Goal: Task Accomplishment & Management: Manage account settings

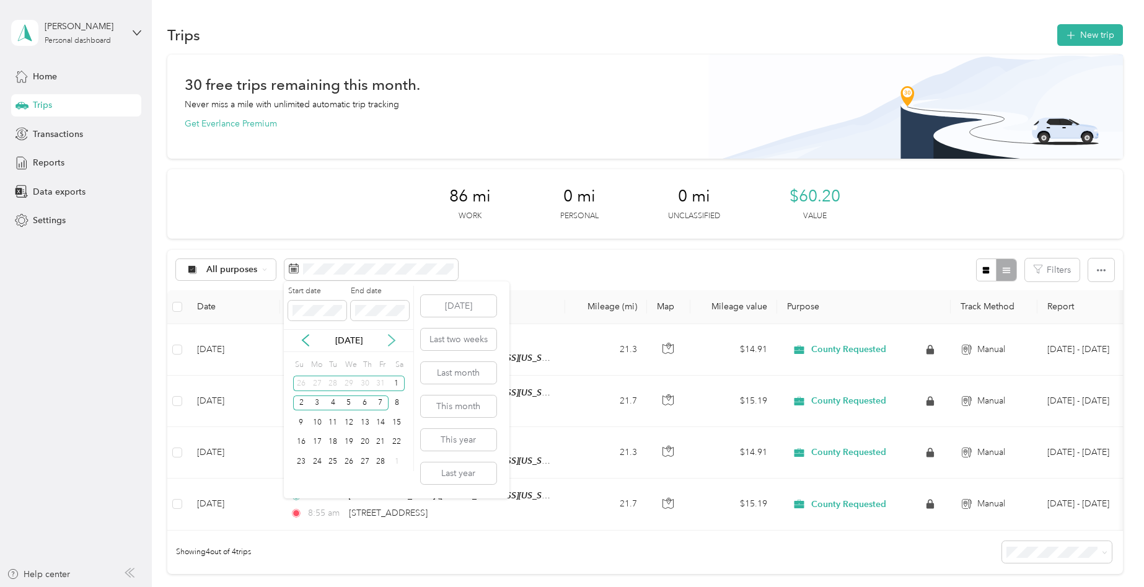
click at [390, 338] on icon at bounding box center [391, 340] width 12 height 12
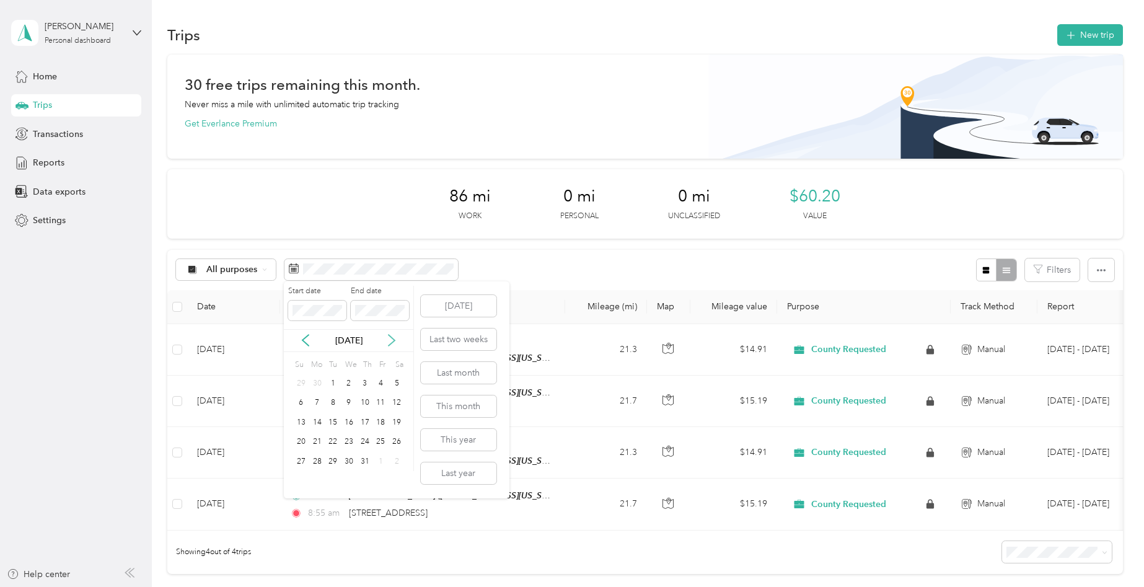
click at [390, 338] on icon at bounding box center [391, 340] width 12 height 12
click at [395, 421] on div "20" at bounding box center [397, 422] width 16 height 15
click at [390, 344] on icon at bounding box center [391, 340] width 12 height 12
click at [385, 382] on div "3" at bounding box center [381, 383] width 16 height 15
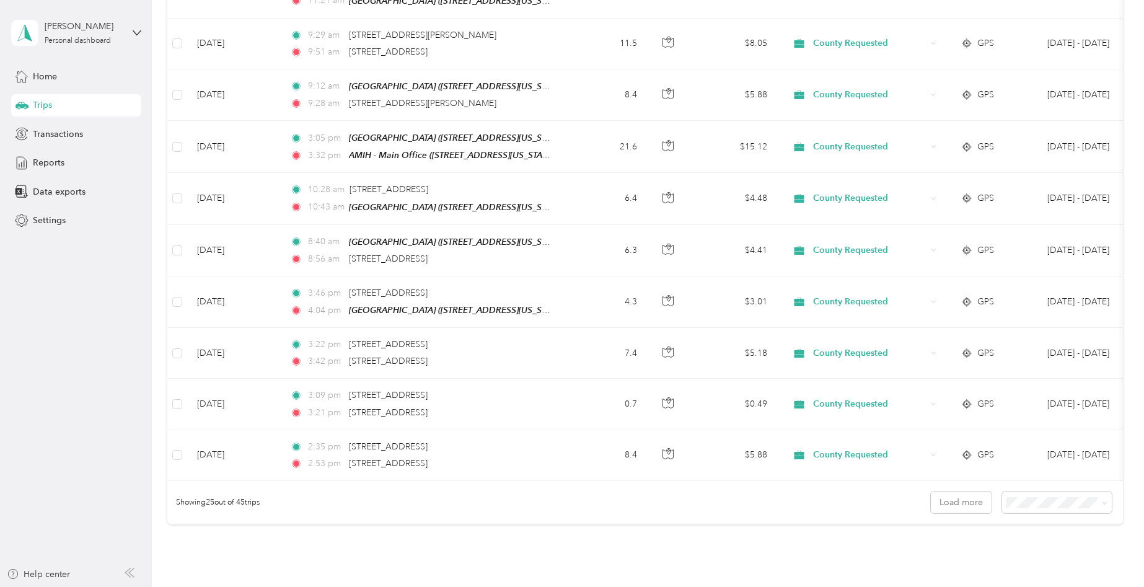
scroll to position [1235, 0]
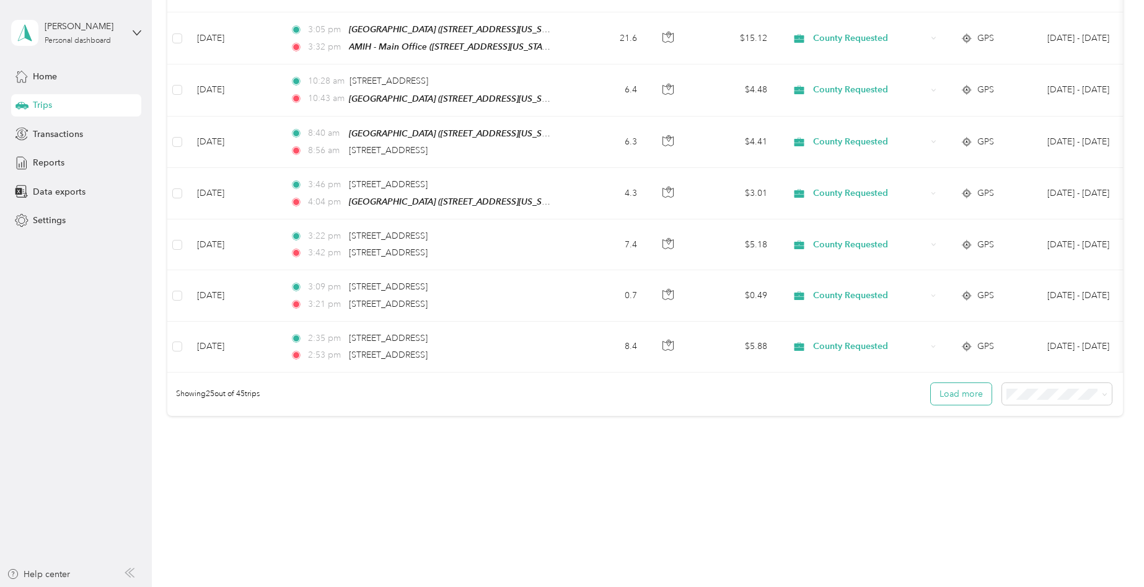
click at [944, 397] on button "Load more" at bounding box center [961, 394] width 61 height 22
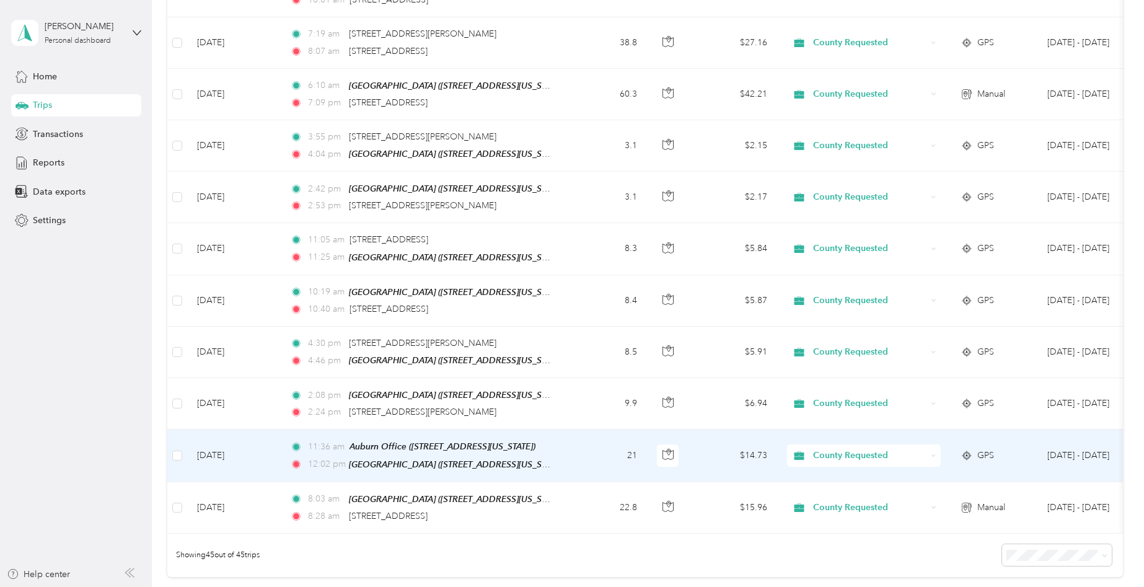
scroll to position [2254, 0]
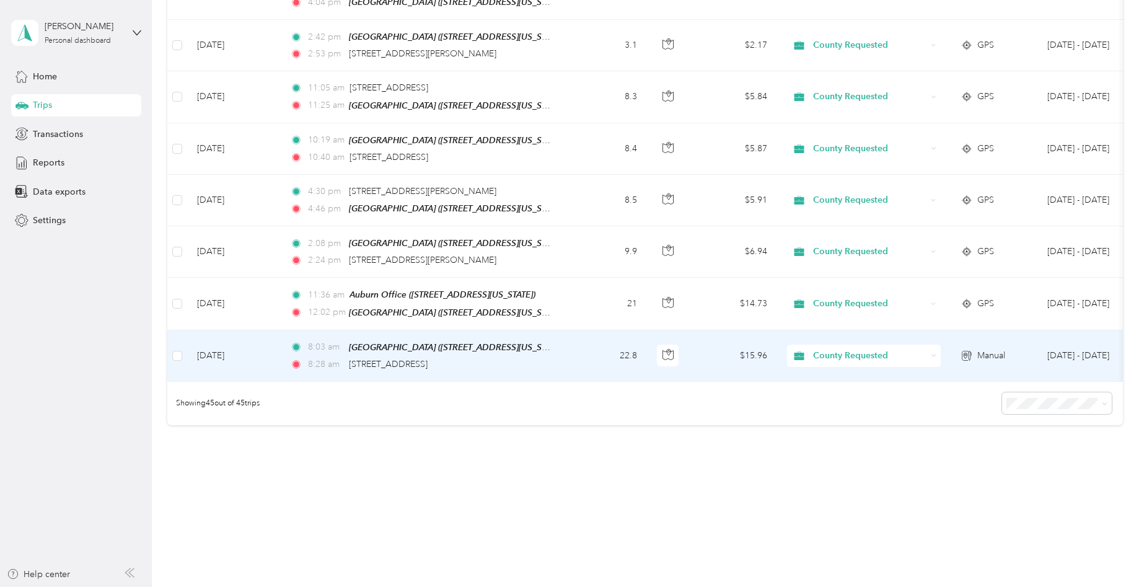
click at [537, 358] on div "8:28 am [STREET_ADDRESS]" at bounding box center [420, 365] width 260 height 14
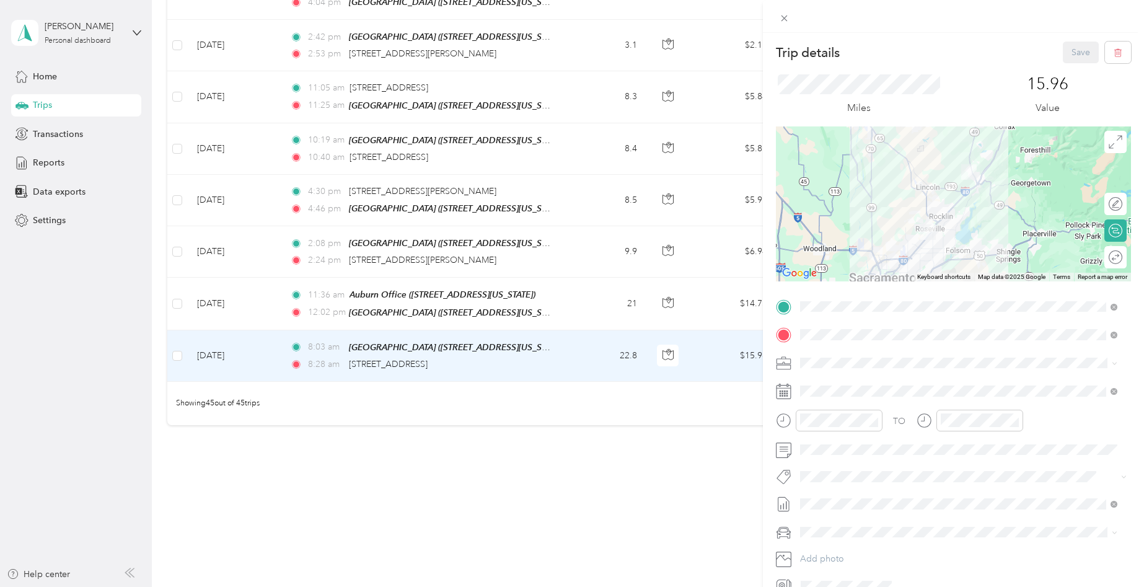
click at [581, 292] on div "Trip details Save This trip cannot be edited because it is either under review,…" at bounding box center [572, 293] width 1144 height 587
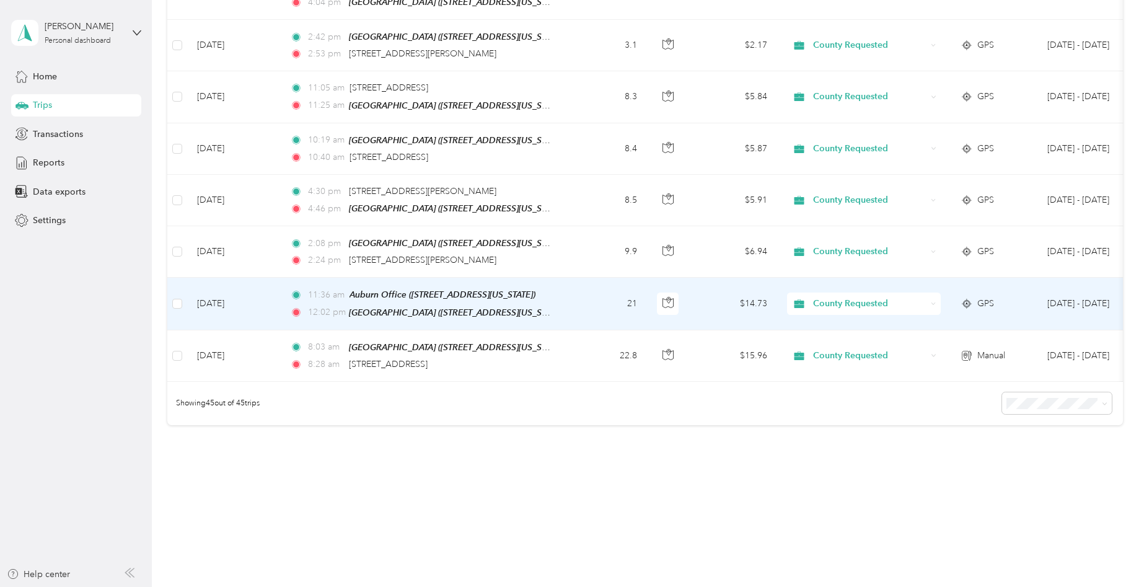
click at [581, 292] on td "21" at bounding box center [606, 304] width 82 height 52
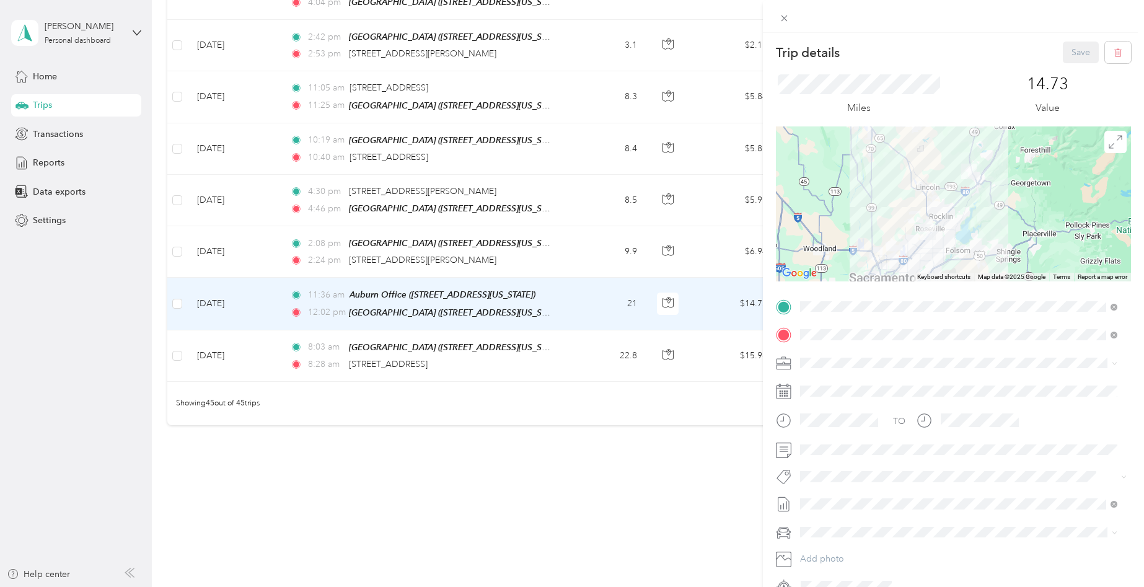
click at [562, 459] on div "Trip details Save This trip cannot be edited because it is either under review,…" at bounding box center [572, 293] width 1144 height 587
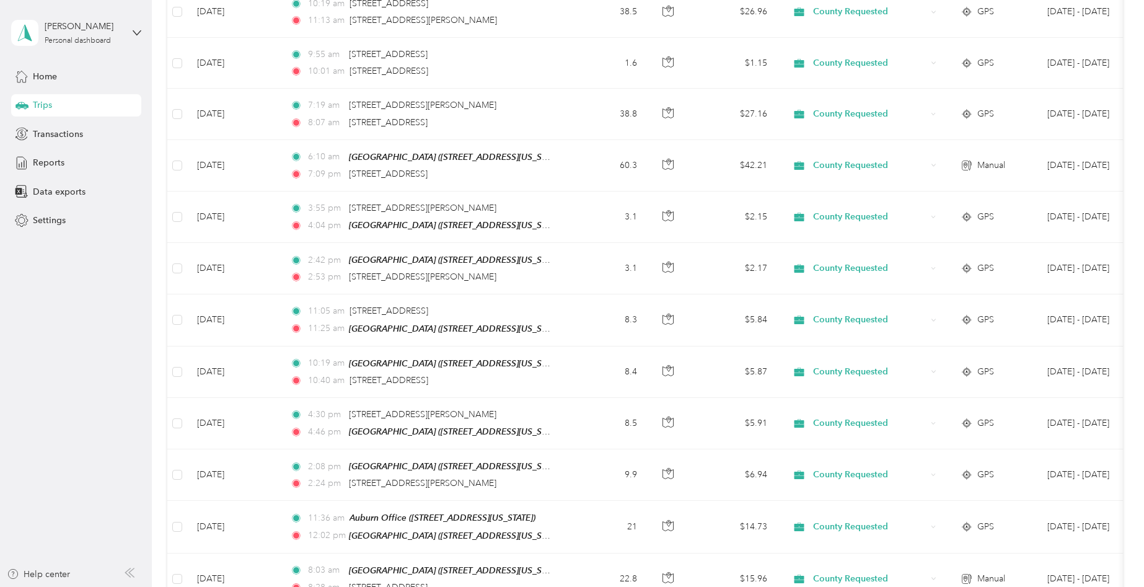
scroll to position [2007, 0]
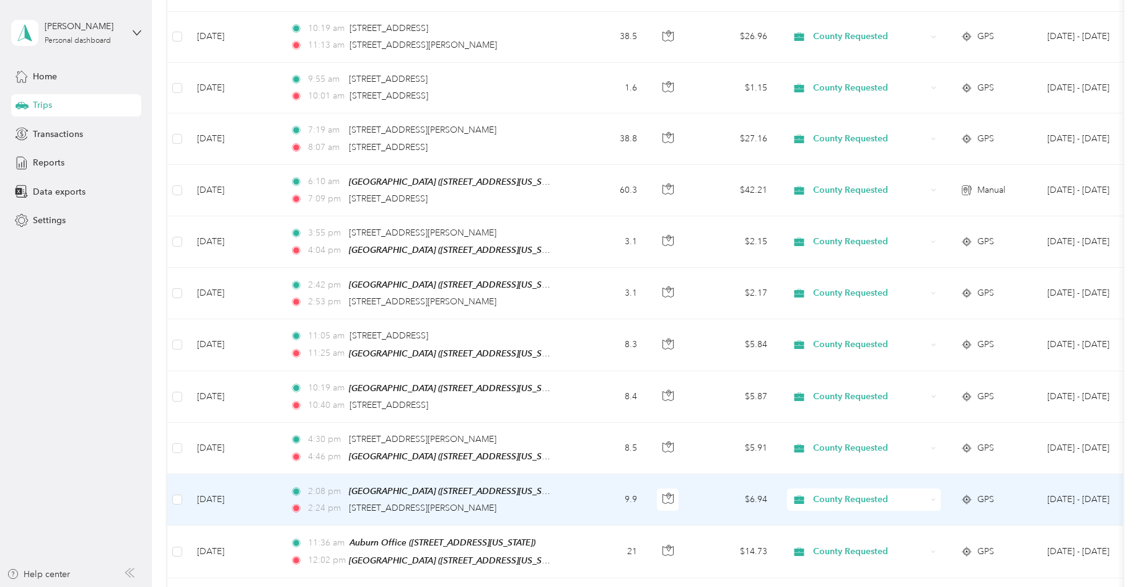
click at [582, 476] on td "9.9" at bounding box center [606, 499] width 82 height 51
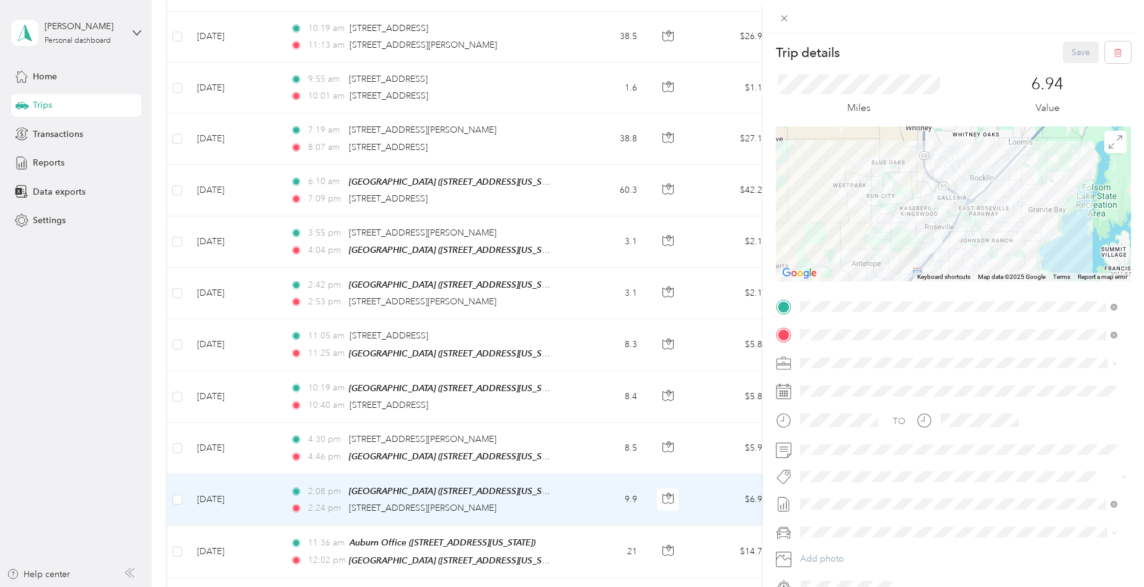
click at [563, 429] on div "Trip details Save This trip cannot be edited because it is either under review,…" at bounding box center [572, 293] width 1144 height 587
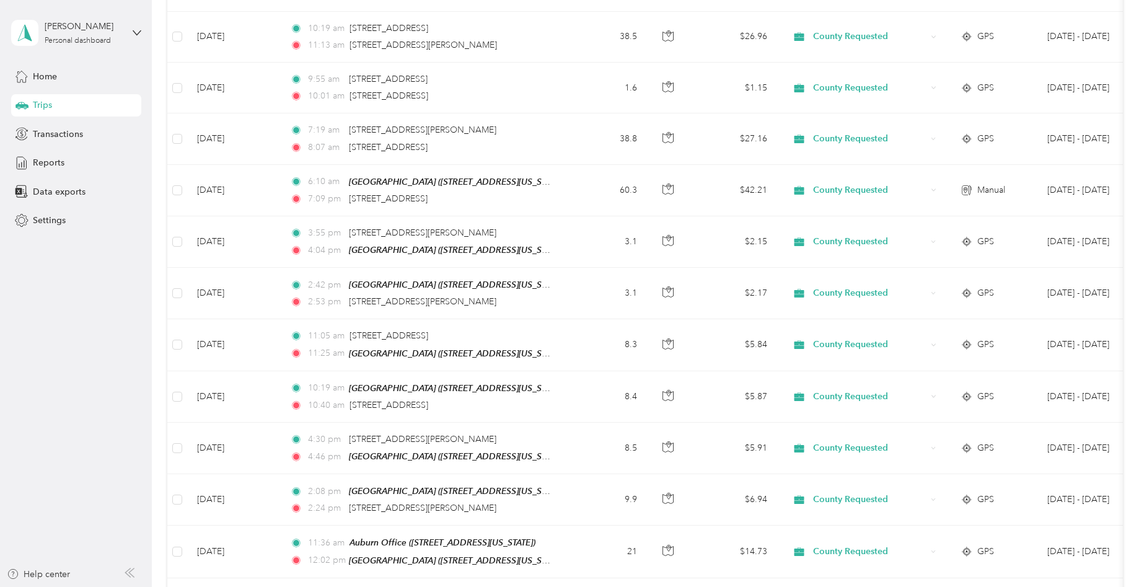
click at [563, 429] on td "4:30 pm 201–[STREET_ADDRESS][PERSON_NAME] 4:46 pm [GEOGRAPHIC_DATA] ([STREET_AD…" at bounding box center [422, 448] width 285 height 51
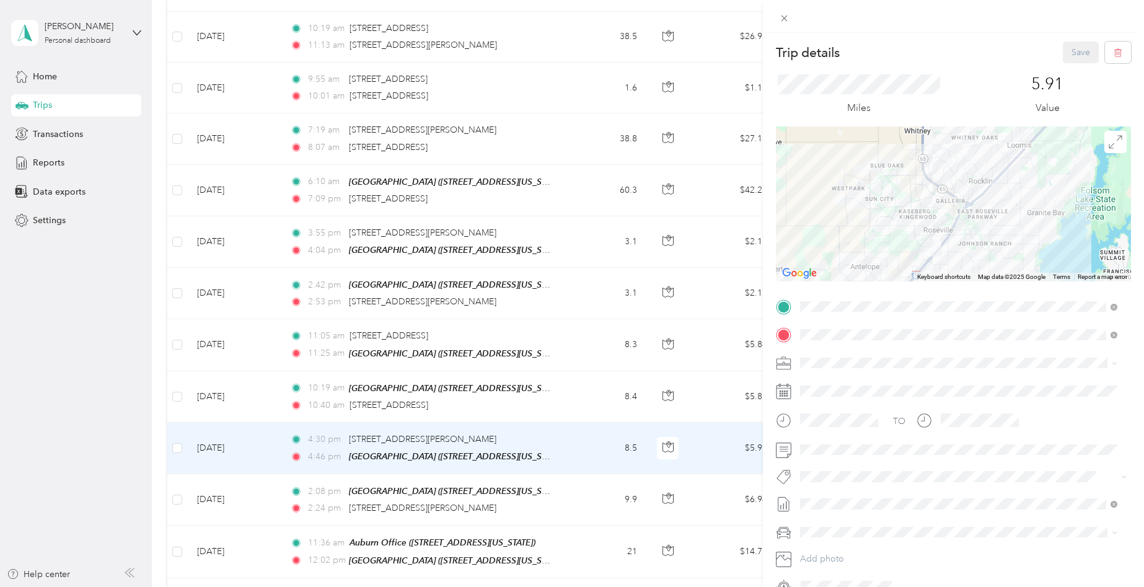
click at [556, 389] on div "Trip details Save This trip cannot be edited because it is either under review,…" at bounding box center [572, 293] width 1144 height 587
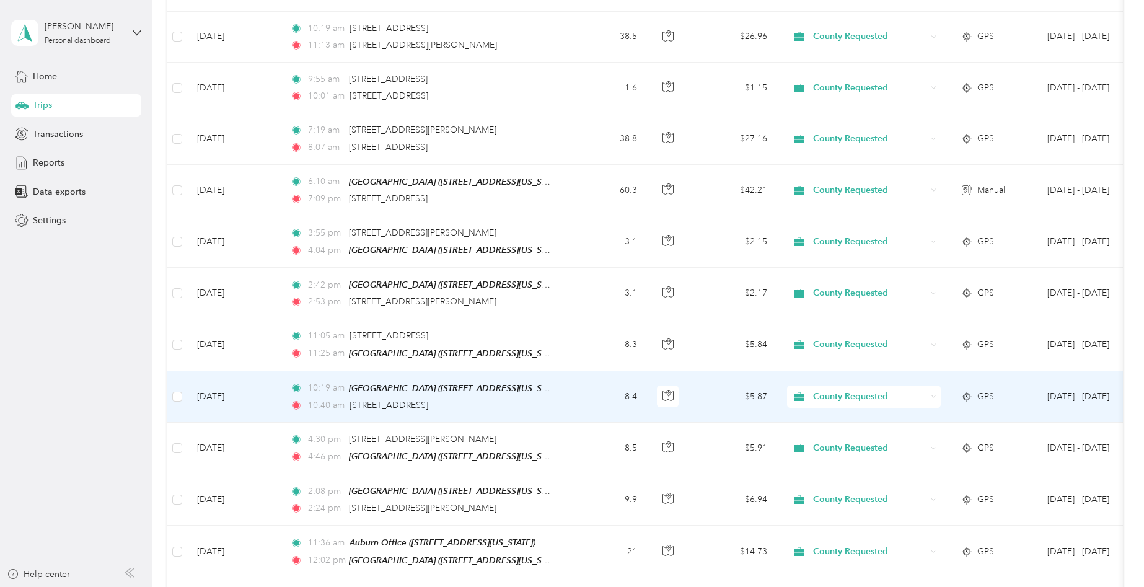
click at [557, 389] on td "10:19 am [GEOGRAPHIC_DATA] ([STREET_ADDRESS][US_STATE]) 10:40 am [STREET_ADDRES…" at bounding box center [422, 396] width 285 height 51
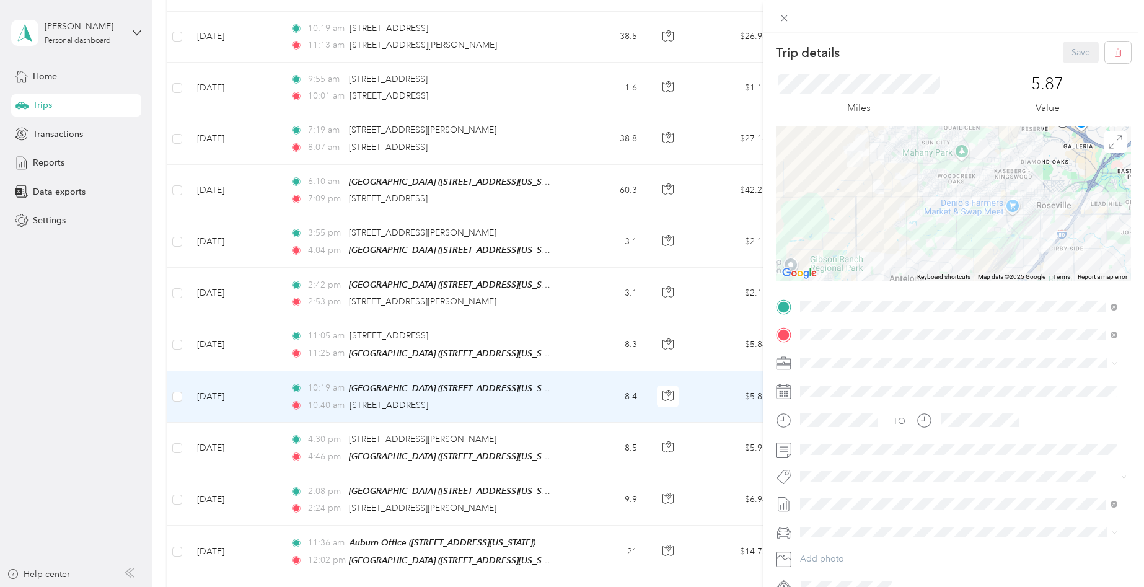
click at [583, 343] on div "Trip details Save This trip cannot be edited because it is either under review,…" at bounding box center [572, 293] width 1144 height 587
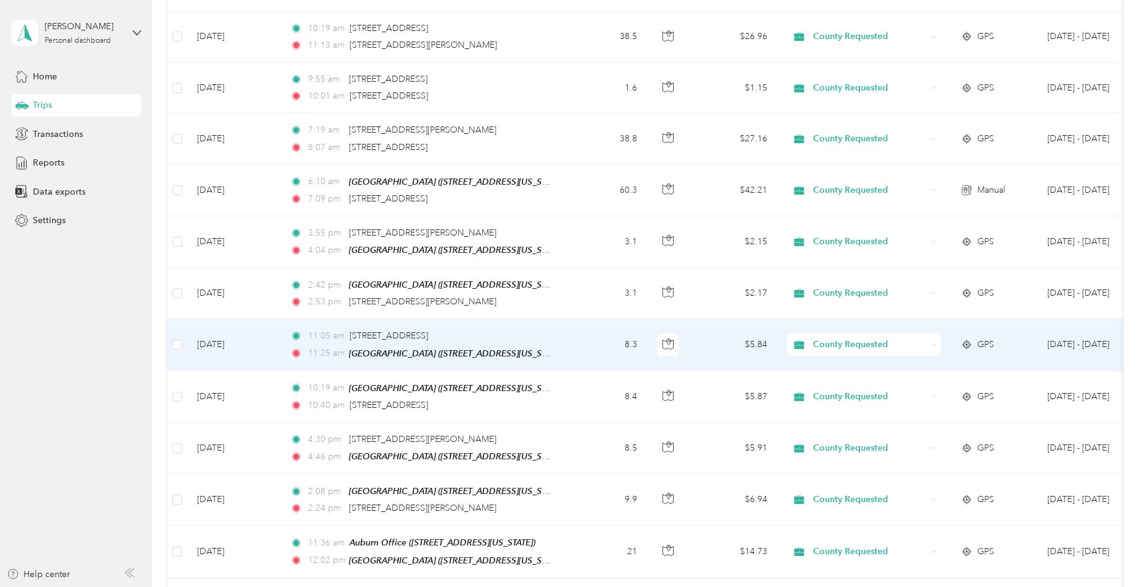
click at [581, 335] on td "8.3" at bounding box center [606, 344] width 82 height 51
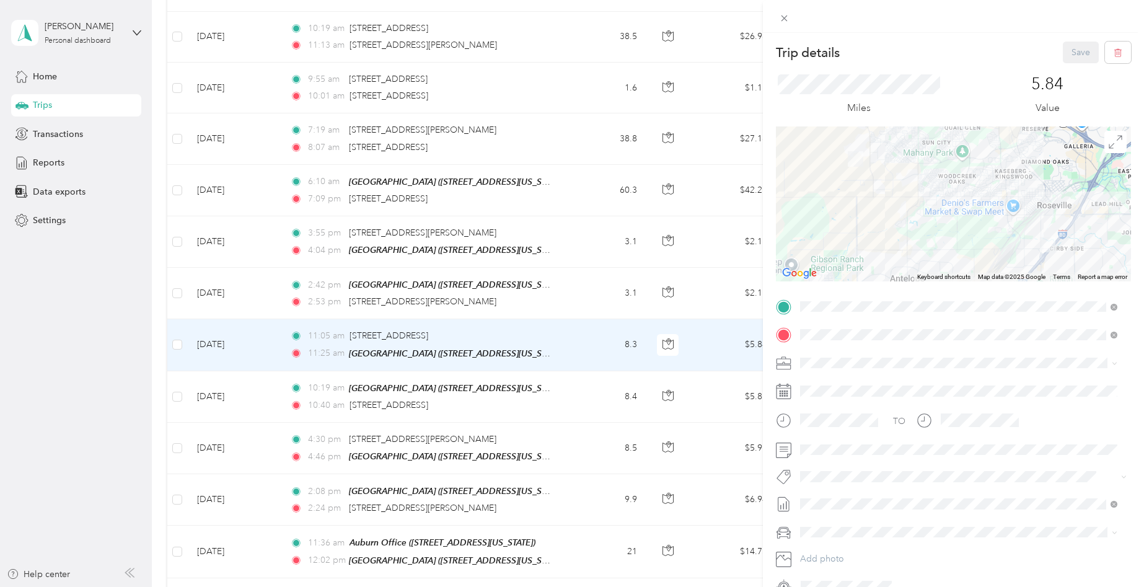
click at [576, 281] on div "Trip details Save This trip cannot be edited because it is either under review,…" at bounding box center [572, 293] width 1144 height 587
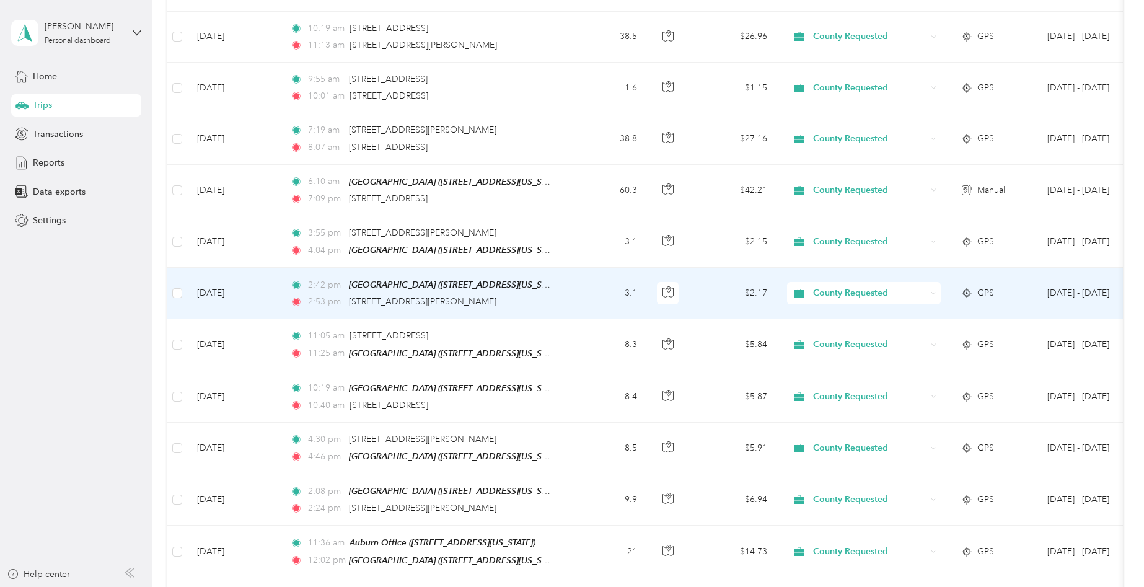
click at [576, 281] on td "3.1" at bounding box center [606, 293] width 82 height 51
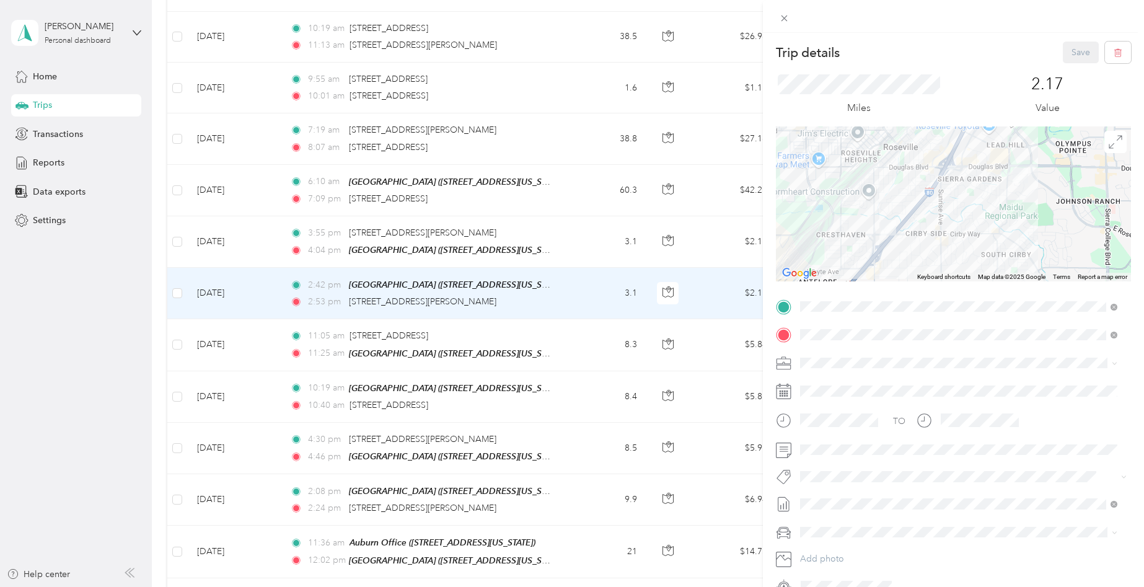
click at [556, 235] on div "Trip details Save This trip cannot be edited because it is either under review,…" at bounding box center [572, 293] width 1144 height 587
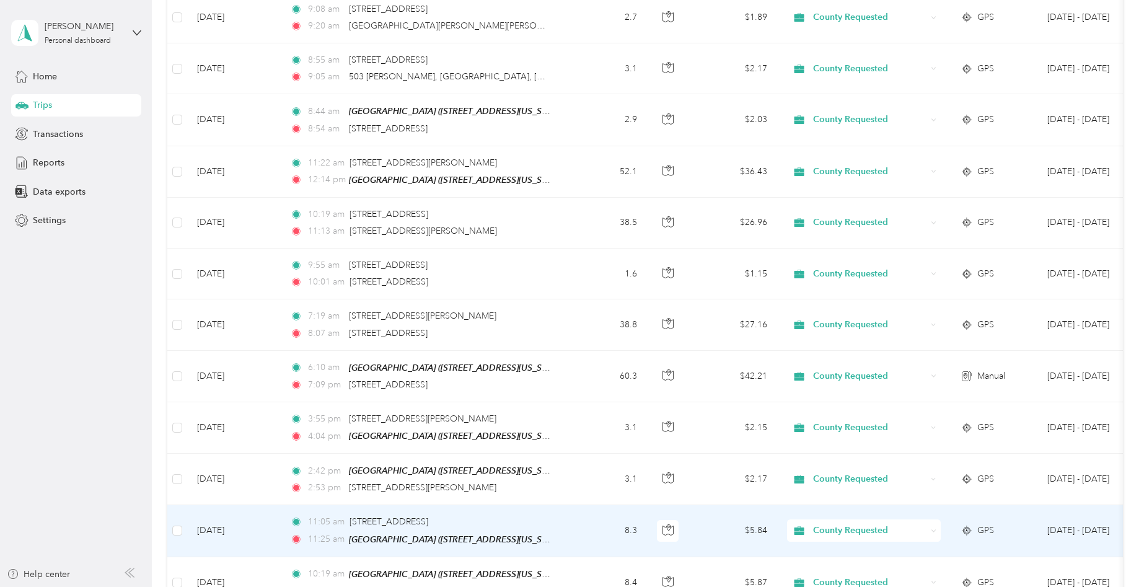
scroll to position [1697, 0]
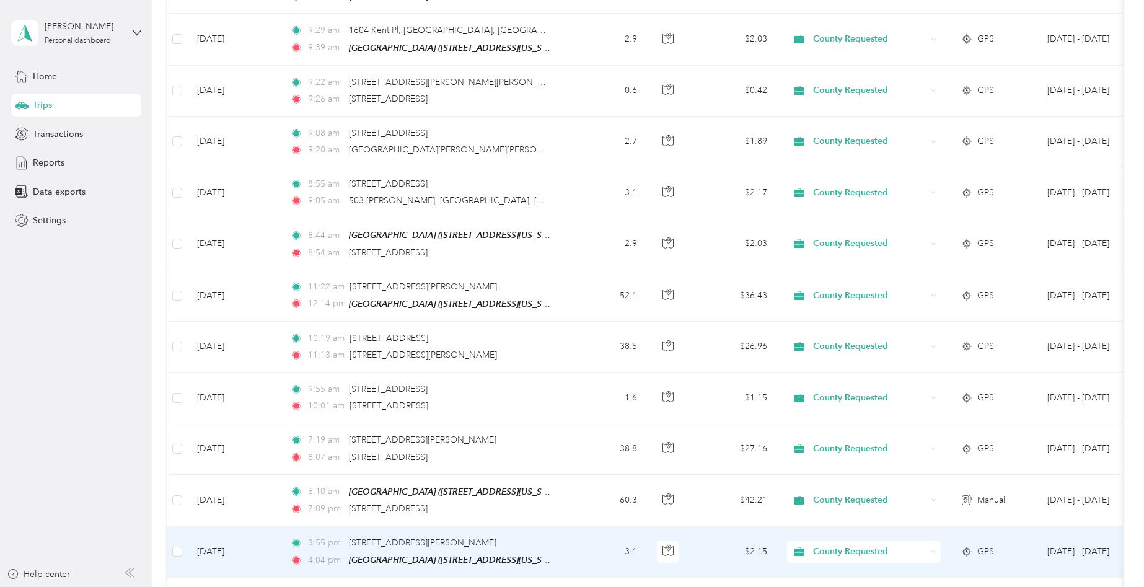
click at [564, 545] on td "3:55 pm [STREET_ADDRESS][PERSON_NAME] 4:04 pm [GEOGRAPHIC_DATA] ([STREET_ADDRES…" at bounding box center [422, 551] width 285 height 51
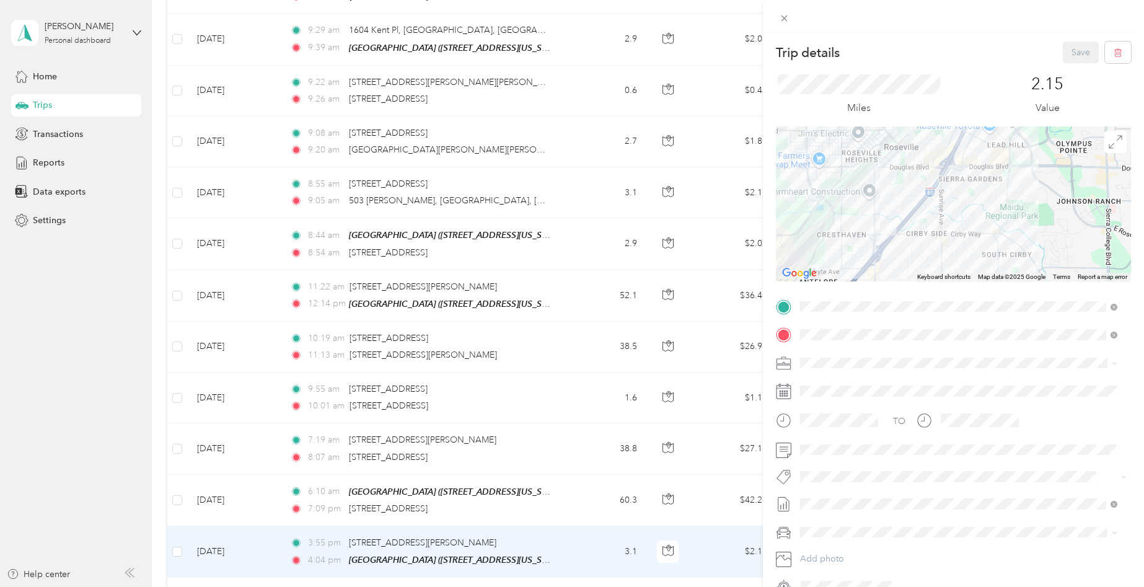
click at [555, 492] on div "Trip details Save This trip cannot be edited because it is either under review,…" at bounding box center [572, 293] width 1144 height 587
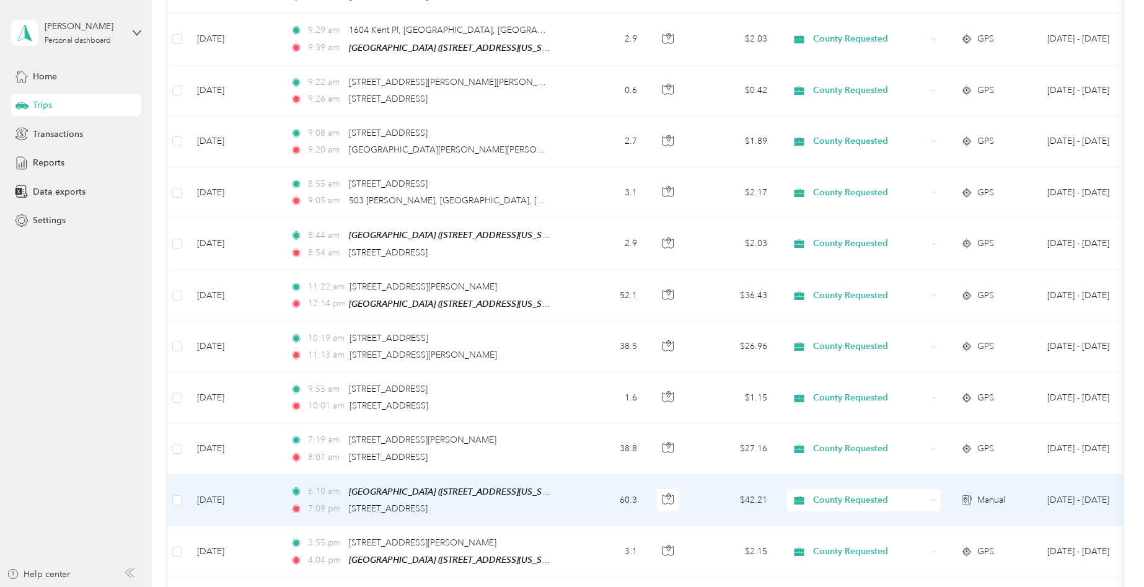
click at [555, 492] on td "6:10 am [GEOGRAPHIC_DATA] ([STREET_ADDRESS][US_STATE]) 7:09 pm 2007 [GEOGRAPHIC…" at bounding box center [422, 500] width 285 height 51
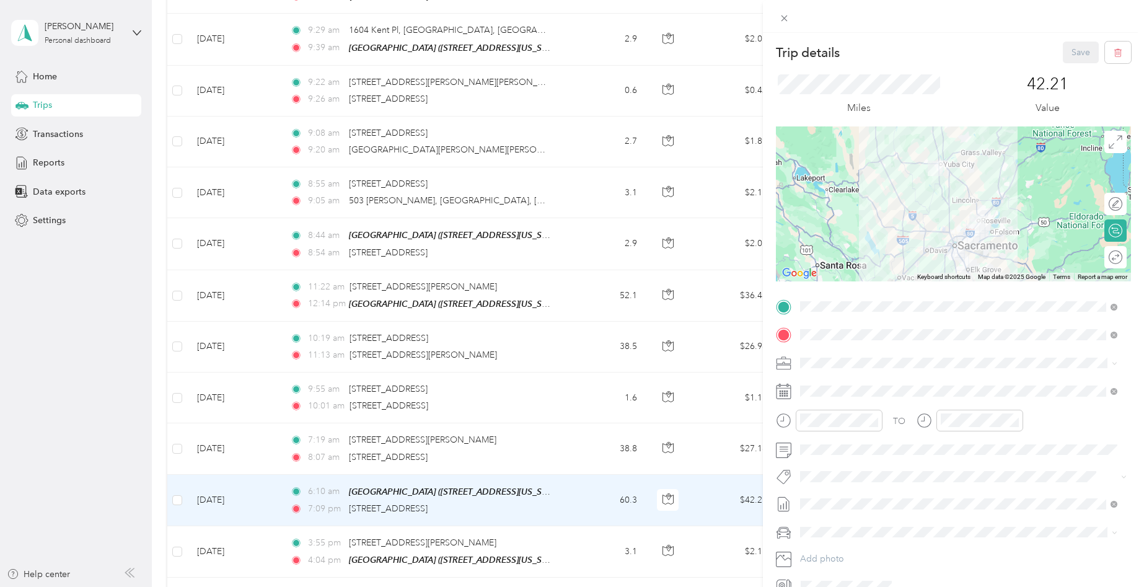
click at [577, 436] on div "Trip details Save This trip cannot be edited because it is either under review,…" at bounding box center [572, 293] width 1144 height 587
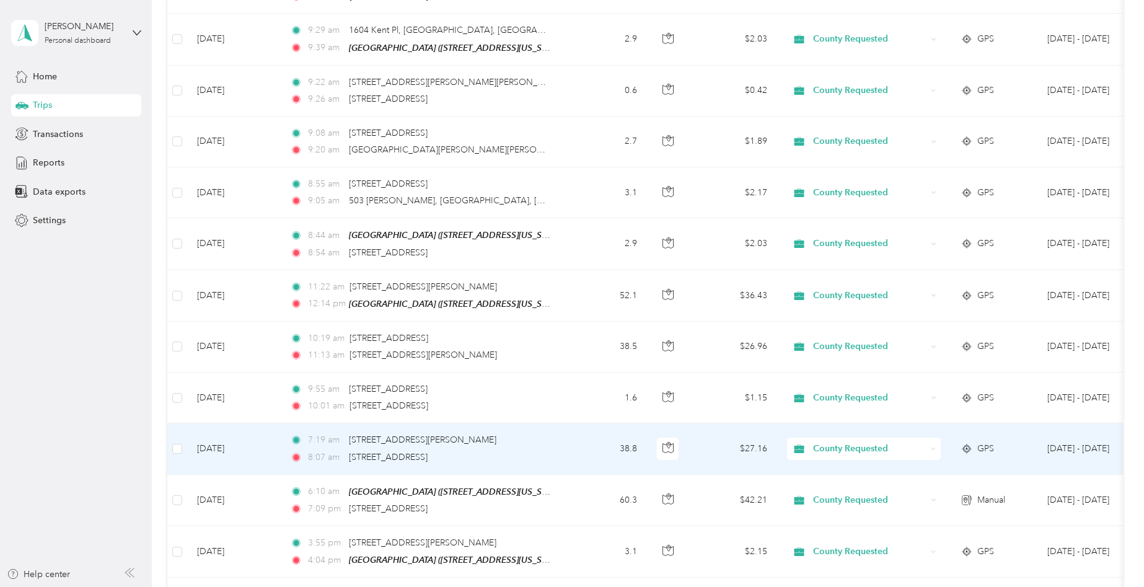
click at [577, 436] on td "38.8" at bounding box center [606, 448] width 82 height 51
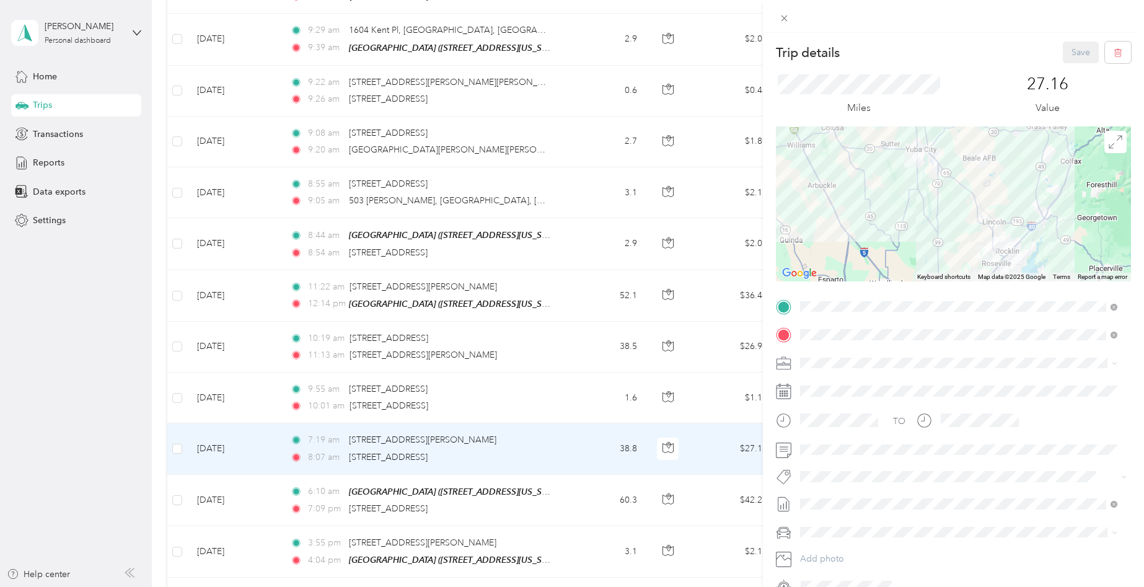
click at [603, 485] on div "Trip details Save This trip cannot be edited because it is either under review,…" at bounding box center [572, 293] width 1144 height 587
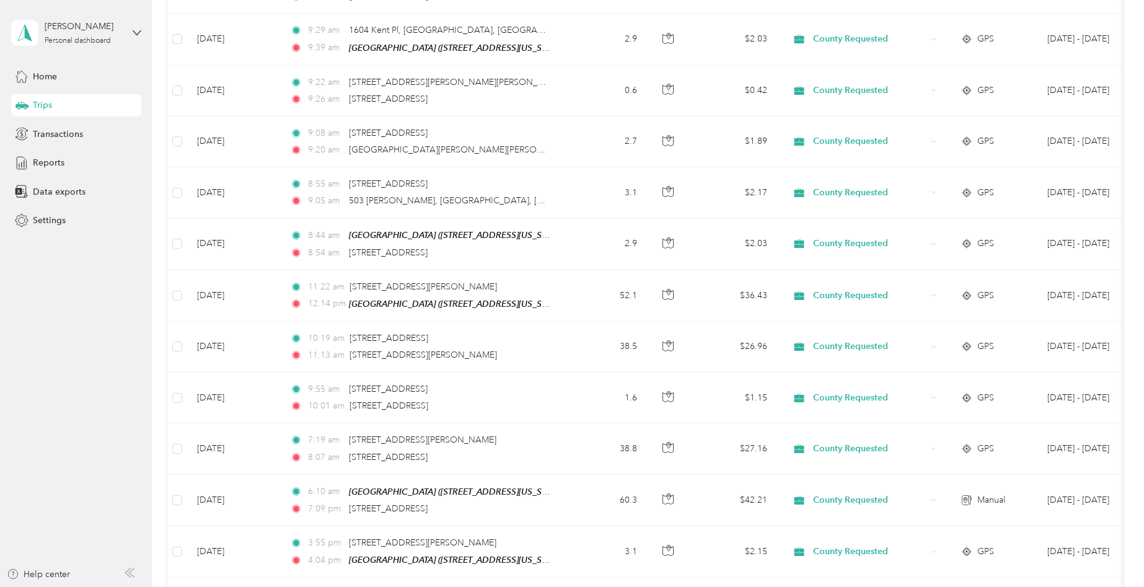
click at [596, 487] on td "60.3" at bounding box center [606, 500] width 82 height 51
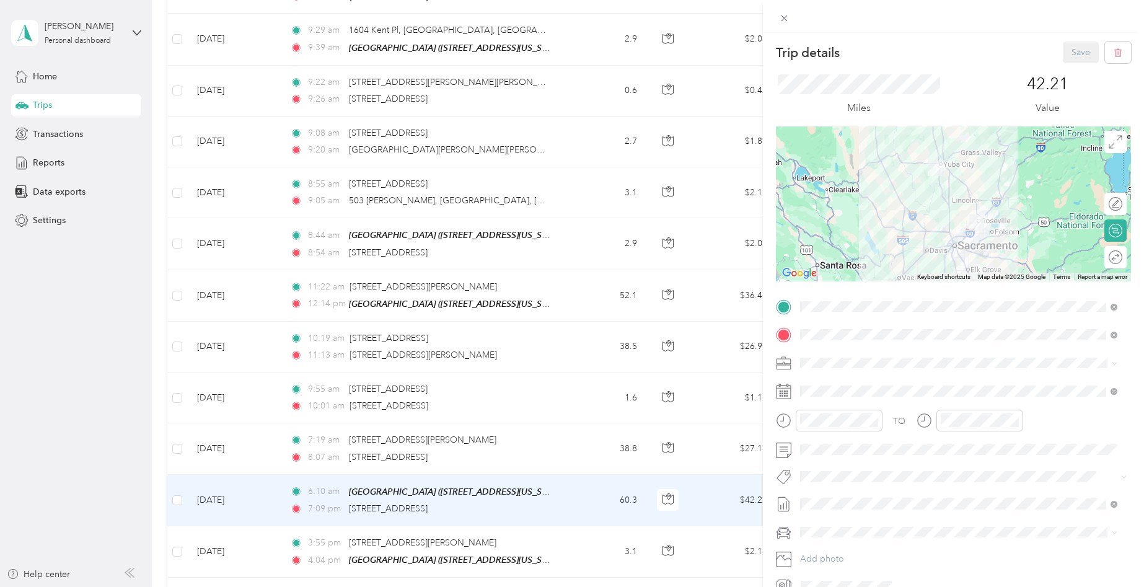
click at [615, 422] on div "Trip details Save This trip cannot be edited because it is either under review,…" at bounding box center [572, 293] width 1144 height 587
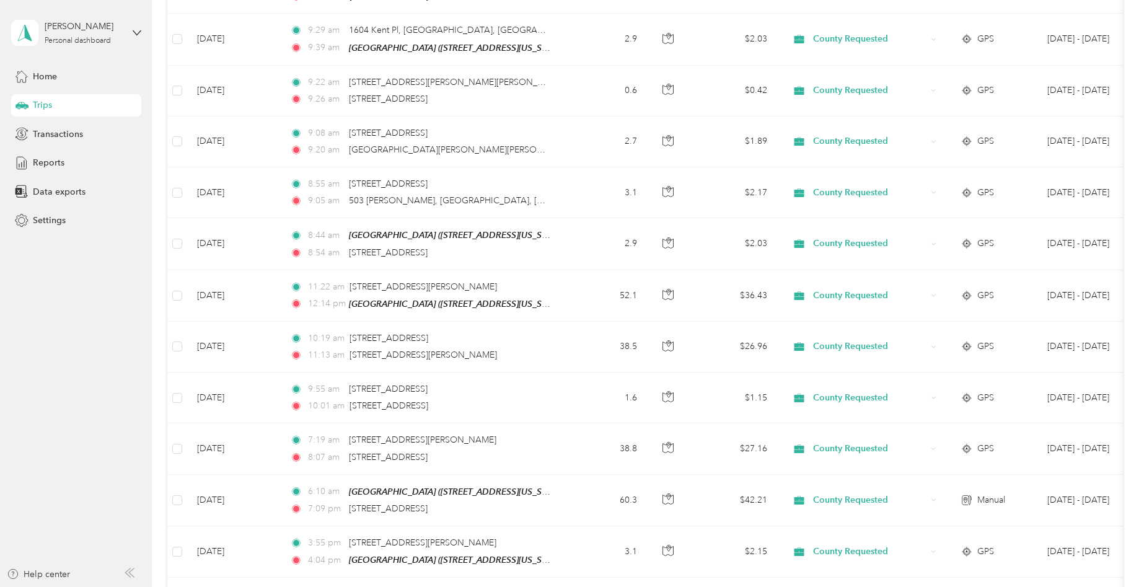
click at [597, 430] on td "38.8" at bounding box center [606, 448] width 82 height 51
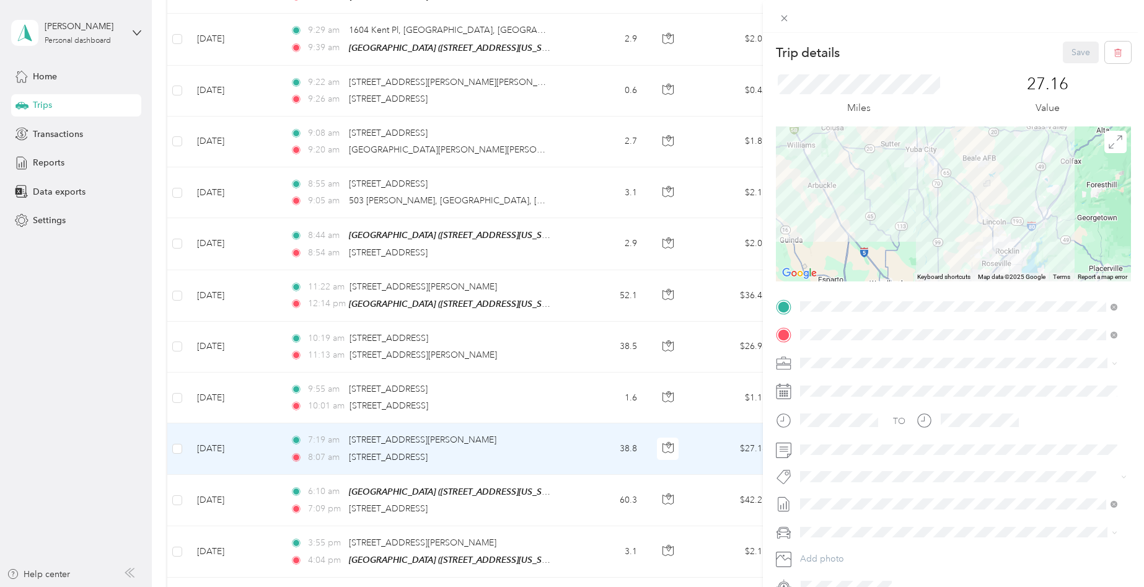
click at [586, 387] on div "Trip details Save This trip cannot be edited because it is either under review,…" at bounding box center [572, 293] width 1144 height 587
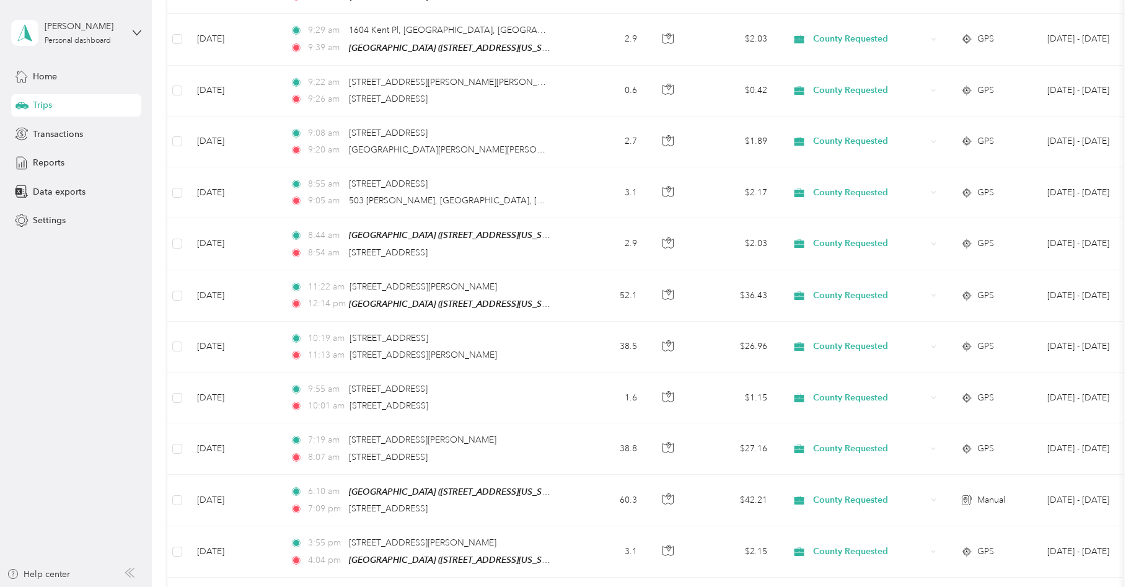
click at [586, 387] on td "1.6" at bounding box center [606, 397] width 82 height 51
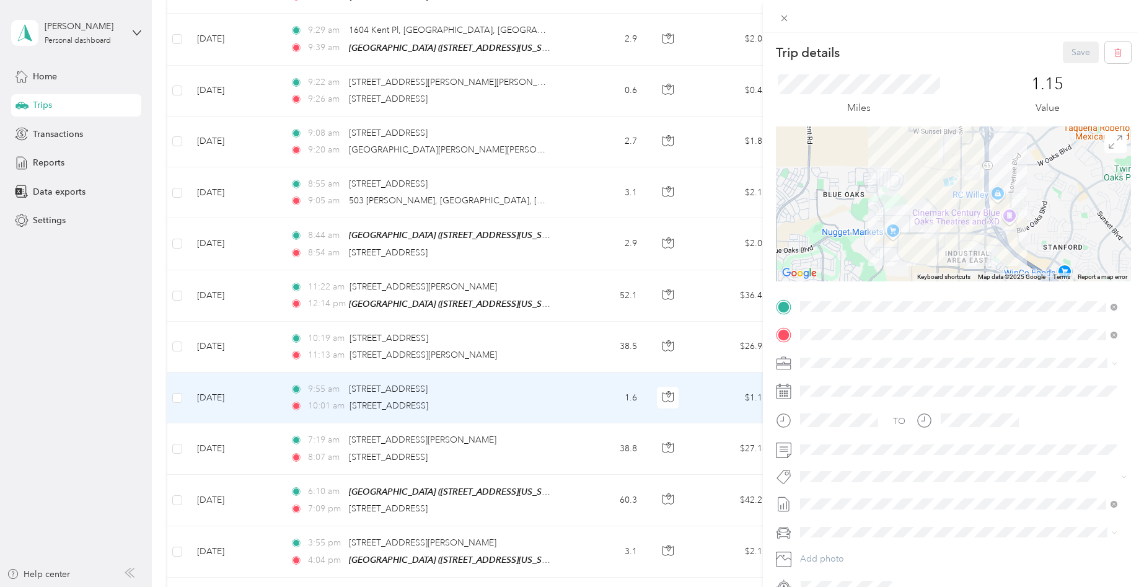
click at [574, 333] on div "Trip details Save This trip cannot be edited because it is either under review,…" at bounding box center [572, 293] width 1144 height 587
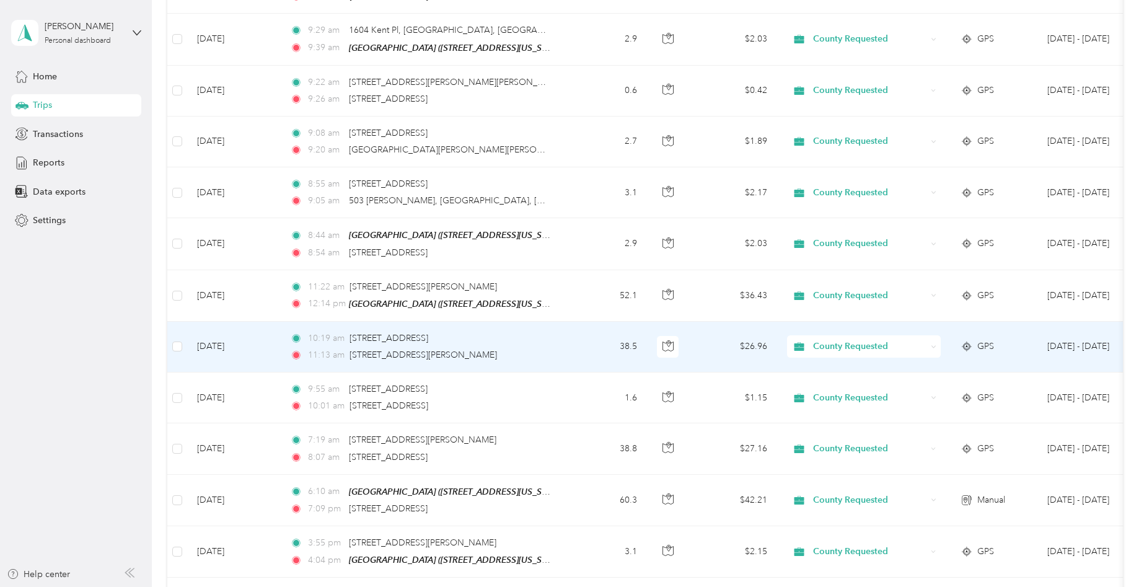
click at [574, 333] on td "38.5" at bounding box center [606, 347] width 82 height 51
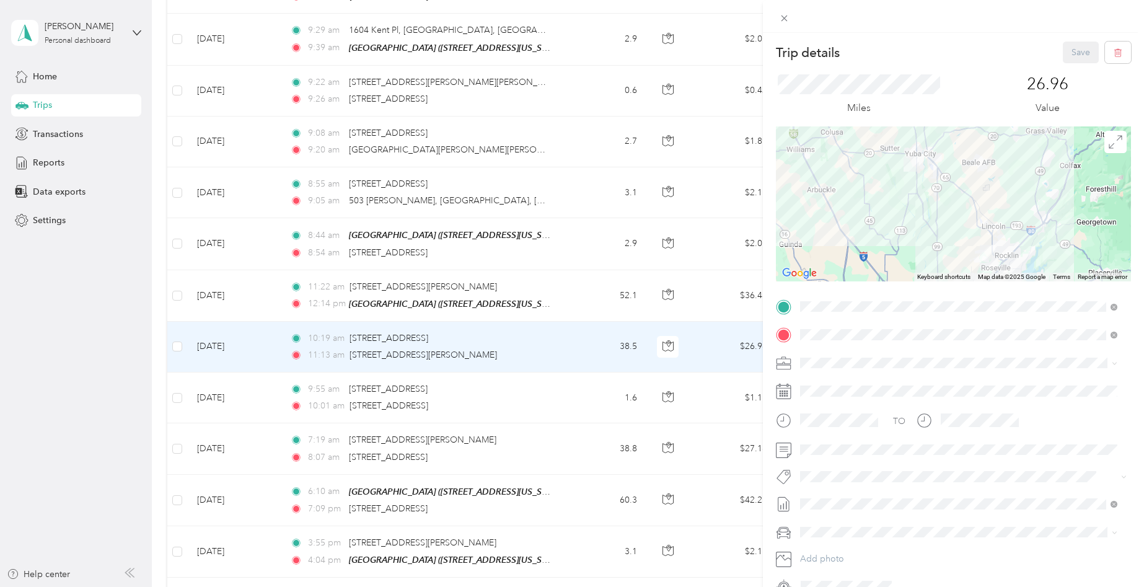
click at [576, 287] on div "Trip details Save This trip cannot be edited because it is either under review,…" at bounding box center [572, 293] width 1144 height 587
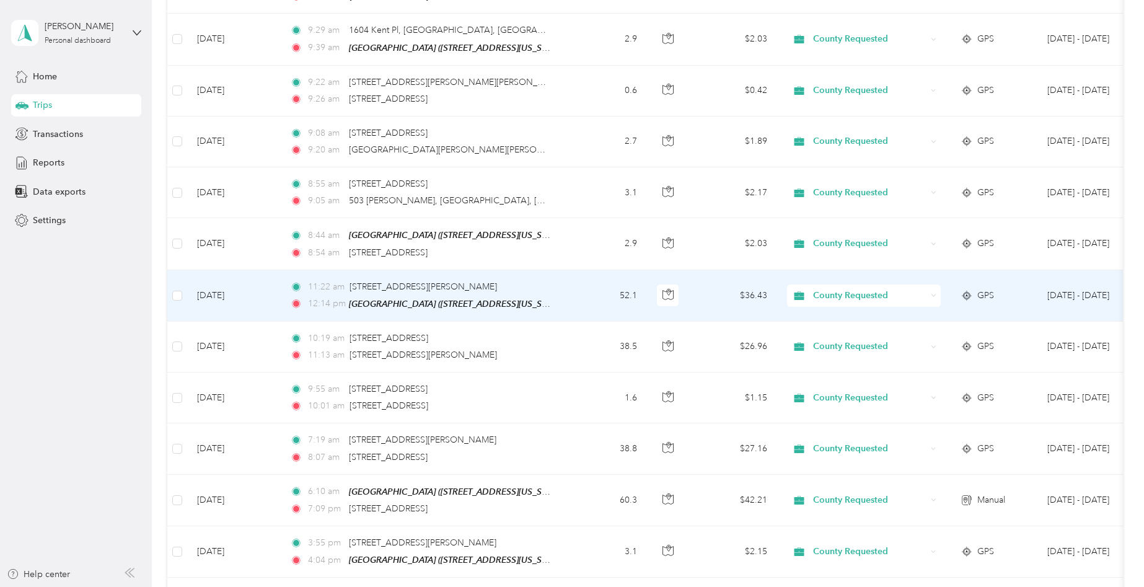
click at [575, 288] on td "52.1" at bounding box center [606, 295] width 82 height 51
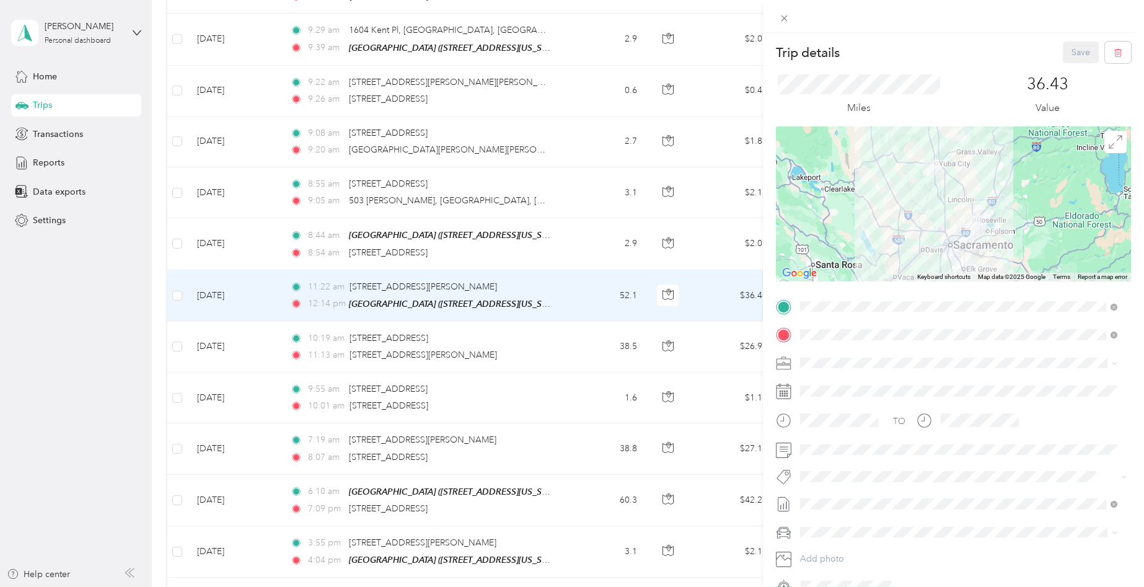
click at [561, 226] on div "Trip details Save This trip cannot be edited because it is either under review,…" at bounding box center [572, 293] width 1144 height 587
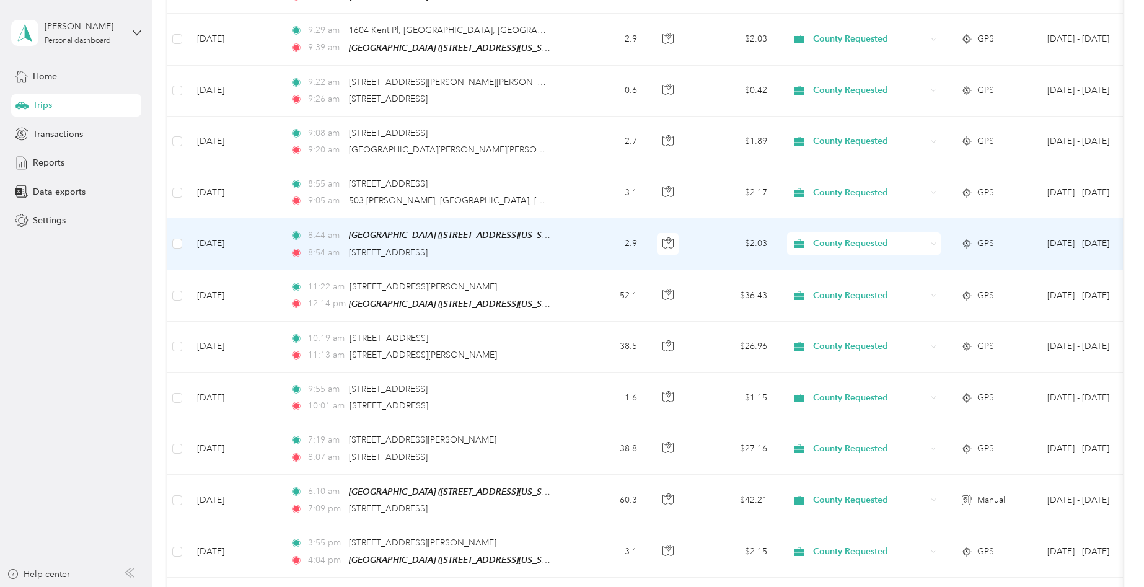
scroll to position [1635, 0]
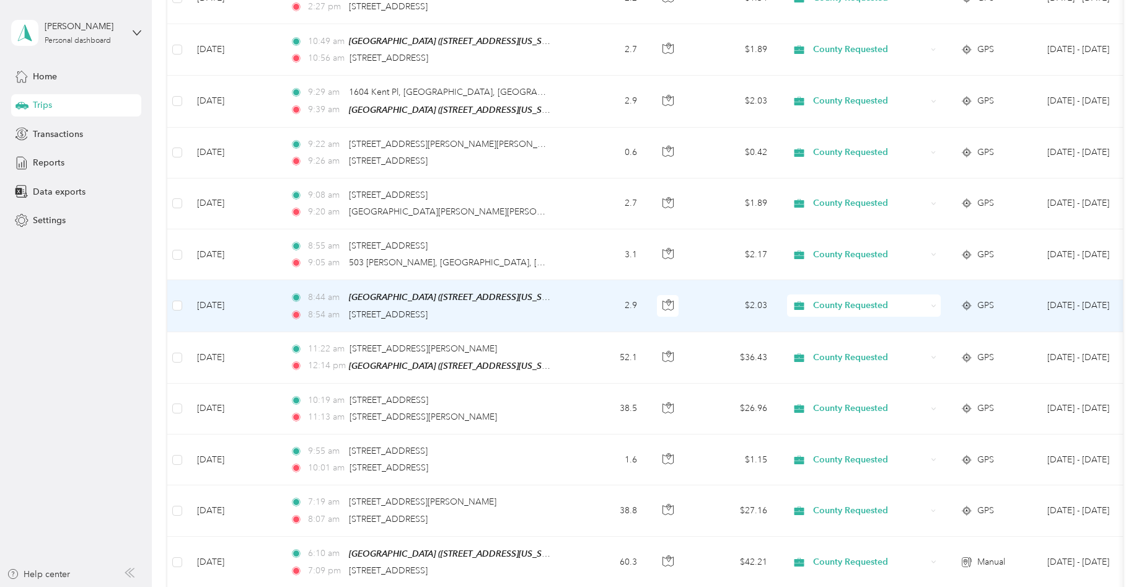
click at [569, 286] on td "2.9" at bounding box center [606, 305] width 82 height 51
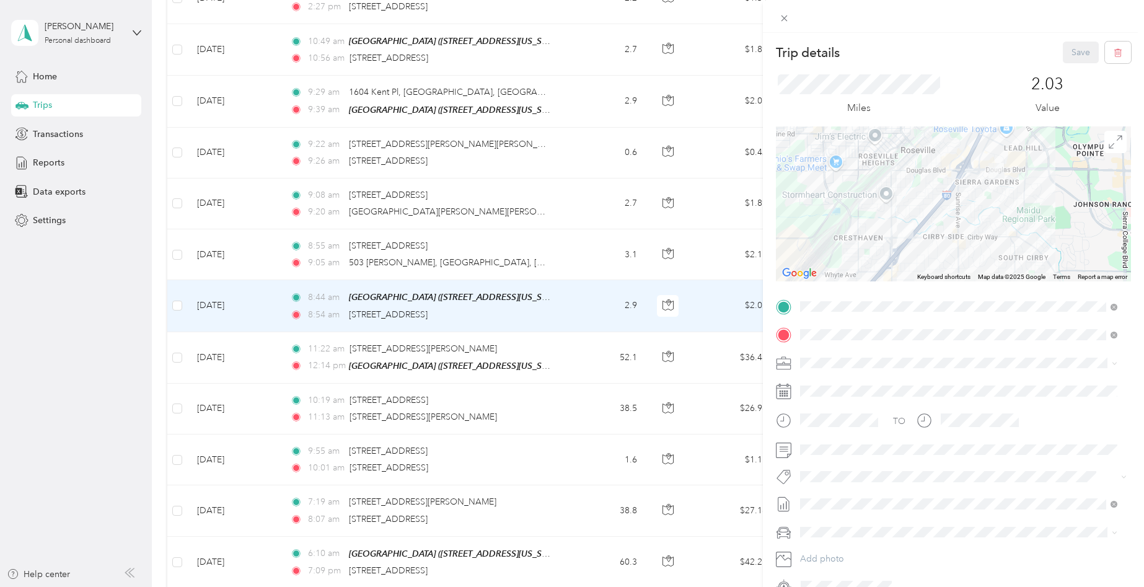
click at [575, 250] on div "Trip details Save This trip cannot be edited because it is either under review,…" at bounding box center [572, 293] width 1144 height 587
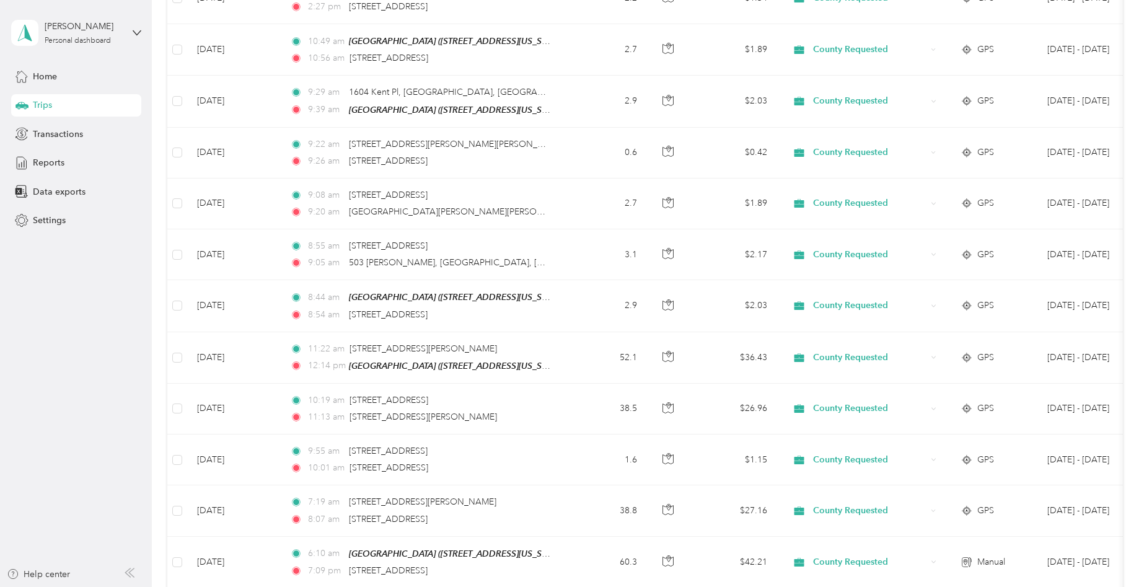
click at [575, 250] on td "3.1" at bounding box center [606, 254] width 82 height 51
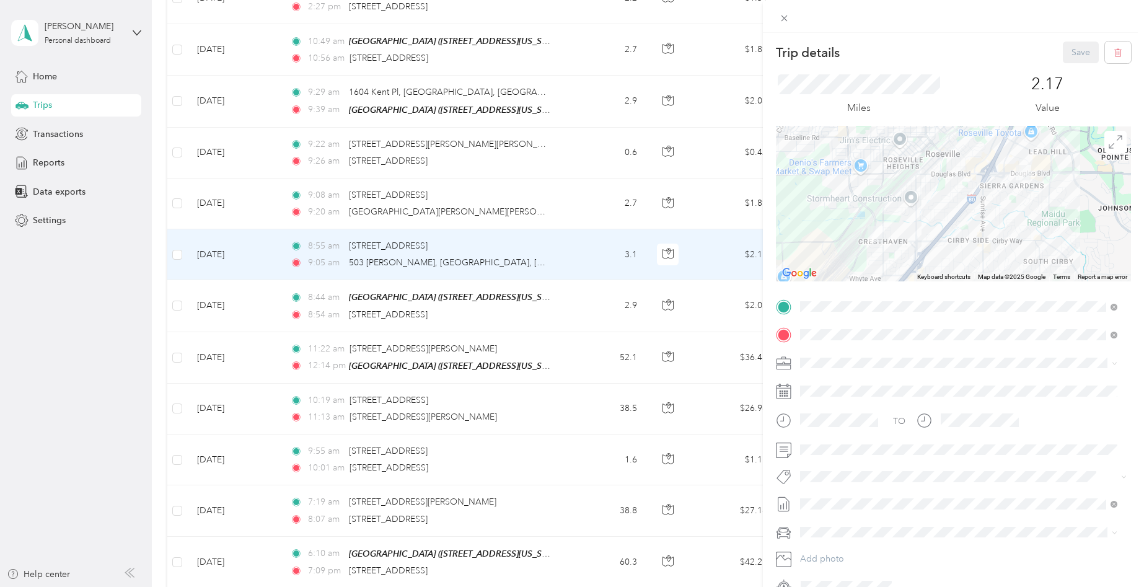
click at [92, 329] on div "Trip details Save This trip cannot be edited because it is either under review,…" at bounding box center [572, 293] width 1144 height 587
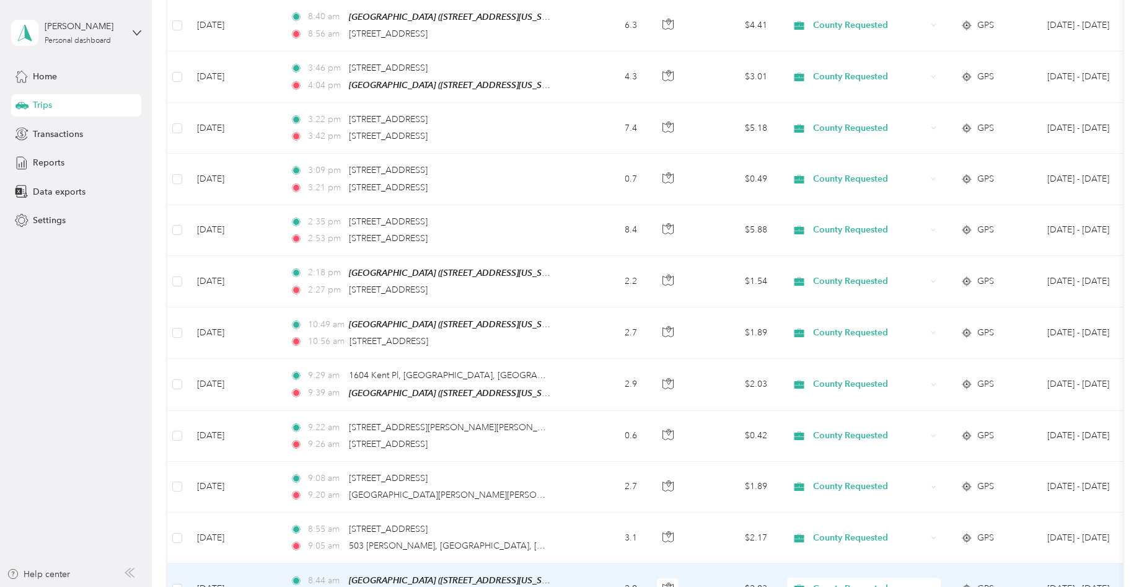
scroll to position [1325, 0]
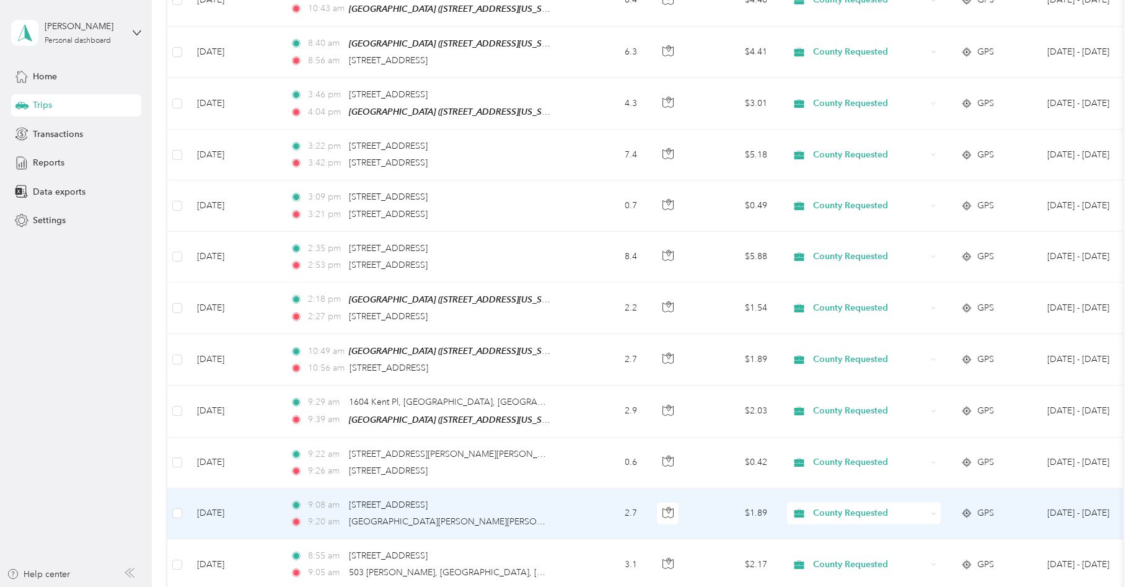
click at [593, 498] on td "2.7" at bounding box center [606, 513] width 82 height 51
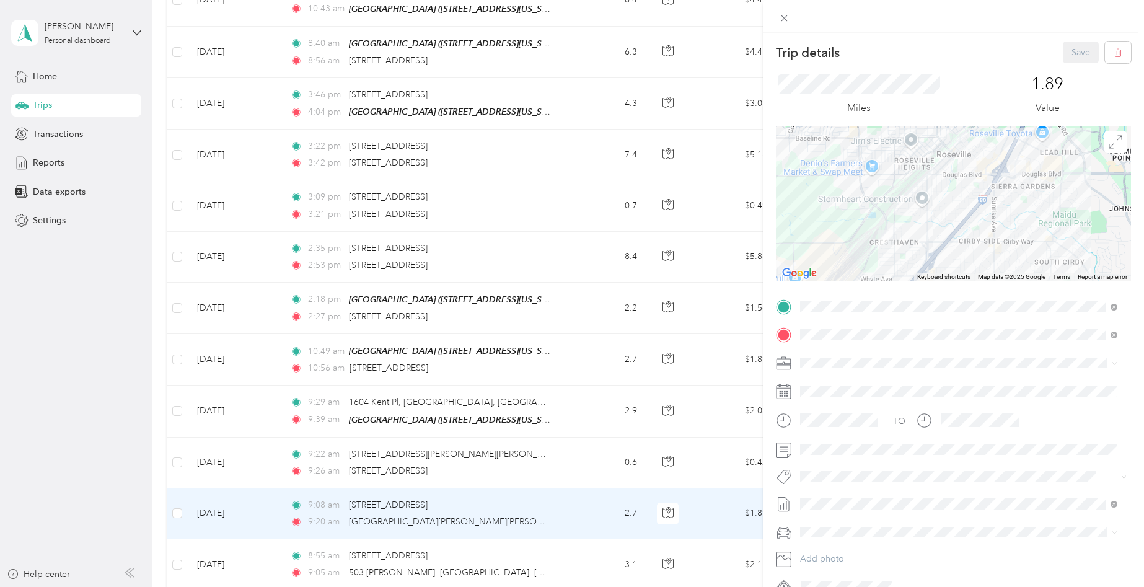
click at [562, 550] on div "Trip details Save This trip cannot be edited because it is either under review,…" at bounding box center [572, 293] width 1144 height 587
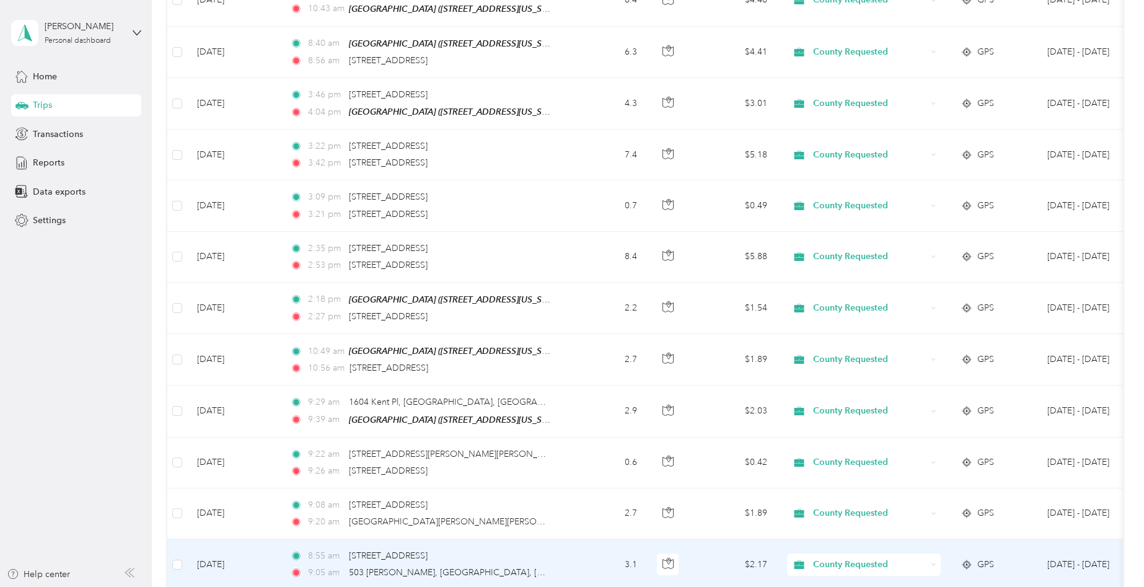
click at [562, 550] on td "8:55 am [STREET_ADDRESS] 9:05 am [GEOGRAPHIC_DATA], [GEOGRAPHIC_DATA], [GEOGRAP…" at bounding box center [422, 564] width 285 height 51
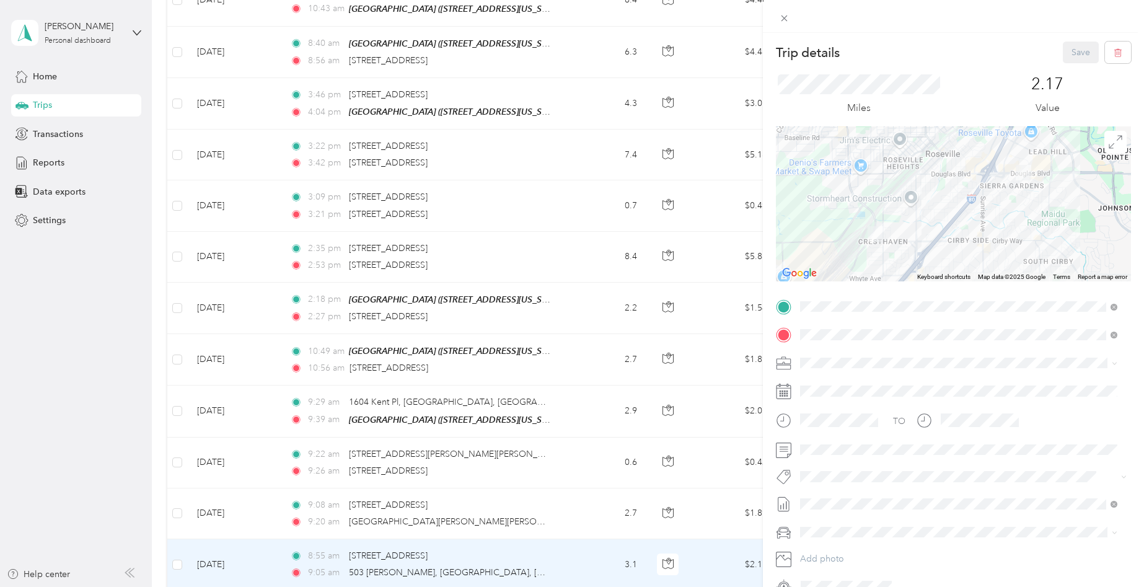
click at [64, 368] on div "Trip details Save This trip cannot be edited because it is either under review,…" at bounding box center [572, 293] width 1144 height 587
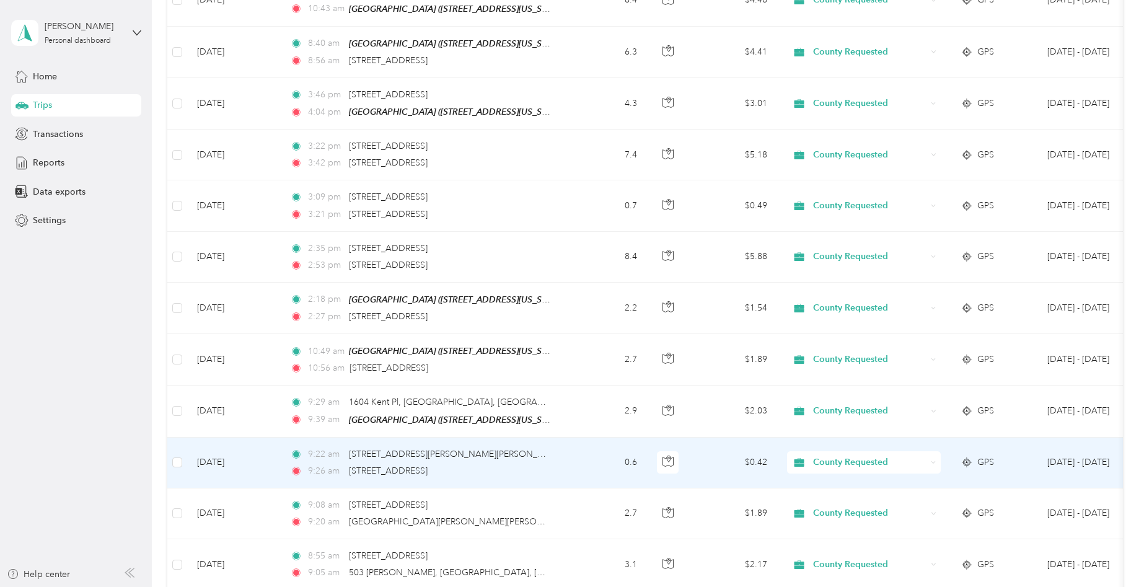
scroll to position [1387, 0]
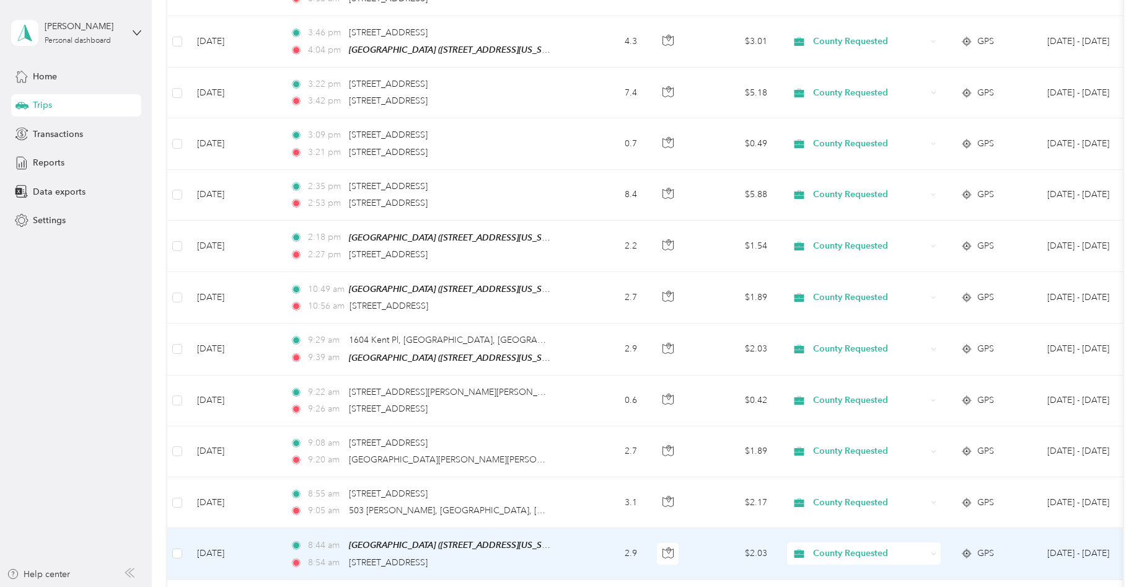
click at [564, 537] on td "8:44 am [GEOGRAPHIC_DATA] ([STREET_ADDRESS][US_STATE]) 8:54 am [STREET_ADDRESS]" at bounding box center [422, 553] width 285 height 51
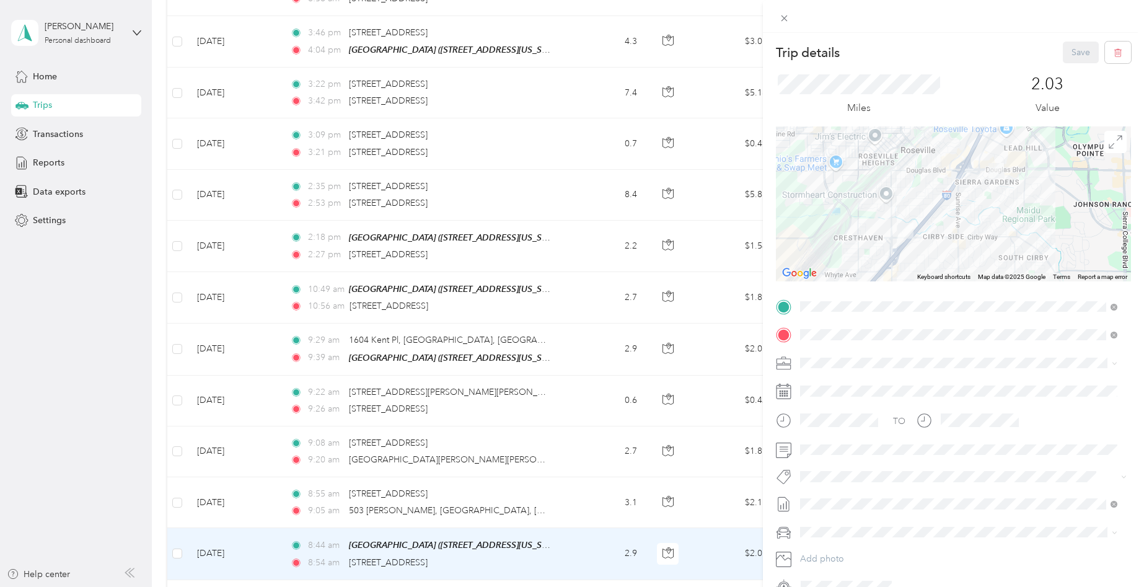
click at [574, 495] on div "Trip details Save This trip cannot be edited because it is either under review,…" at bounding box center [572, 293] width 1144 height 587
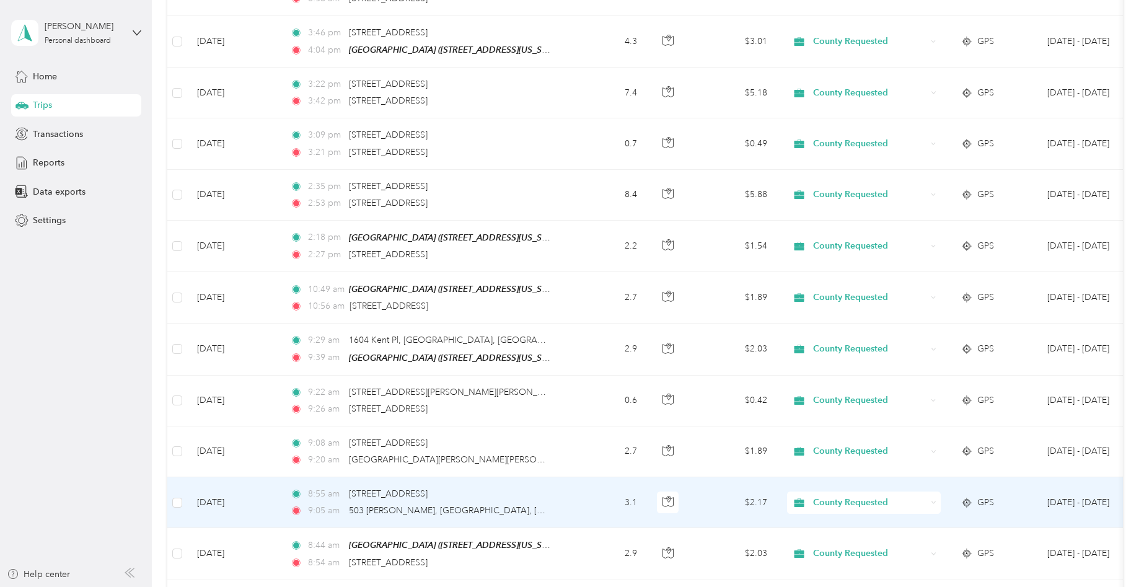
click at [575, 490] on td "3.1" at bounding box center [606, 502] width 82 height 51
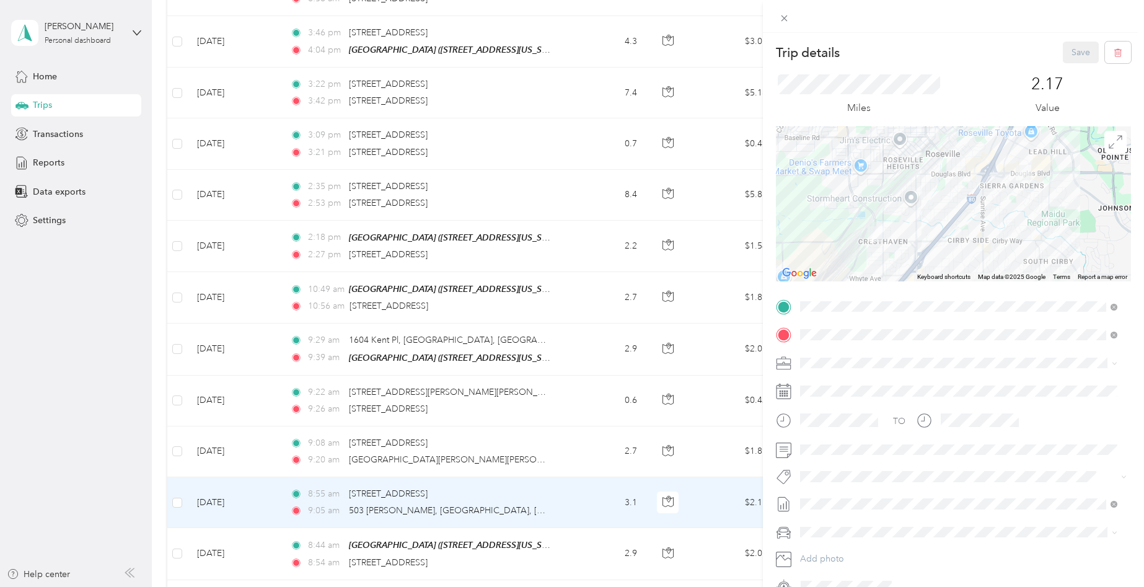
click at [572, 442] on div "Trip details Save This trip cannot be edited because it is either under review,…" at bounding box center [572, 293] width 1144 height 587
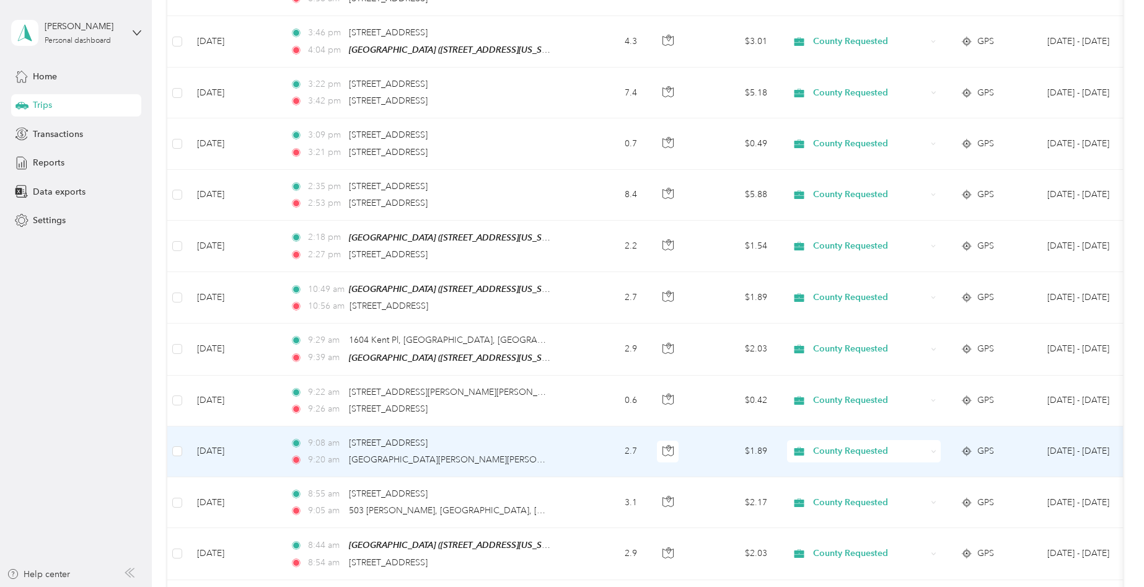
click at [572, 442] on td "2.7" at bounding box center [606, 451] width 82 height 51
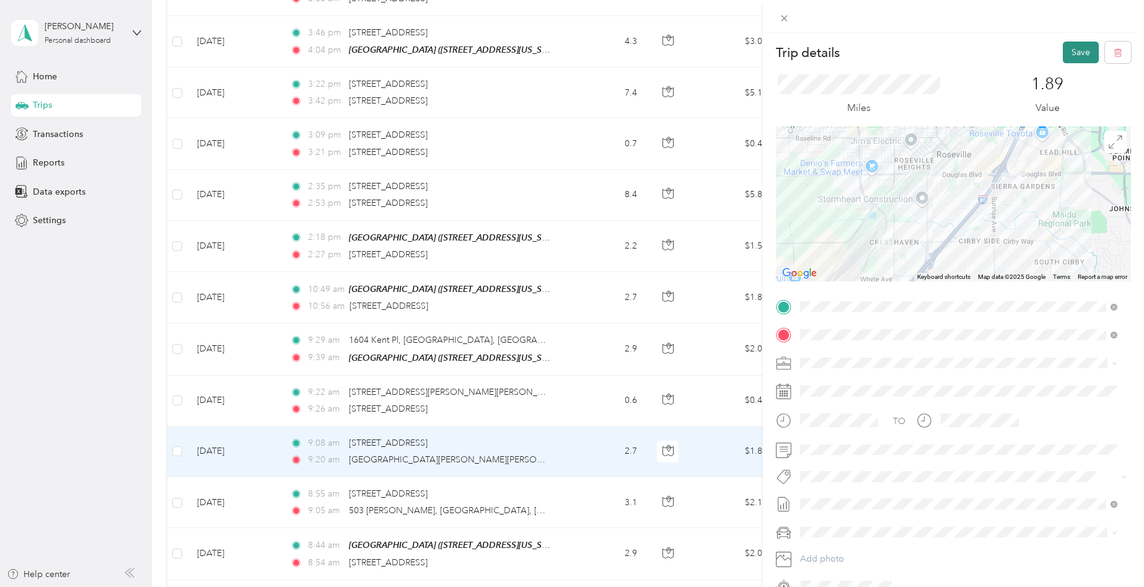
click at [1073, 55] on button "Save" at bounding box center [1081, 53] width 36 height 22
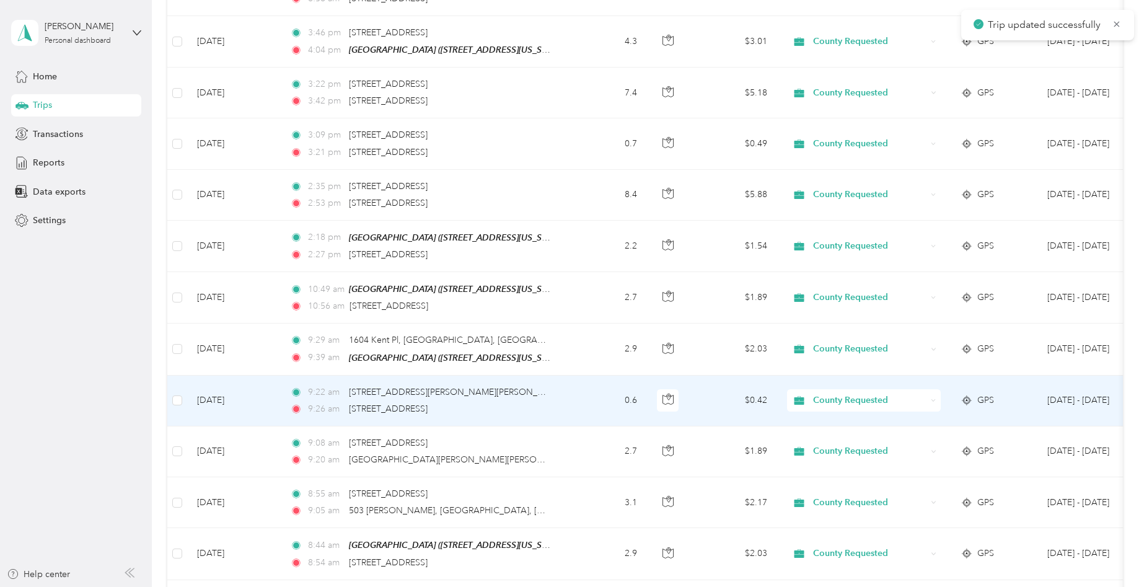
click at [592, 394] on td "0.6" at bounding box center [606, 401] width 82 height 51
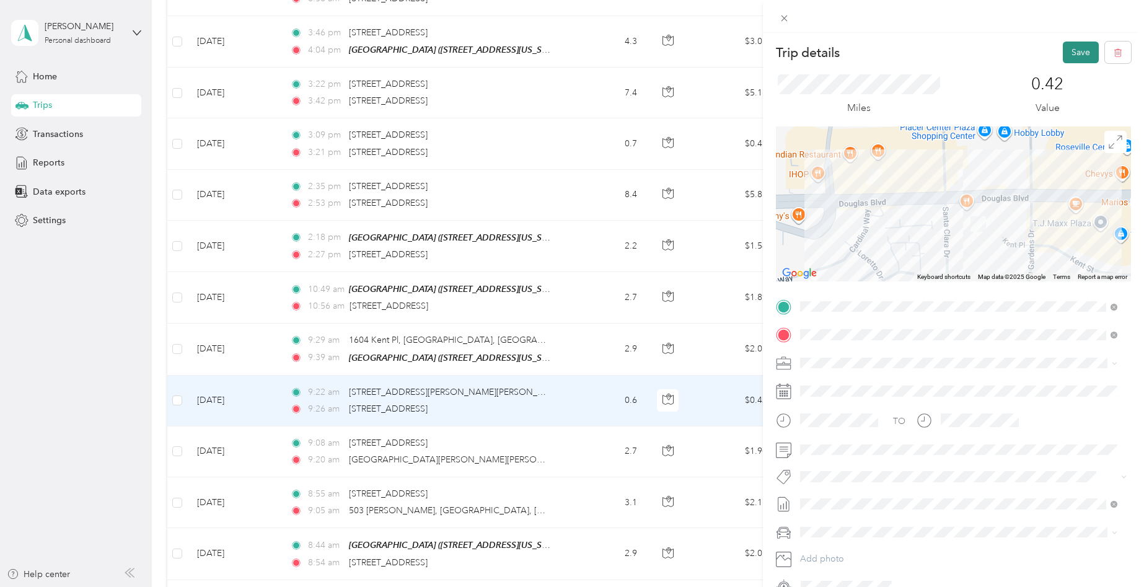
click at [1073, 48] on button "Save" at bounding box center [1081, 53] width 36 height 22
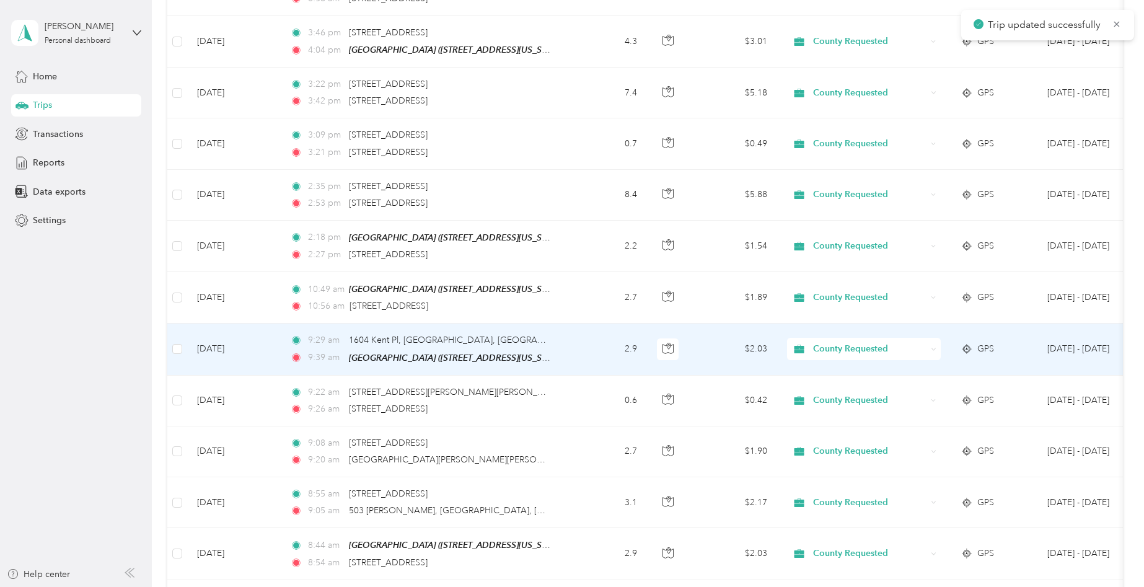
click at [576, 343] on td "2.9" at bounding box center [606, 348] width 82 height 51
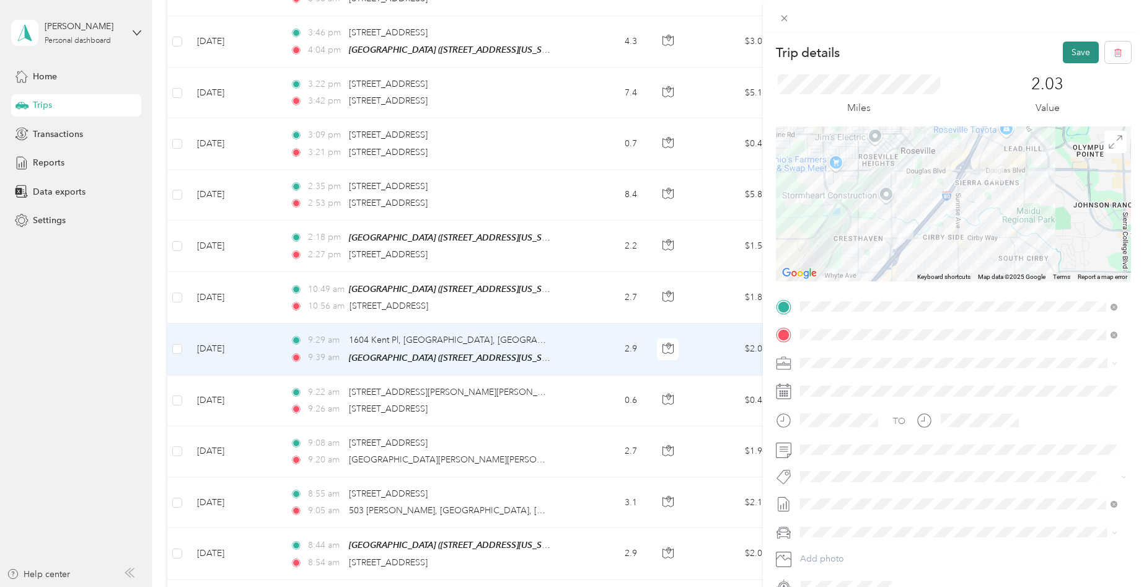
click at [1071, 43] on button "Save" at bounding box center [1081, 53] width 36 height 22
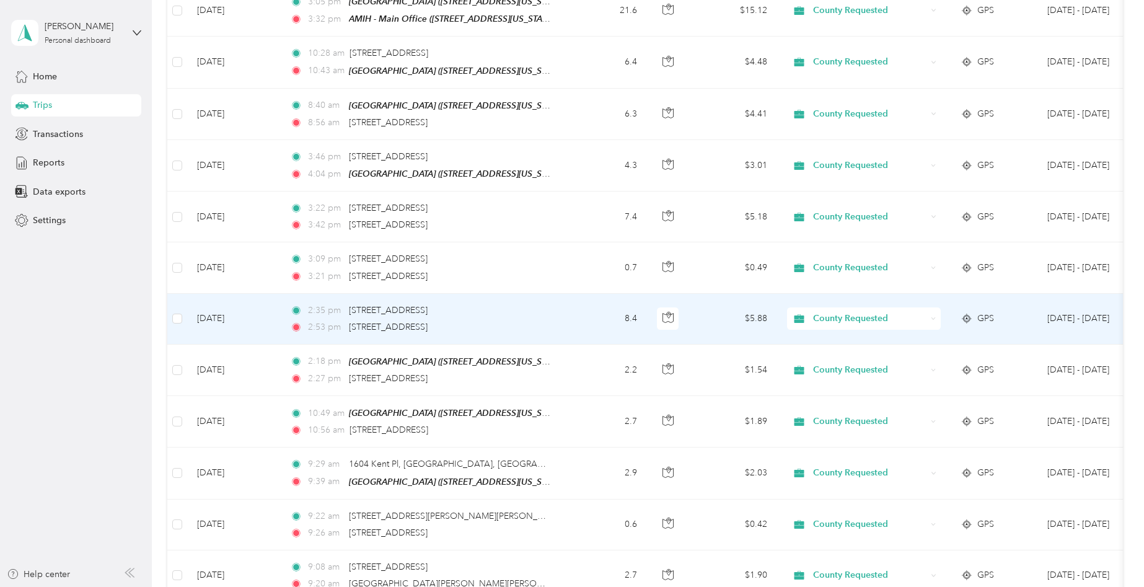
scroll to position [1201, 0]
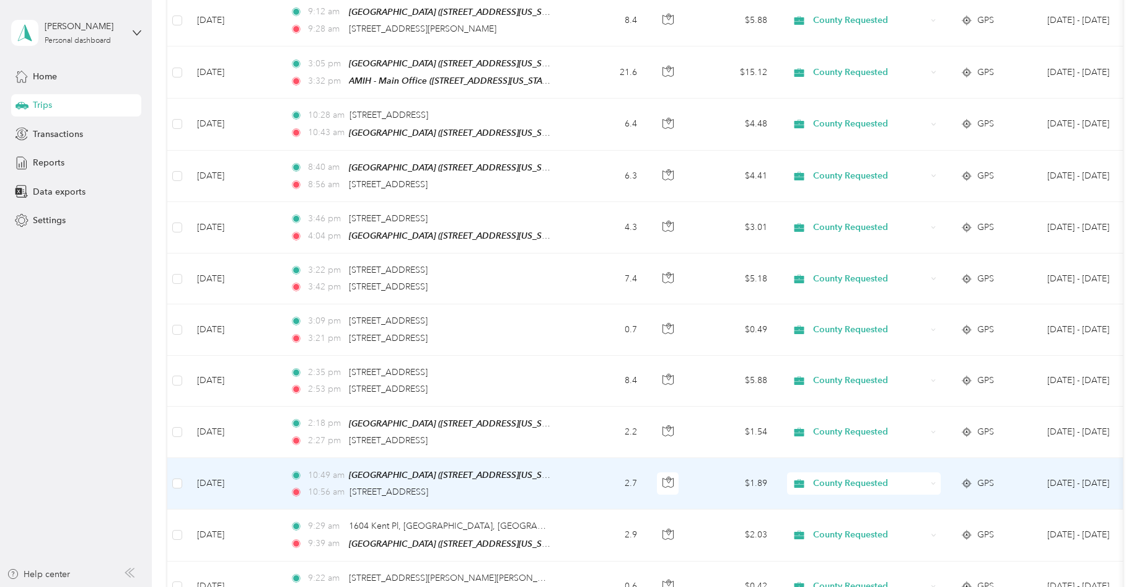
click at [579, 477] on td "2.7" at bounding box center [606, 483] width 82 height 51
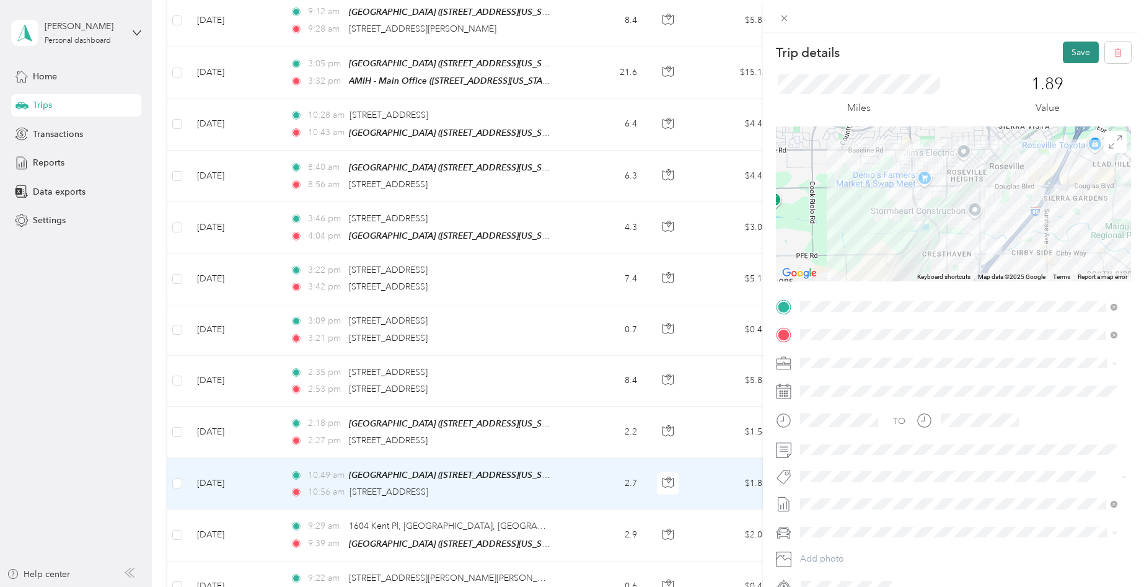
click at [1063, 53] on button "Save" at bounding box center [1081, 53] width 36 height 22
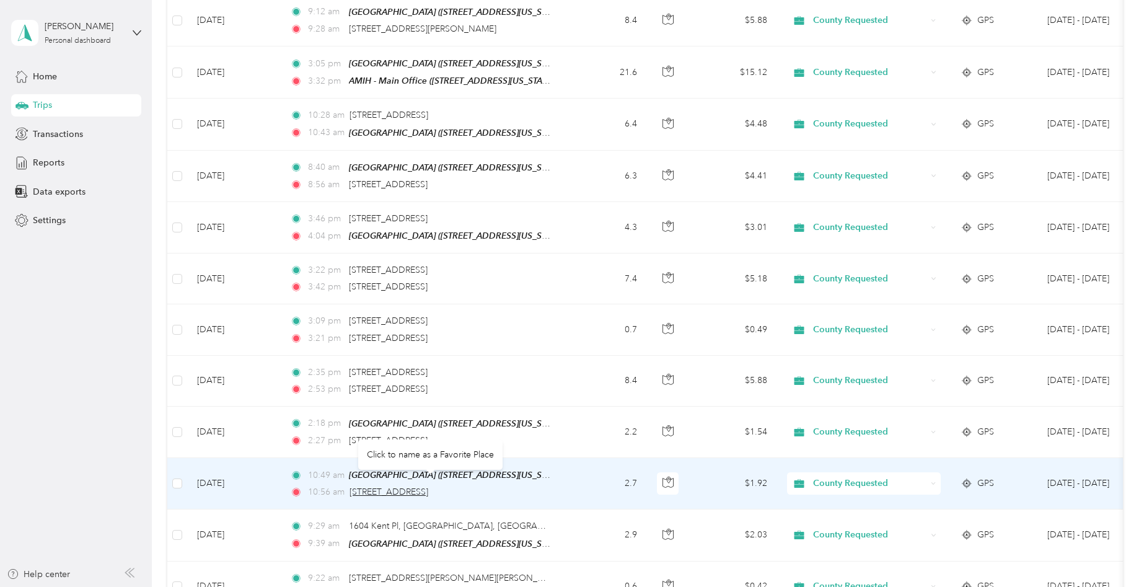
drag, startPoint x: 512, startPoint y: 478, endPoint x: 351, endPoint y: 479, distance: 161.1
click at [351, 485] on div "10:56 am [STREET_ADDRESS]" at bounding box center [420, 492] width 260 height 14
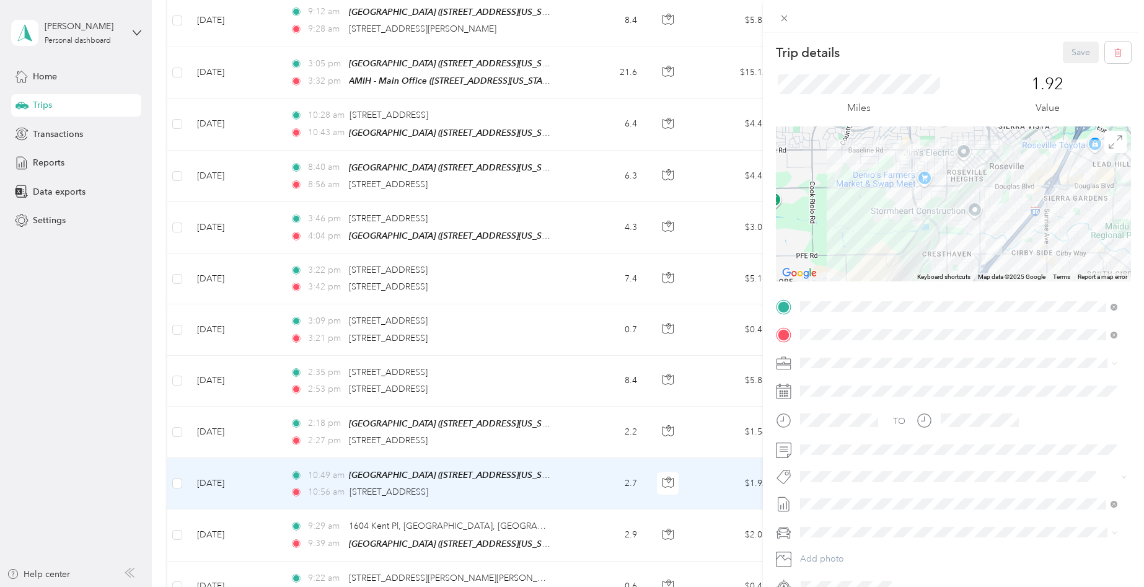
click at [103, 430] on div "Trip details Save This trip cannot be edited because it is either under review,…" at bounding box center [572, 293] width 1144 height 587
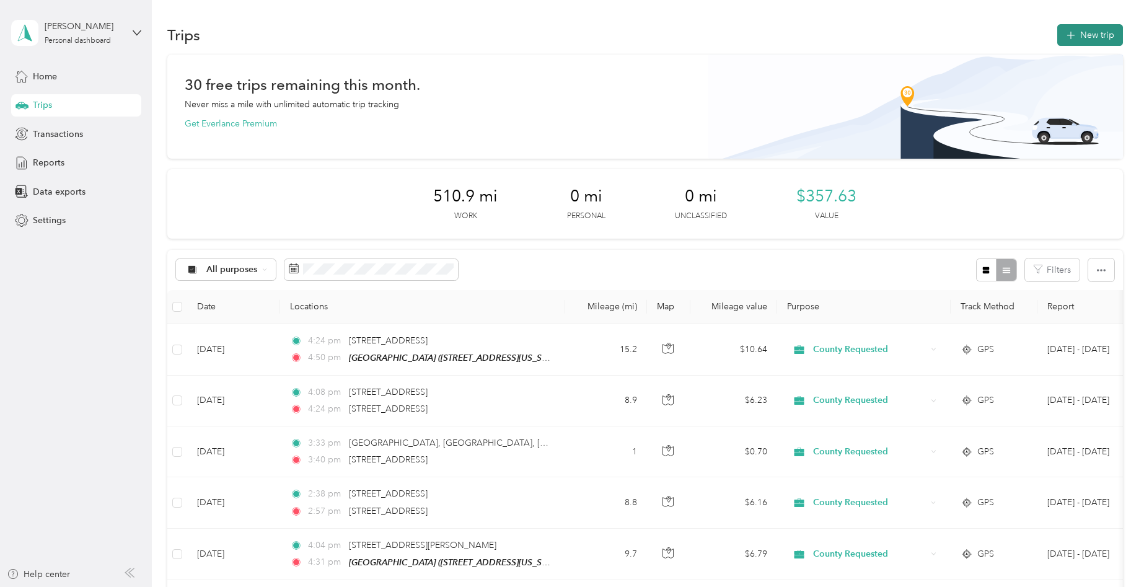
click at [1068, 41] on icon "button" at bounding box center [1070, 36] width 14 height 14
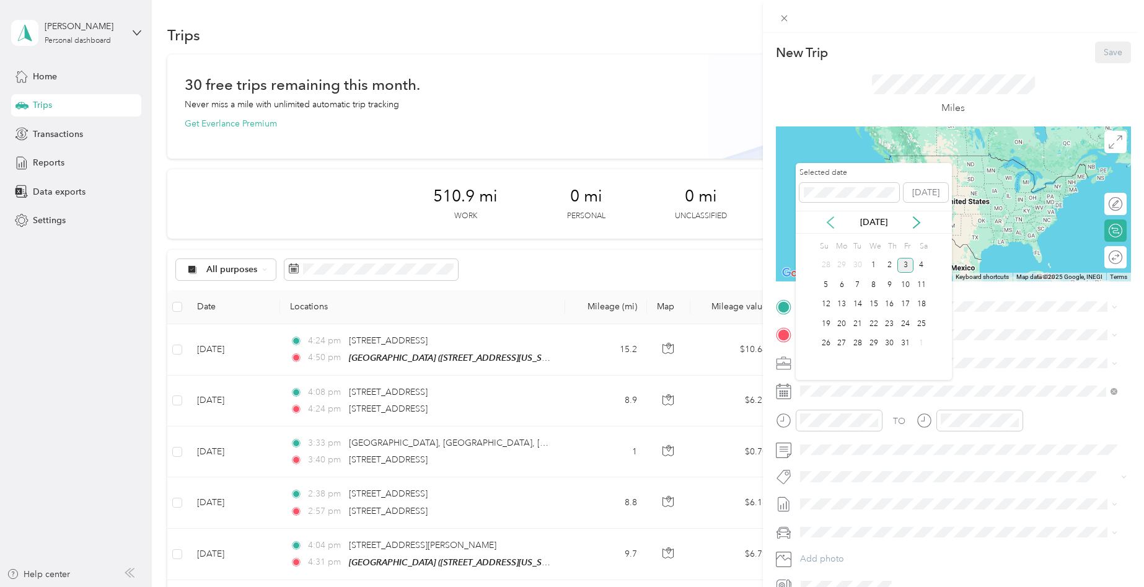
click at [830, 219] on icon at bounding box center [830, 222] width 6 height 11
click at [903, 326] on div "26" at bounding box center [905, 323] width 16 height 15
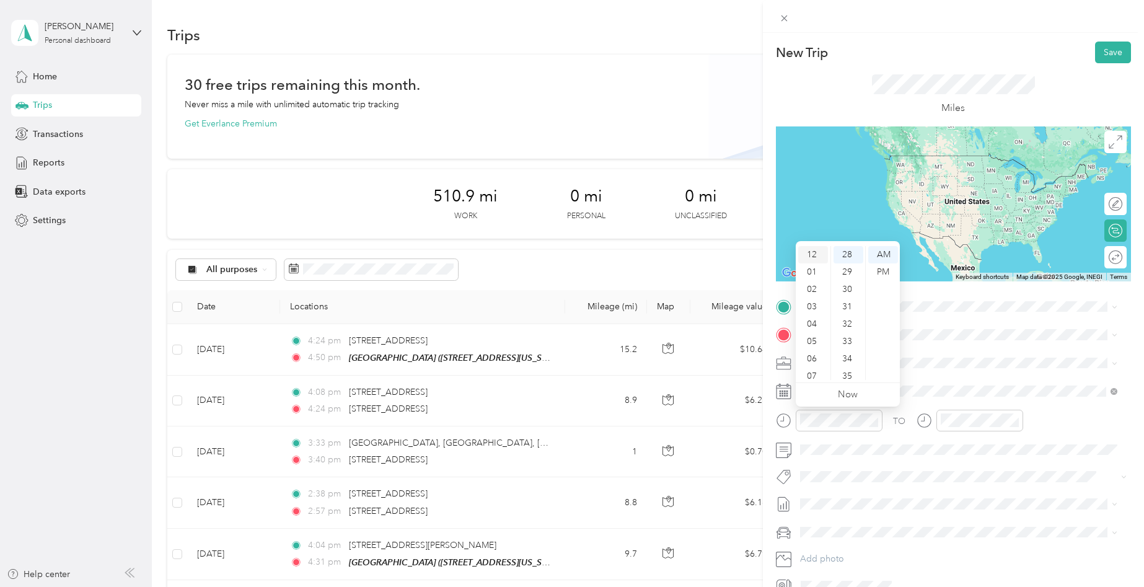
click at [812, 253] on div "12" at bounding box center [813, 254] width 30 height 17
click at [884, 273] on div "PM" at bounding box center [883, 271] width 30 height 17
click at [842, 292] on div "05" at bounding box center [848, 289] width 30 height 17
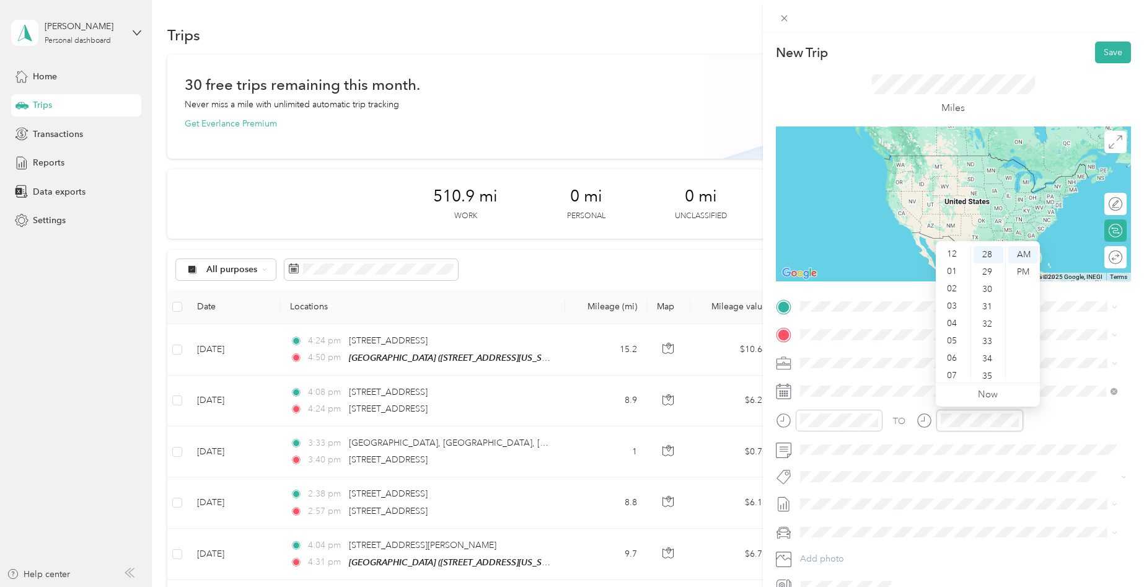
scroll to position [0, 0]
click at [949, 248] on div "12" at bounding box center [953, 254] width 30 height 17
click at [988, 368] on div "17" at bounding box center [989, 373] width 30 height 17
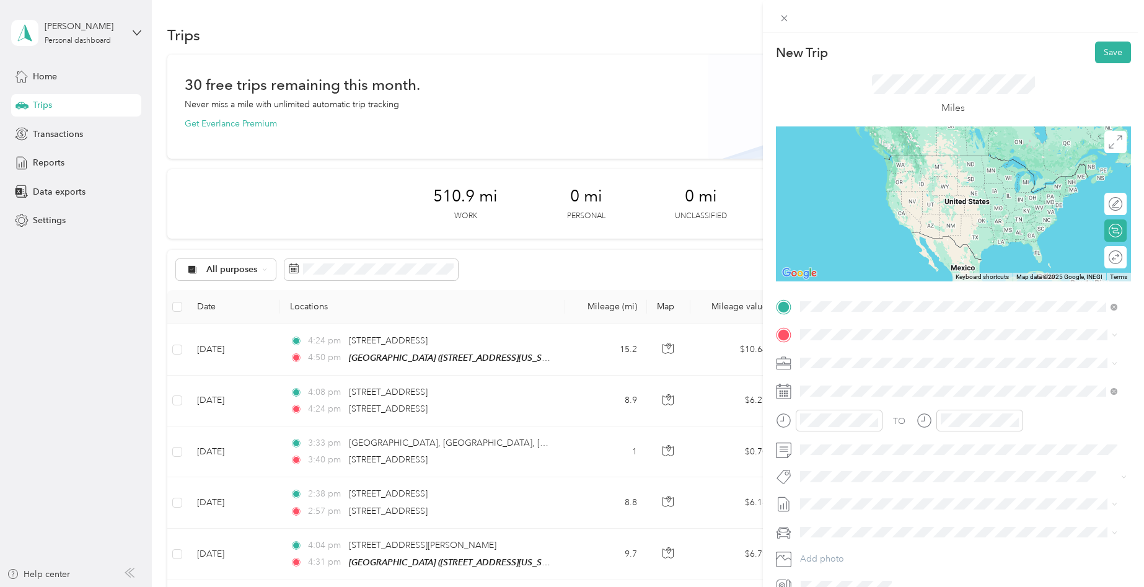
click at [911, 357] on span "[STREET_ADDRESS][US_STATE]" at bounding box center [885, 351] width 124 height 11
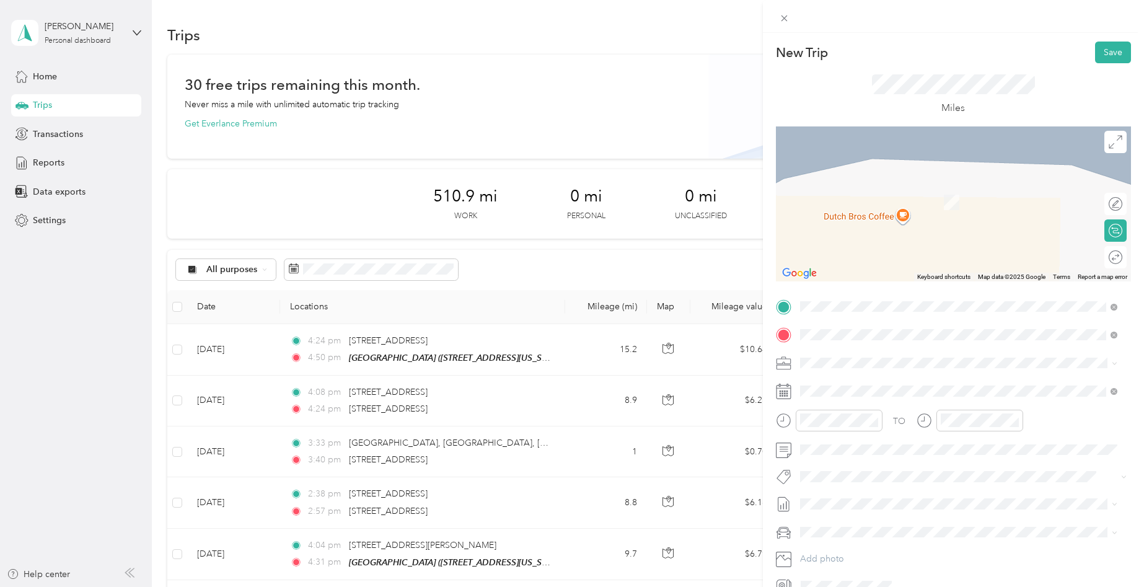
click at [884, 387] on div "TEAM Cirby Hills" at bounding box center [885, 385] width 124 height 15
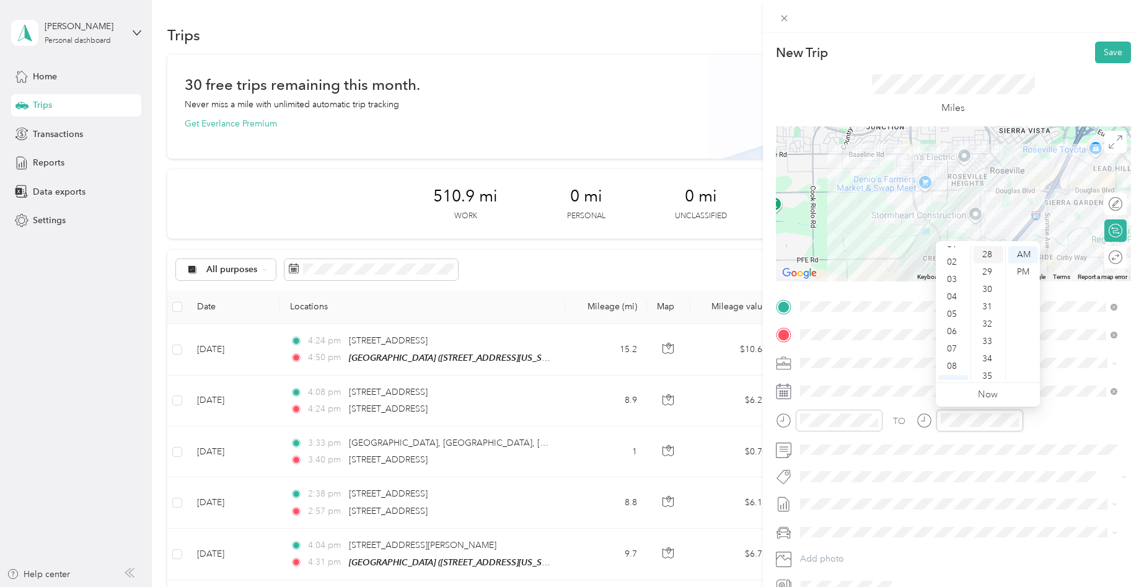
scroll to position [0, 0]
click at [1026, 266] on div "PM" at bounding box center [1023, 271] width 30 height 17
click at [952, 255] on div "12" at bounding box center [953, 254] width 30 height 17
click at [985, 364] on div "16" at bounding box center [989, 356] width 30 height 17
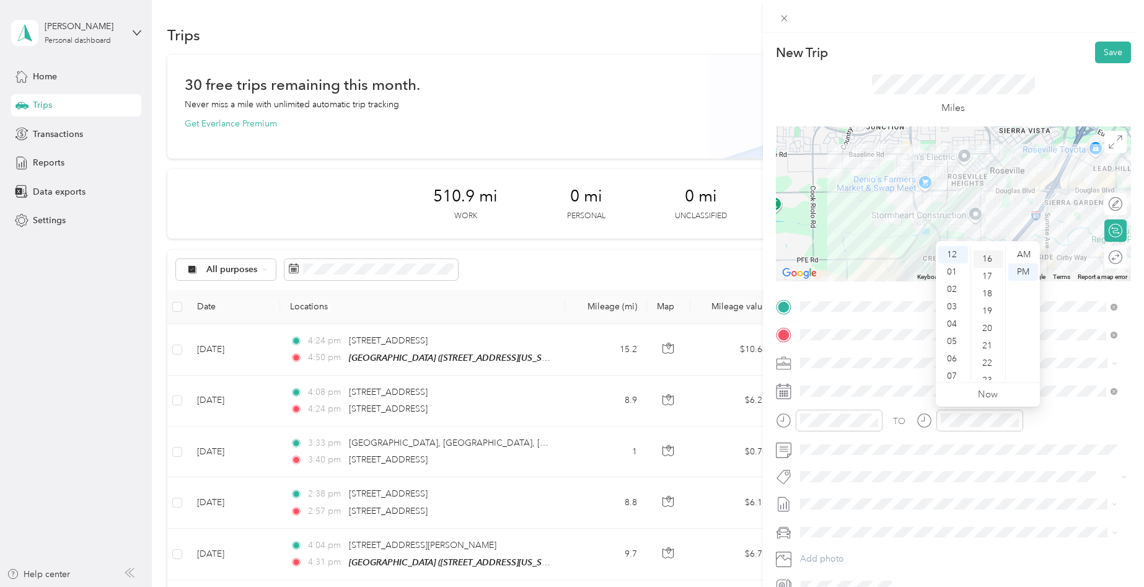
scroll to position [278, 0]
click at [991, 271] on div "17" at bounding box center [989, 271] width 30 height 17
click at [1095, 51] on button "Save" at bounding box center [1113, 53] width 36 height 22
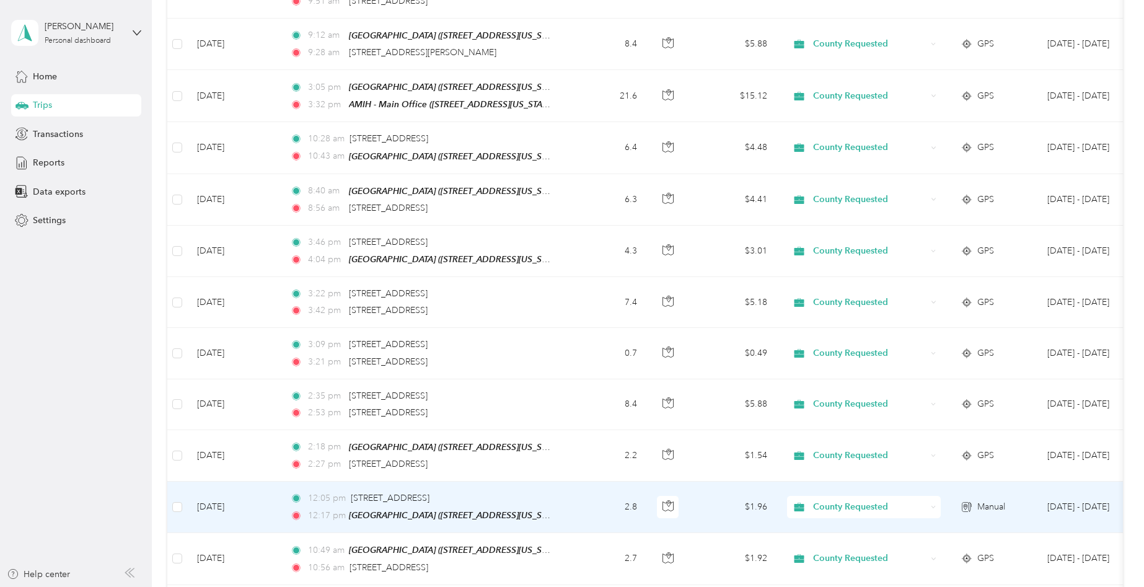
scroll to position [1239, 0]
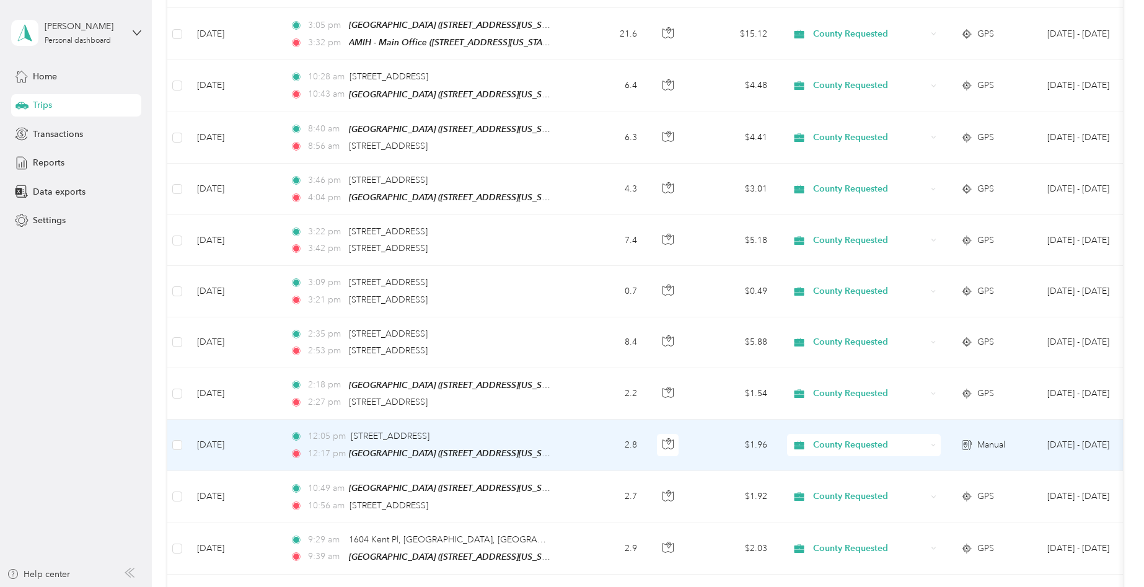
click at [550, 429] on div "12:05 pm [STREET_ADDRESS]" at bounding box center [420, 436] width 260 height 14
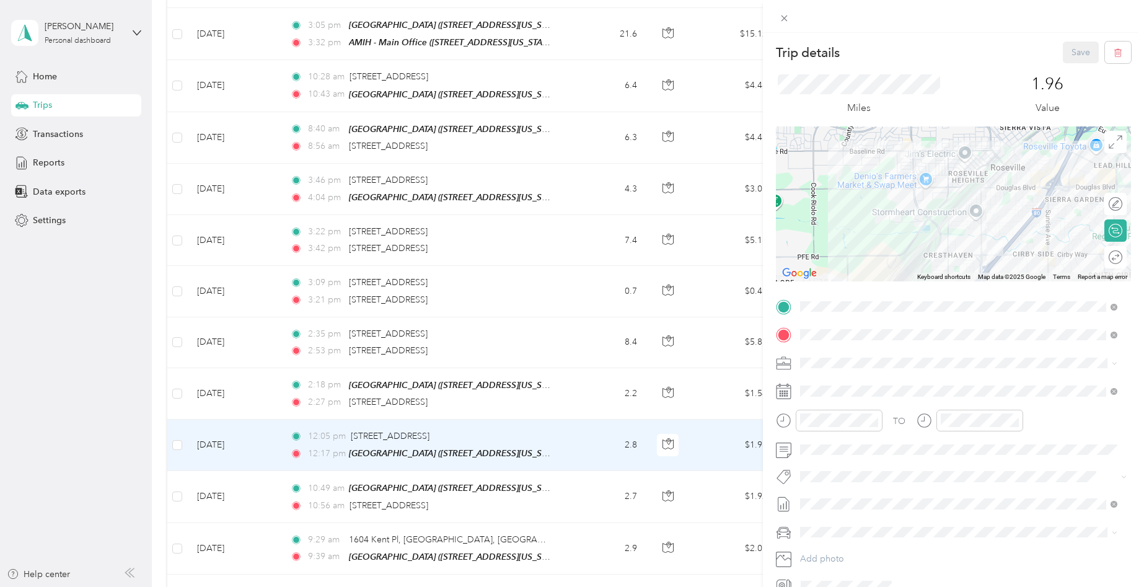
click at [575, 382] on div "Trip details Save This trip cannot be edited because it is either under review,…" at bounding box center [572, 293] width 1144 height 587
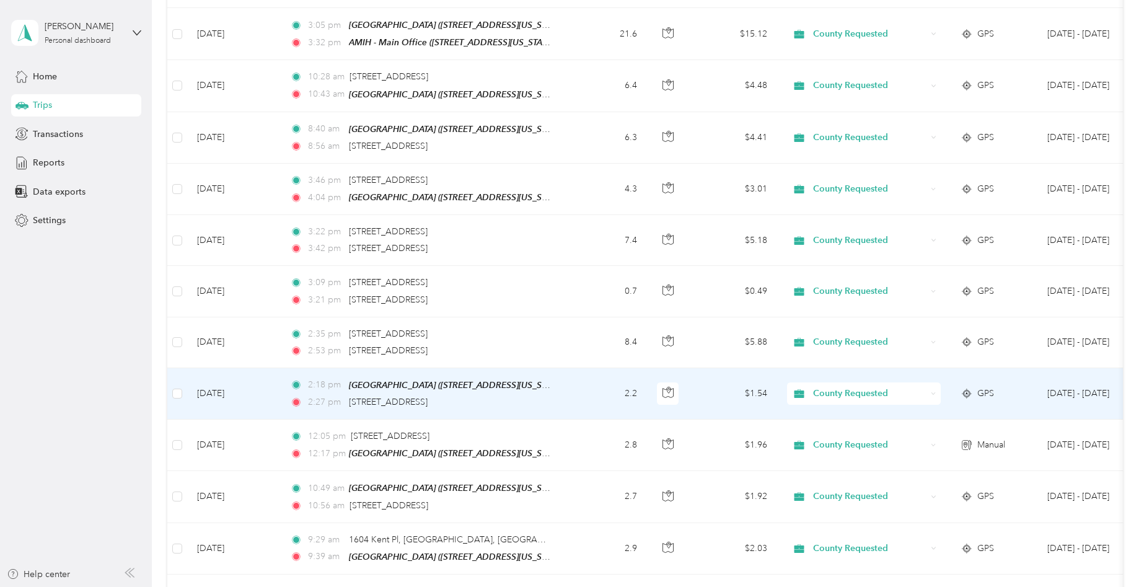
click at [573, 382] on td "2.2" at bounding box center [606, 393] width 82 height 51
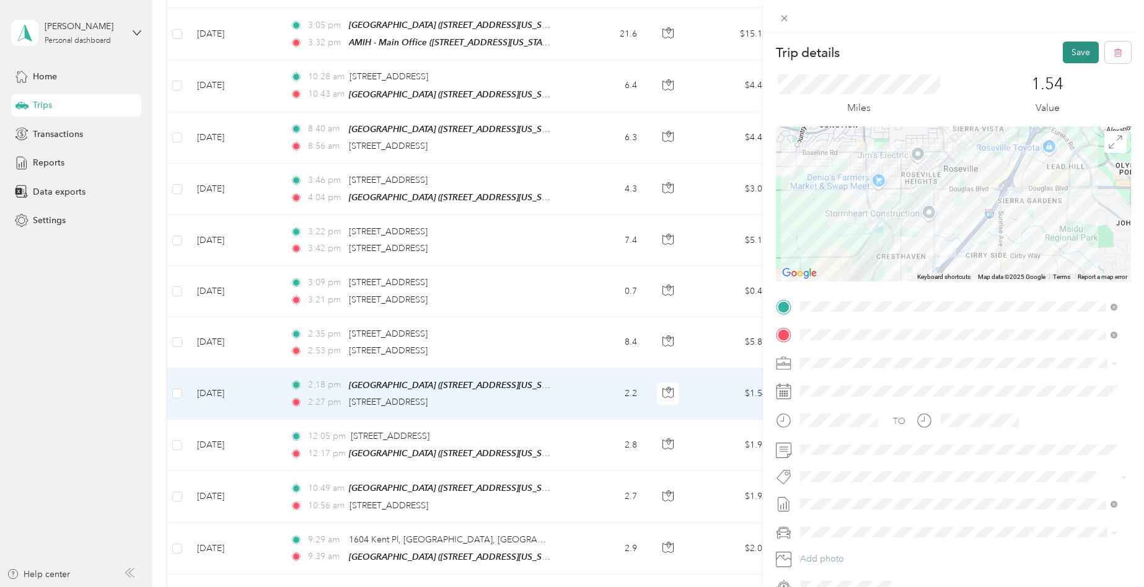
click at [1066, 43] on button "Save" at bounding box center [1081, 53] width 36 height 22
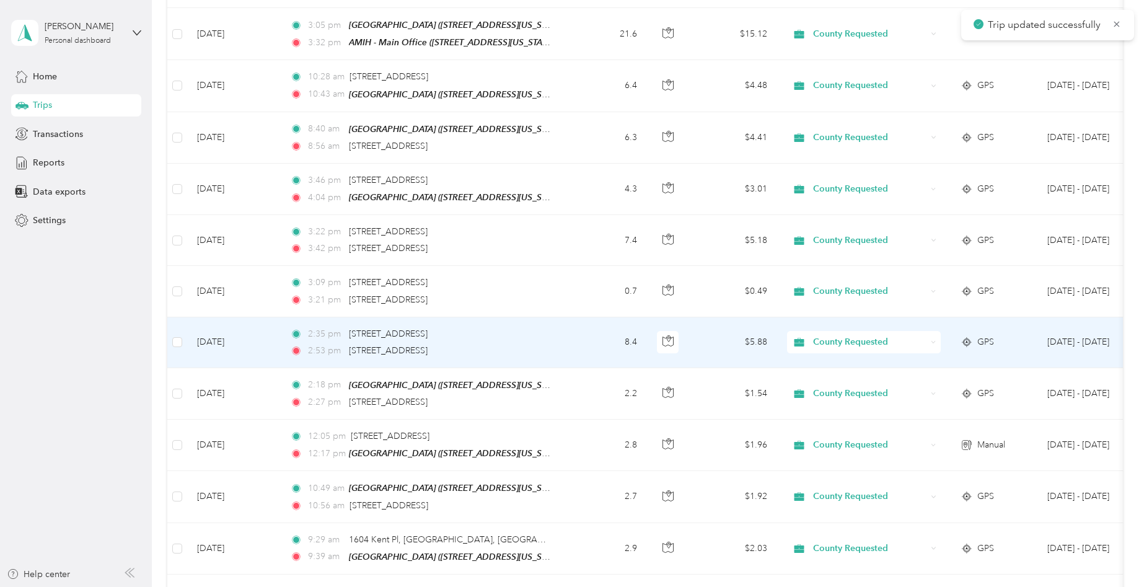
click at [576, 345] on td "8.4" at bounding box center [606, 342] width 82 height 51
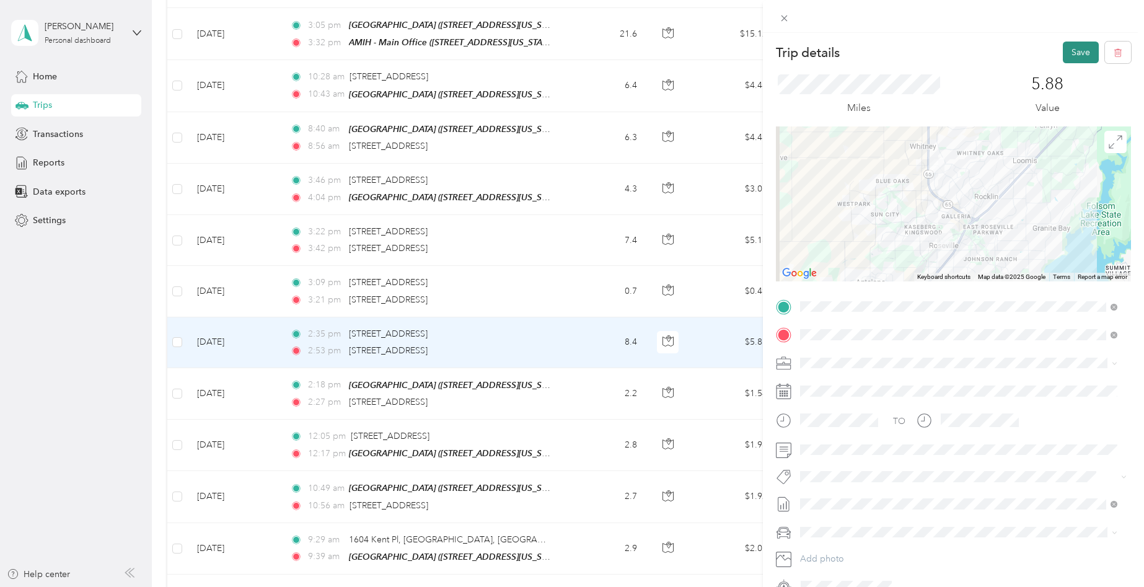
click at [1063, 49] on button "Save" at bounding box center [1081, 53] width 36 height 22
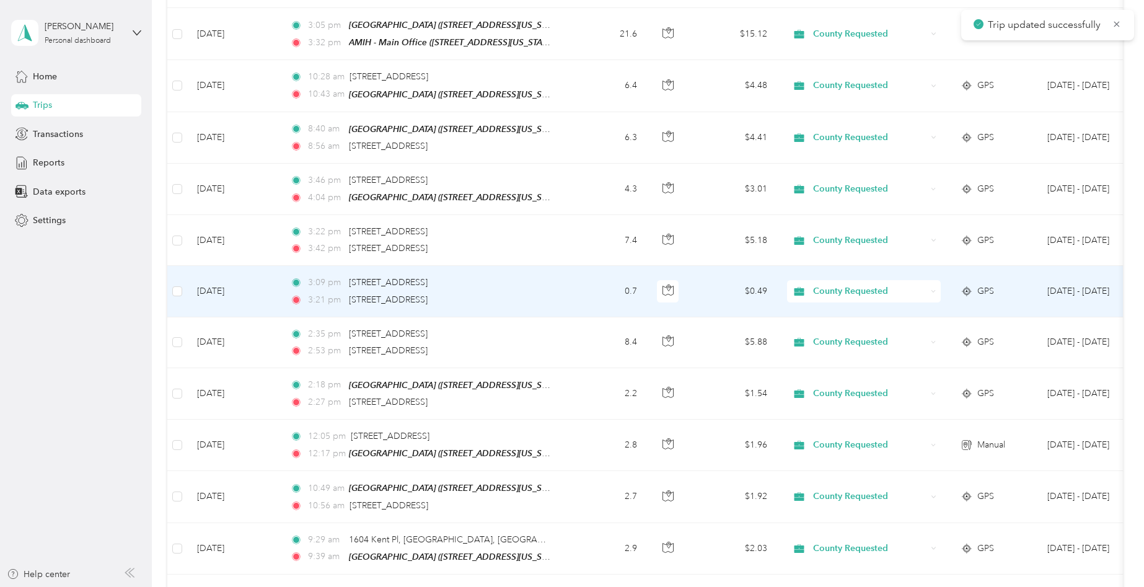
click at [575, 289] on td "0.7" at bounding box center [606, 291] width 82 height 51
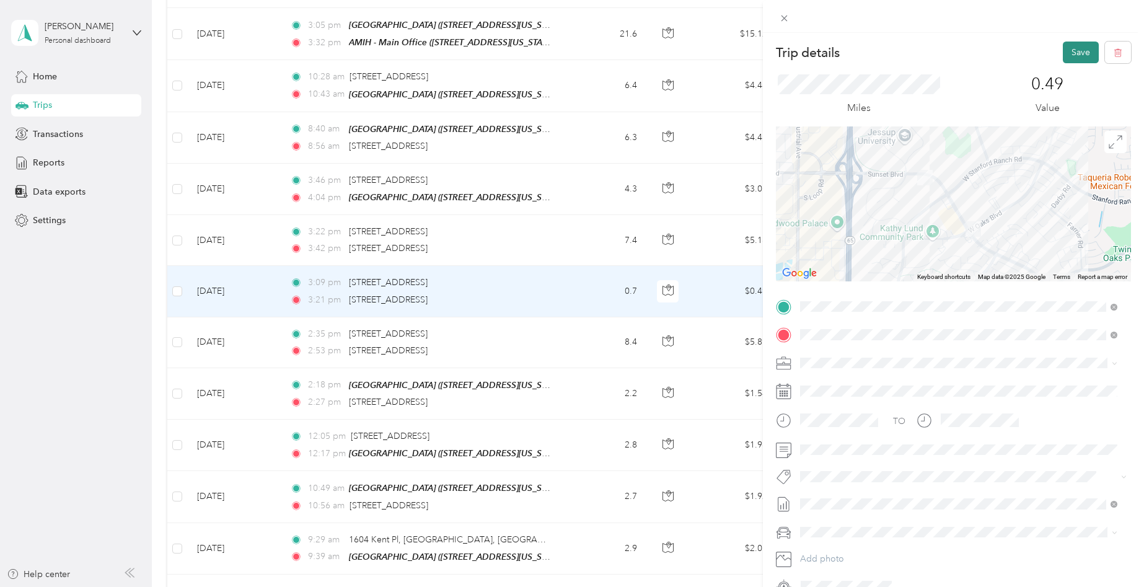
click at [1068, 51] on button "Save" at bounding box center [1081, 53] width 36 height 22
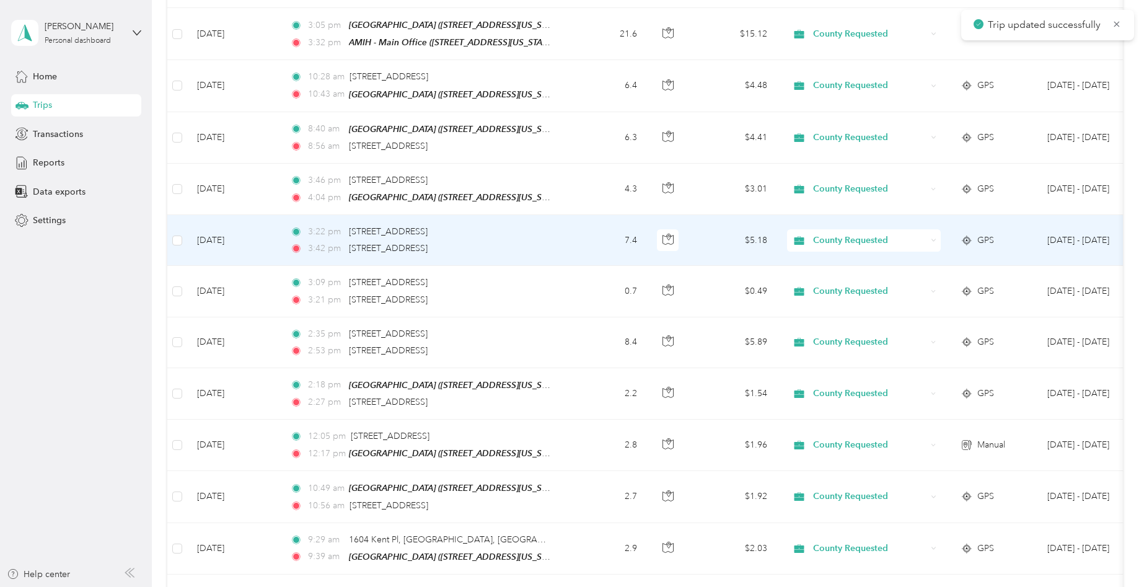
click at [552, 234] on td "3:22 pm [STREET_ADDRESS] 3:42 pm [STREET_ADDRESS]" at bounding box center [422, 240] width 285 height 51
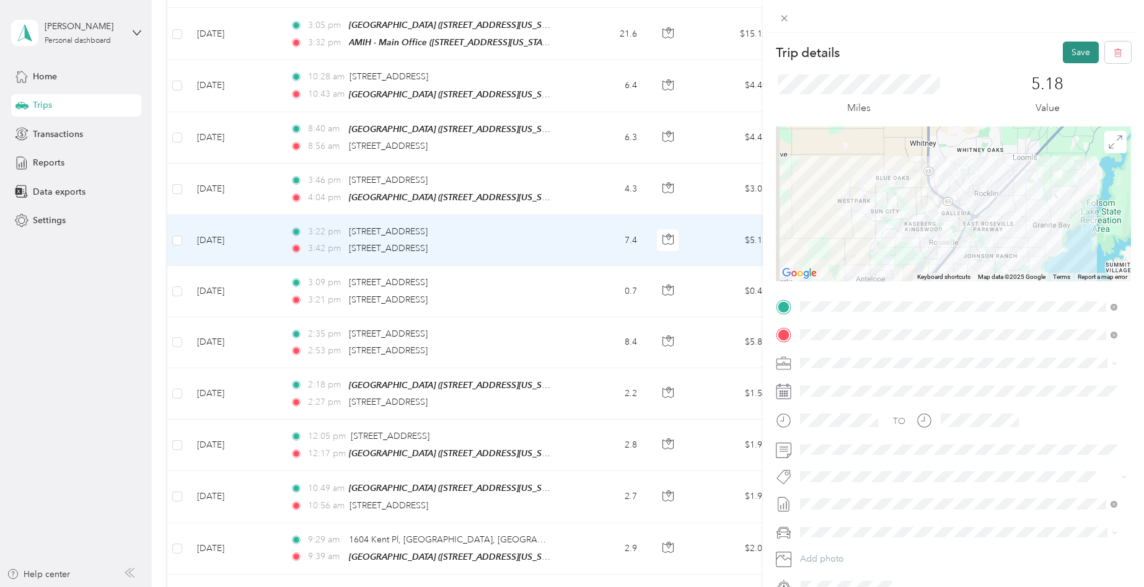
click at [1063, 53] on button "Save" at bounding box center [1081, 53] width 36 height 22
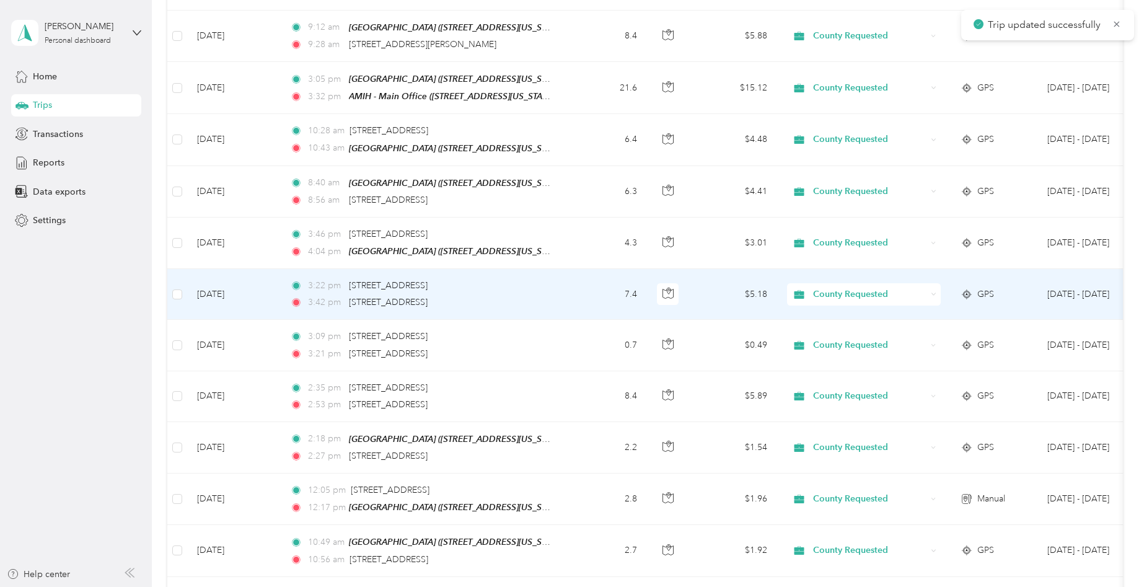
scroll to position [1115, 0]
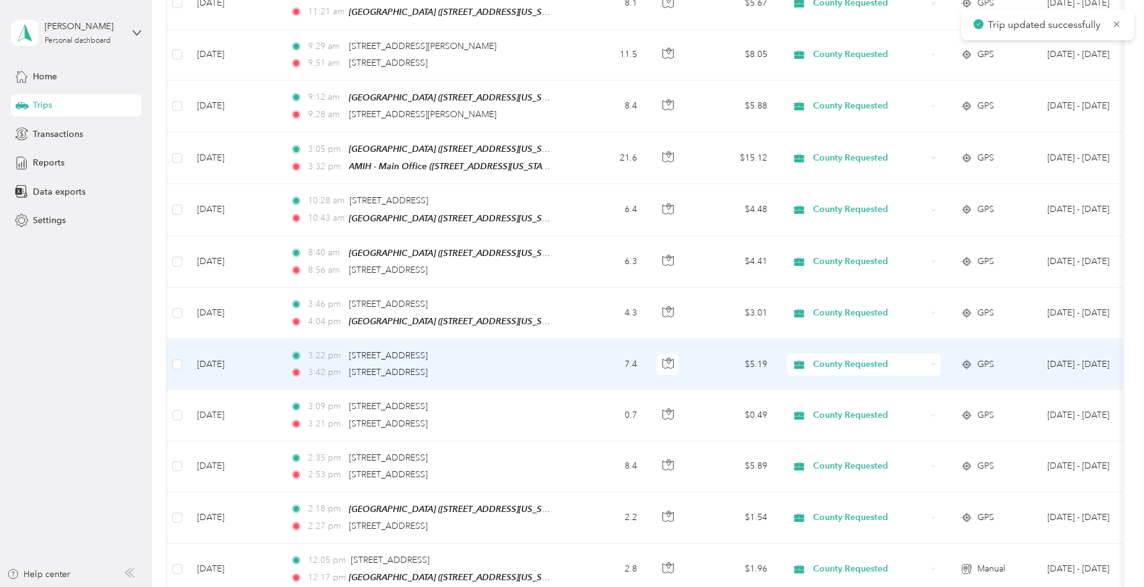
click at [565, 353] on td "7.4" at bounding box center [606, 364] width 82 height 51
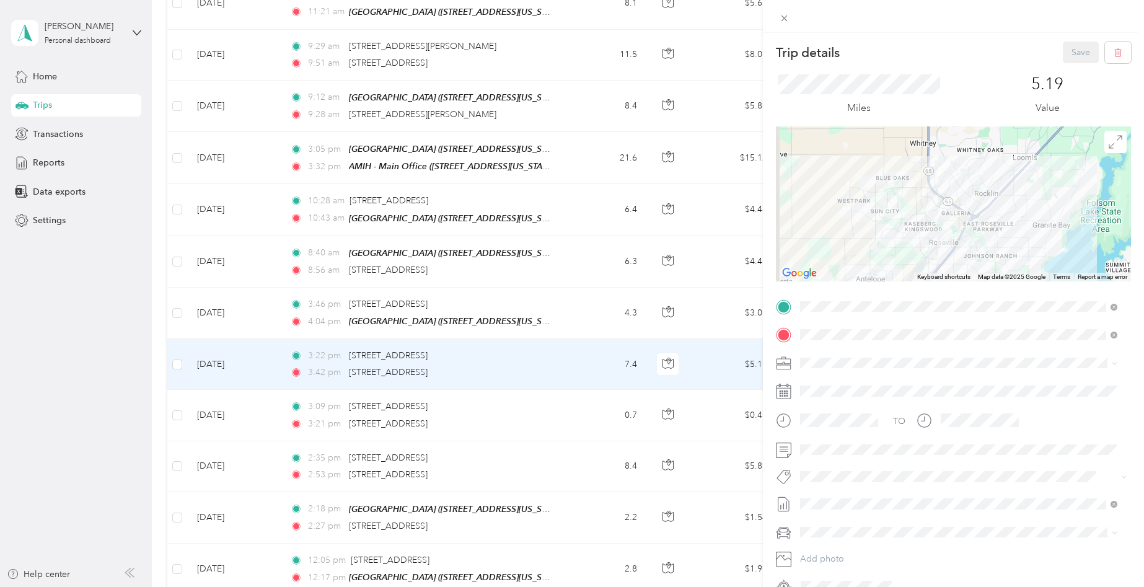
click at [574, 302] on div "Trip details Save This trip cannot be edited because it is either under review,…" at bounding box center [572, 293] width 1144 height 587
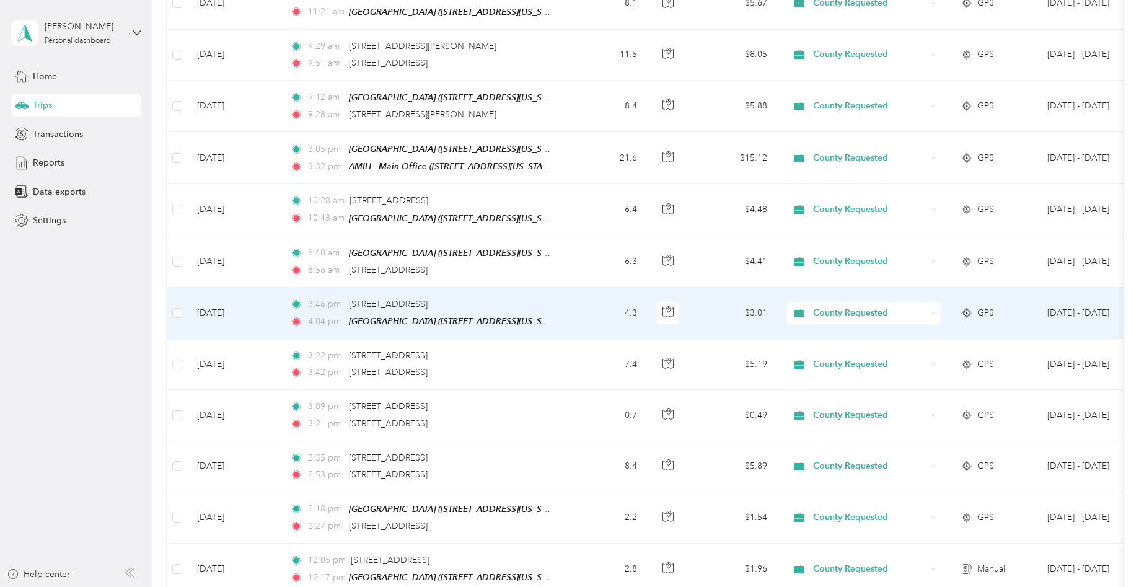
click at [565, 303] on td "4.3" at bounding box center [606, 313] width 82 height 51
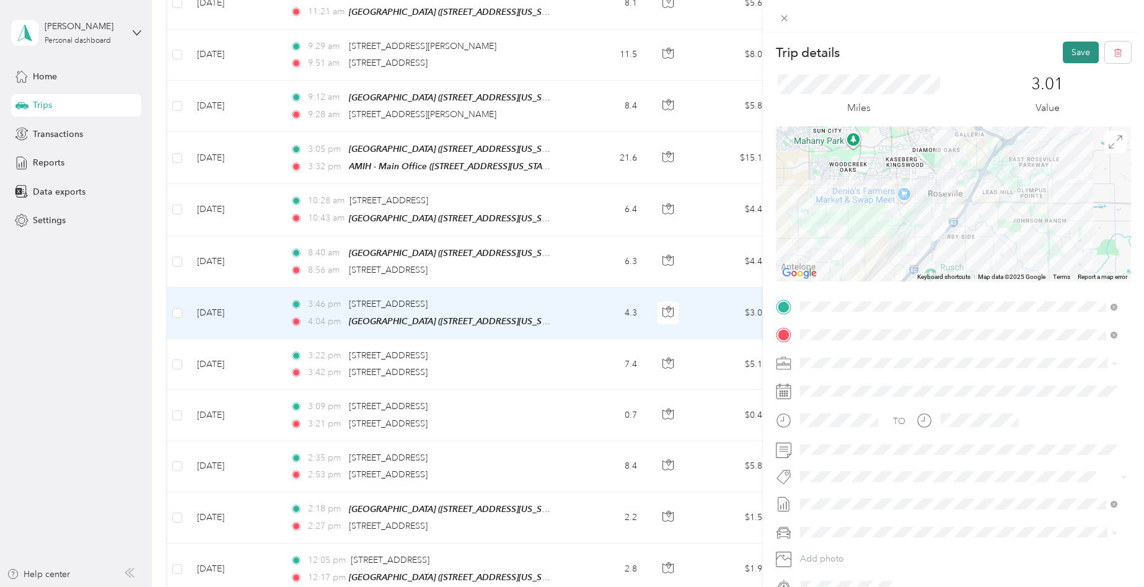
click at [1063, 52] on button "Save" at bounding box center [1081, 53] width 36 height 22
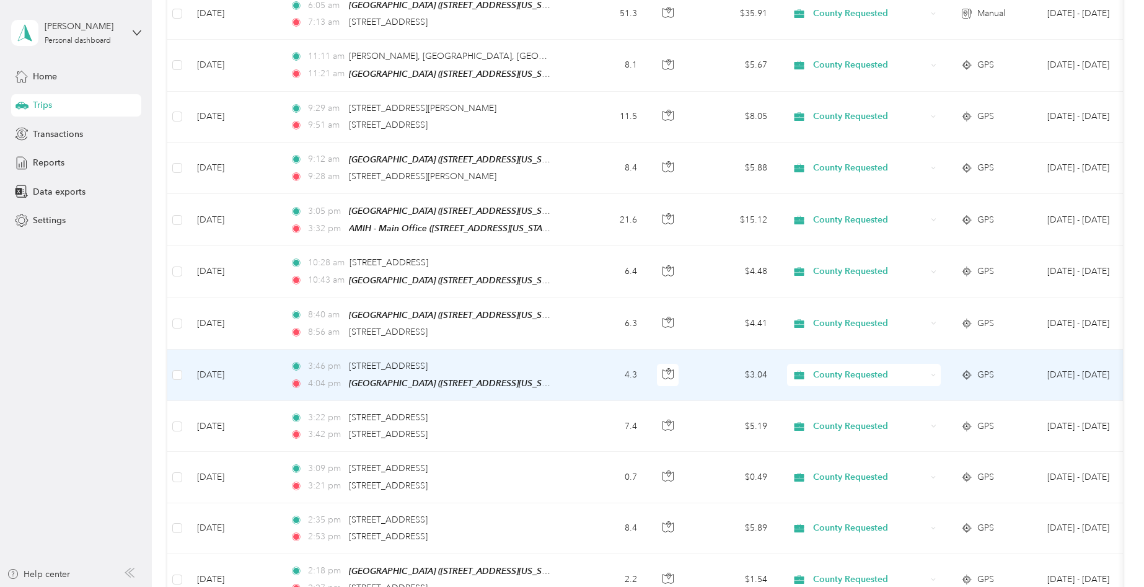
scroll to position [992, 0]
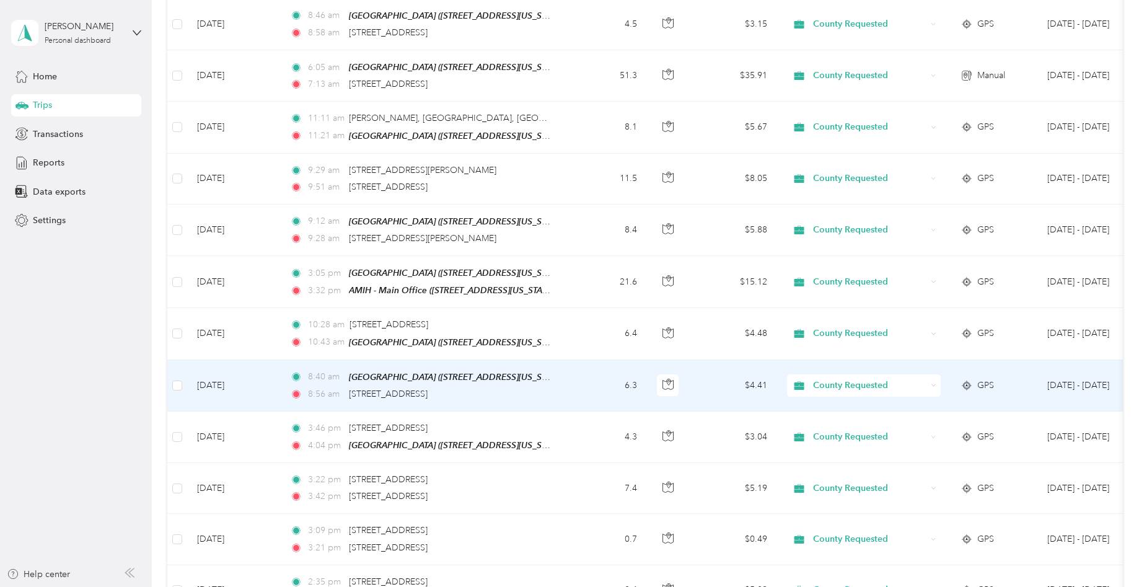
click at [566, 372] on td "6.3" at bounding box center [606, 385] width 82 height 51
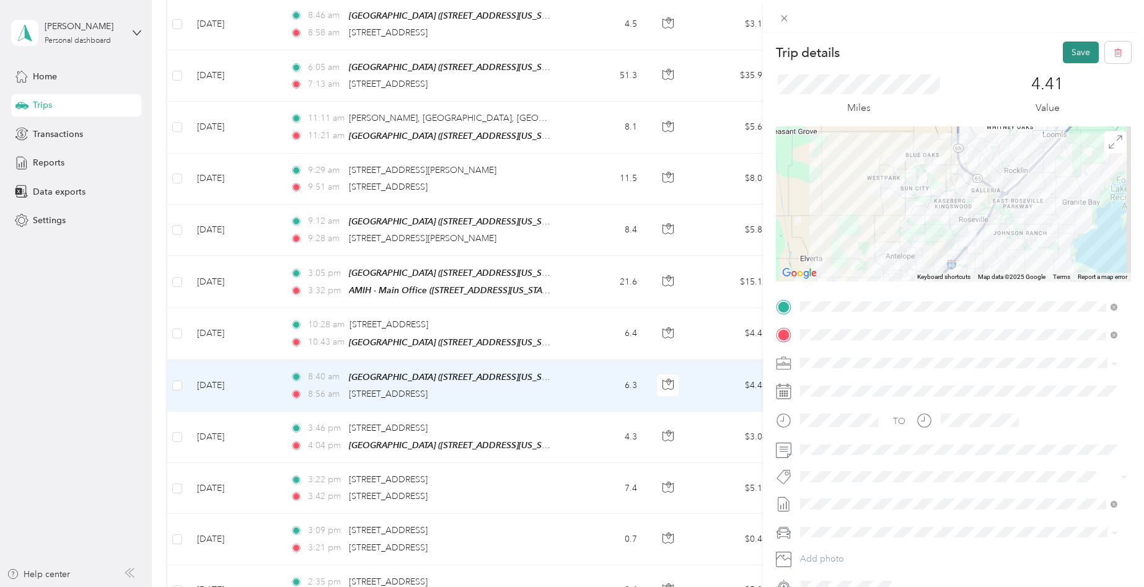
click at [1071, 56] on button "Save" at bounding box center [1081, 53] width 36 height 22
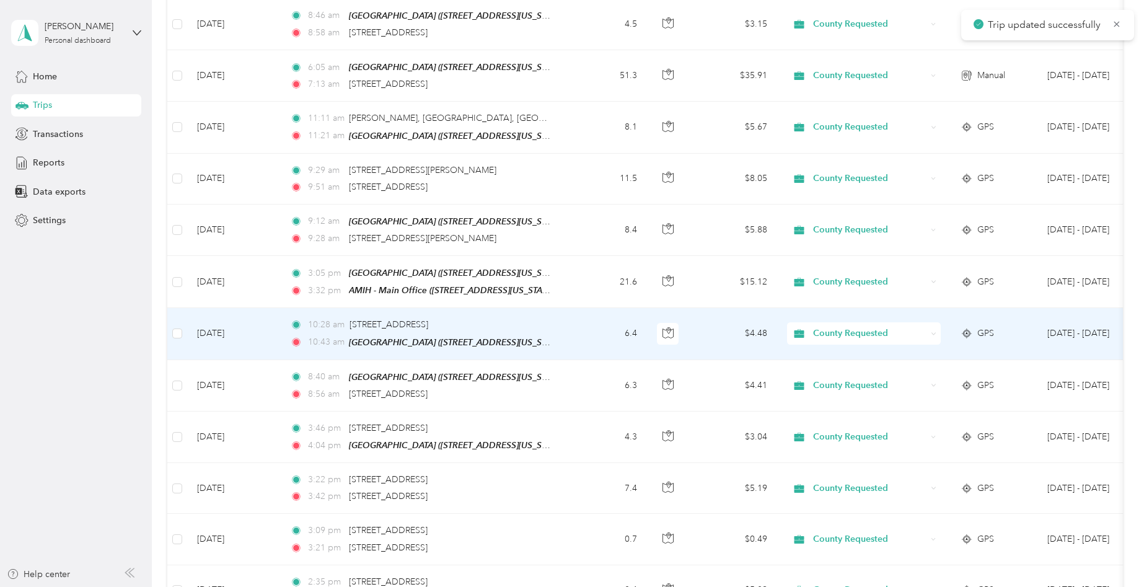
click at [573, 322] on td "6.4" at bounding box center [606, 333] width 82 height 51
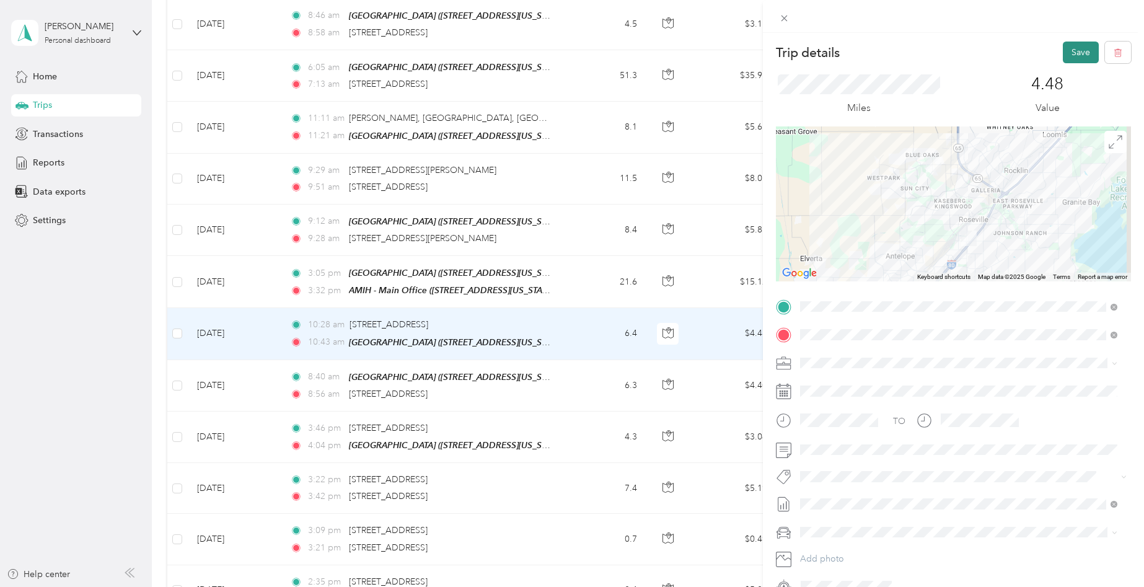
click at [1071, 48] on button "Save" at bounding box center [1081, 53] width 36 height 22
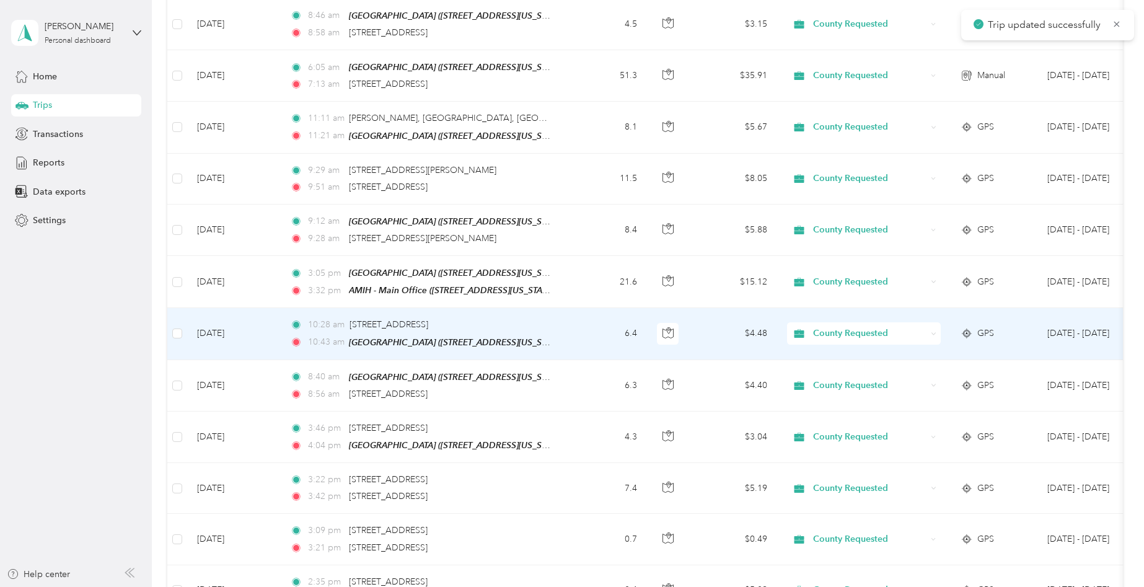
scroll to position [930, 0]
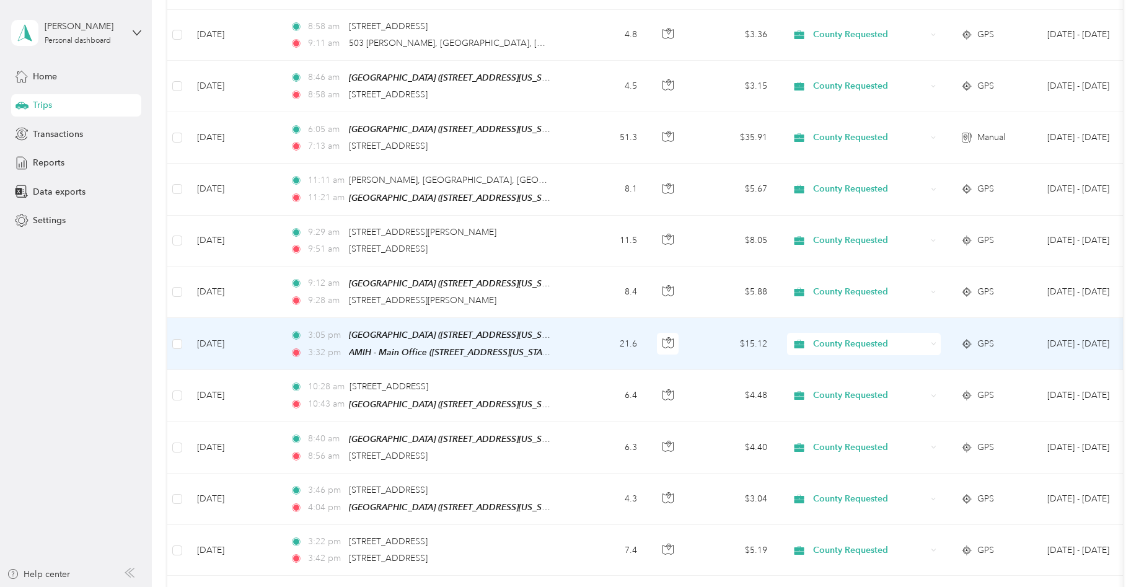
click at [577, 334] on td "21.6" at bounding box center [606, 344] width 82 height 52
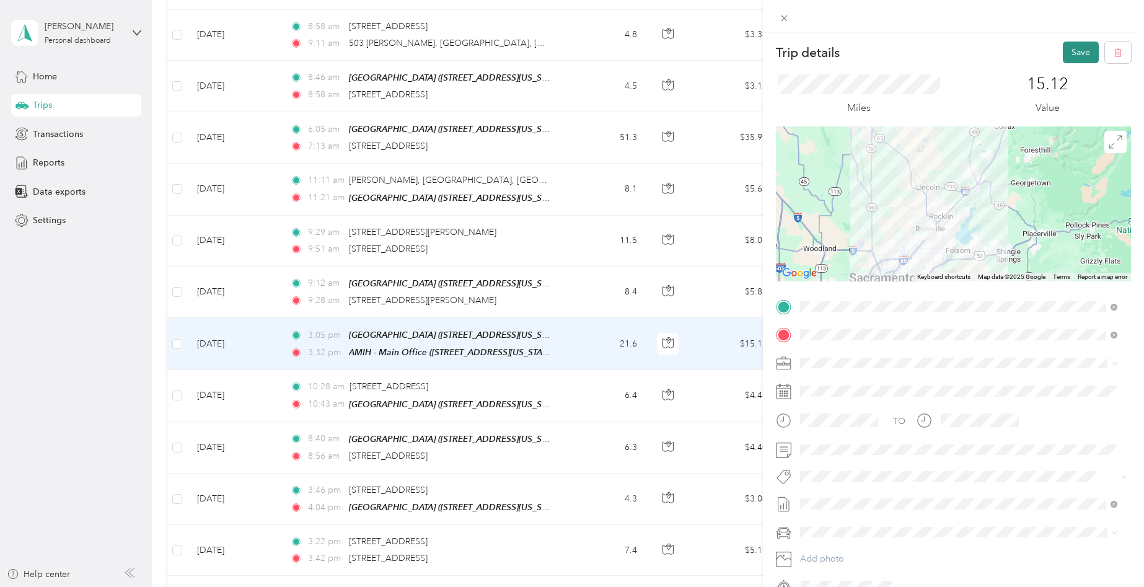
click at [1075, 51] on button "Save" at bounding box center [1081, 53] width 36 height 22
click at [1071, 52] on button "Save" at bounding box center [1081, 53] width 36 height 22
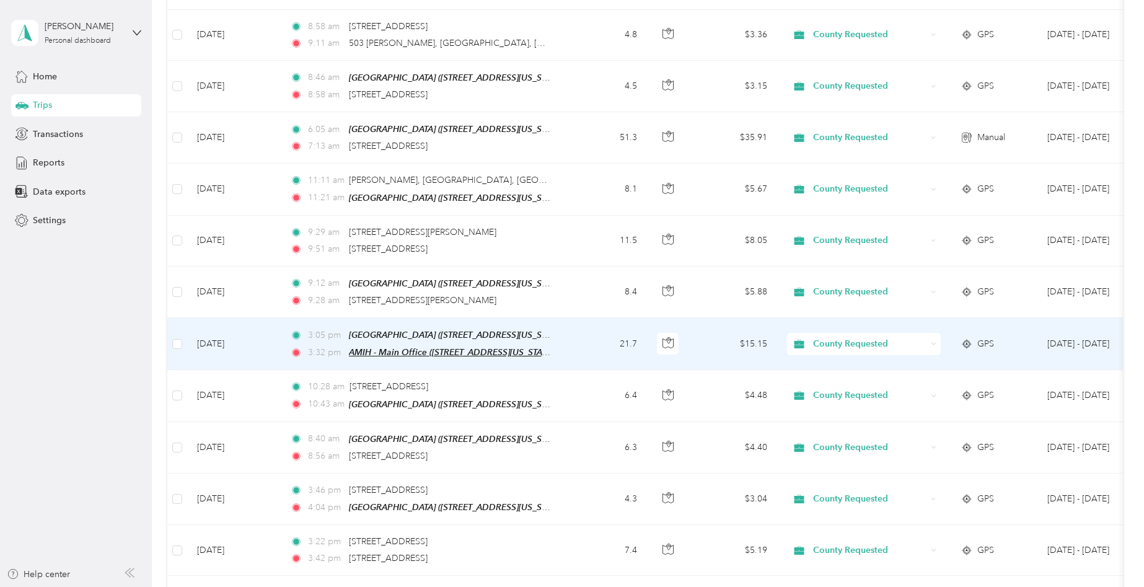
drag, startPoint x: 548, startPoint y: 346, endPoint x: 348, endPoint y: 348, distance: 199.6
click at [349, 348] on span "AMIH - Main Office ([STREET_ADDRESS][US_STATE])" at bounding box center [452, 352] width 207 height 11
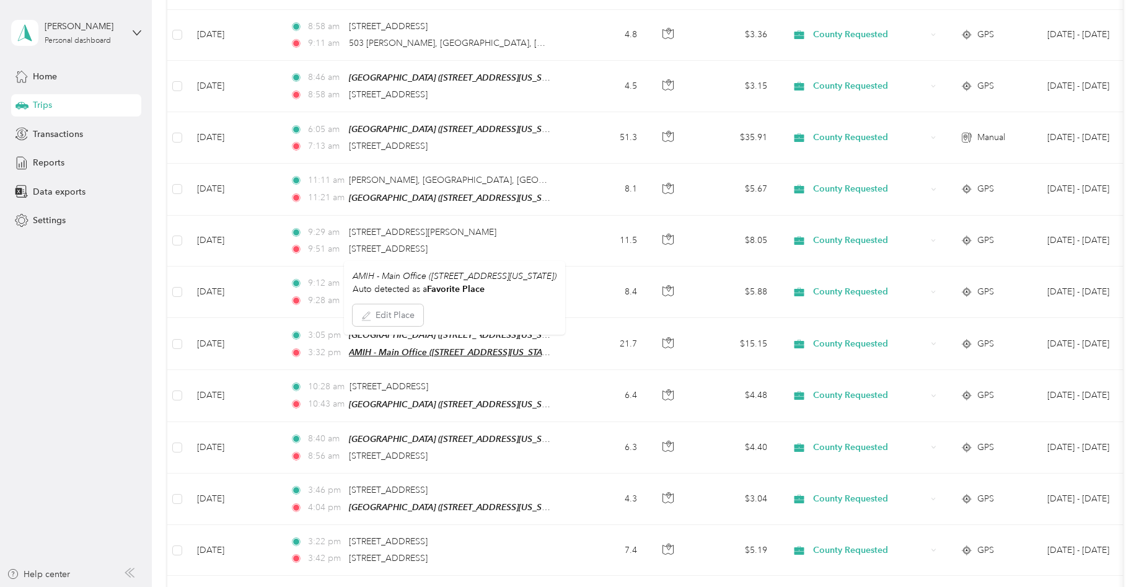
copy span "AMIH - Main Office ([STREET_ADDRESS]"
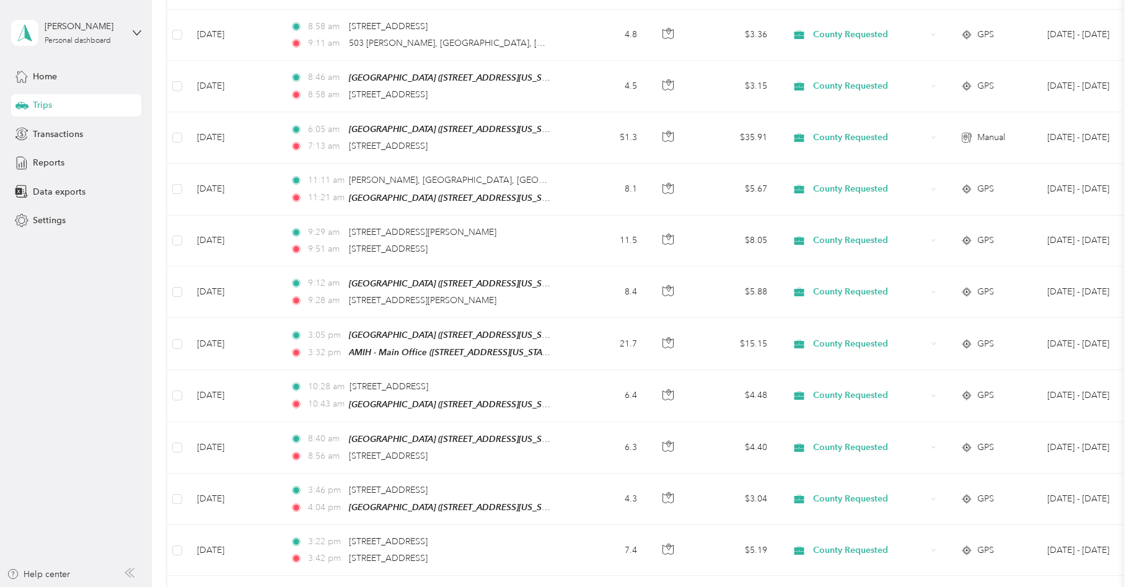
click at [87, 344] on aside "[PERSON_NAME] Personal dashboard Home Trips Transactions Reports Data exports S…" at bounding box center [76, 293] width 152 height 587
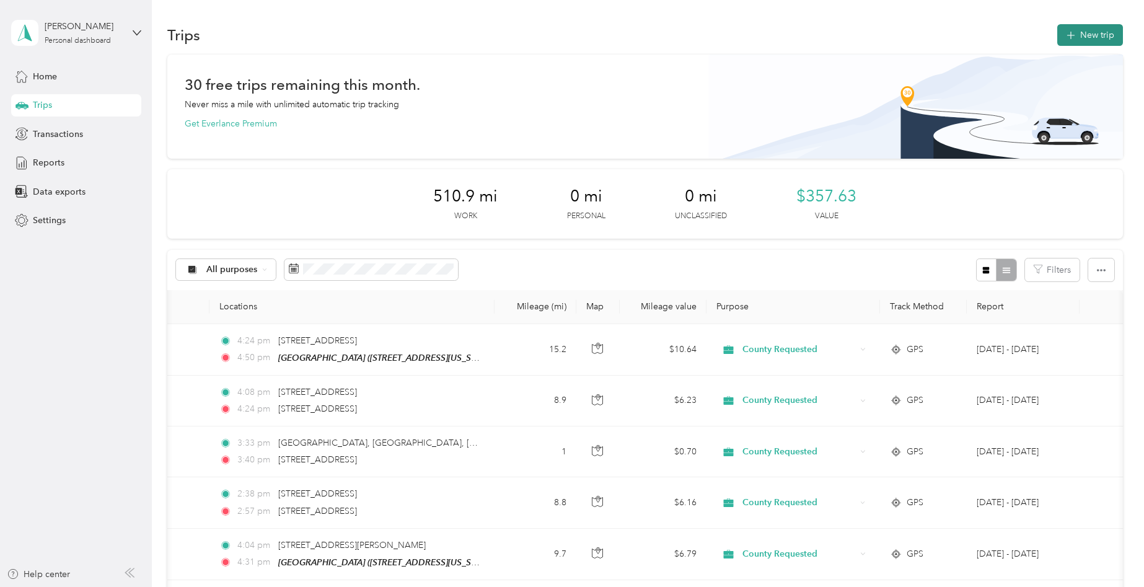
click at [1076, 35] on button "New trip" at bounding box center [1090, 35] width 66 height 22
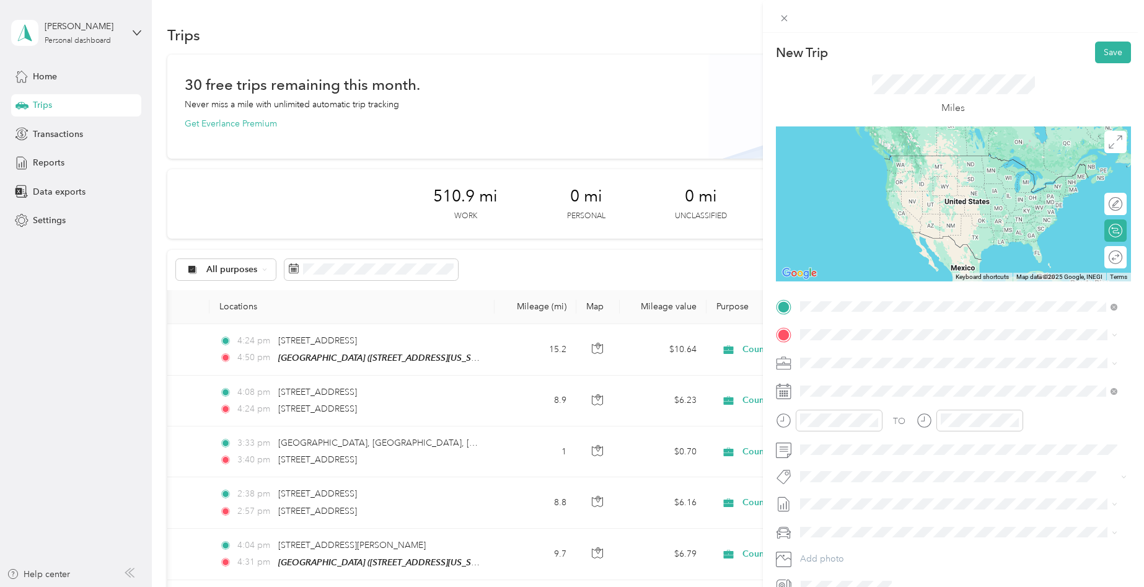
click at [917, 369] on span "[STREET_ADDRESS][US_STATE]" at bounding box center [885, 374] width 124 height 11
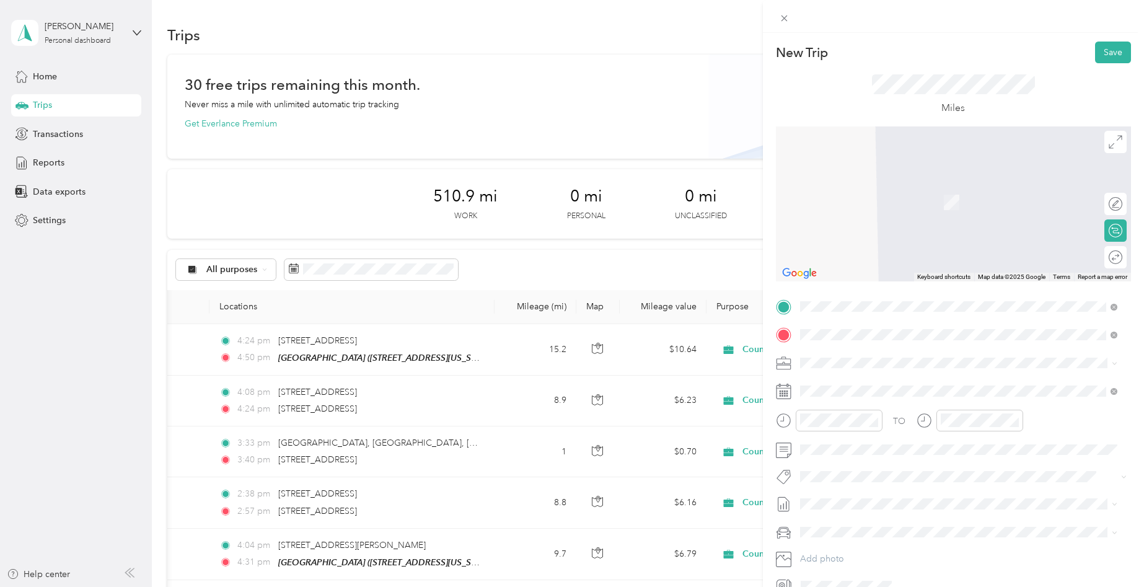
click at [921, 383] on span "[STREET_ADDRESS][US_STATE]" at bounding box center [885, 379] width 124 height 11
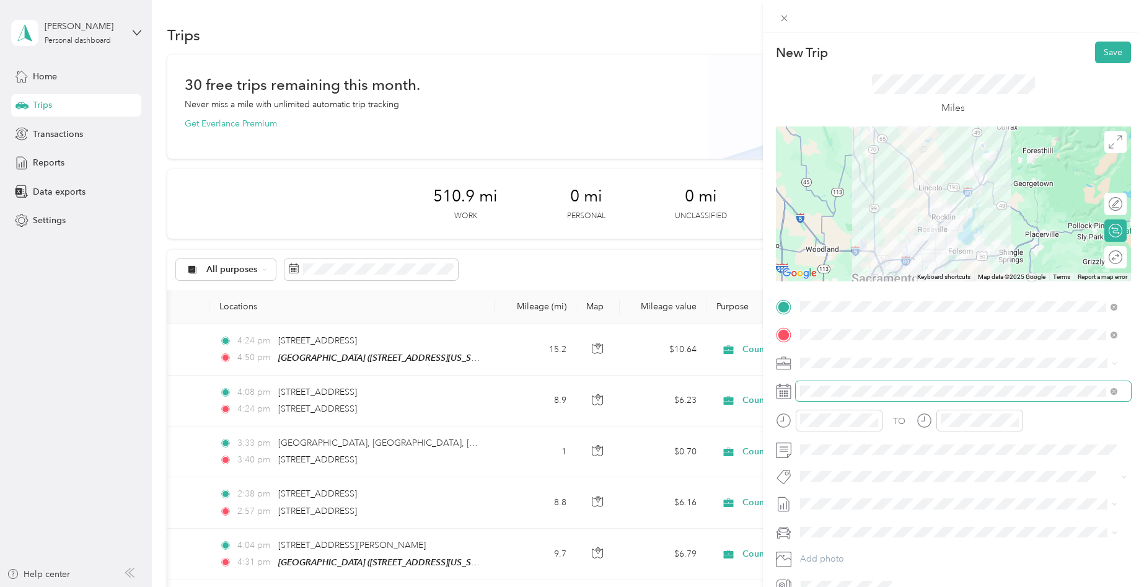
click at [869, 385] on span at bounding box center [963, 391] width 335 height 20
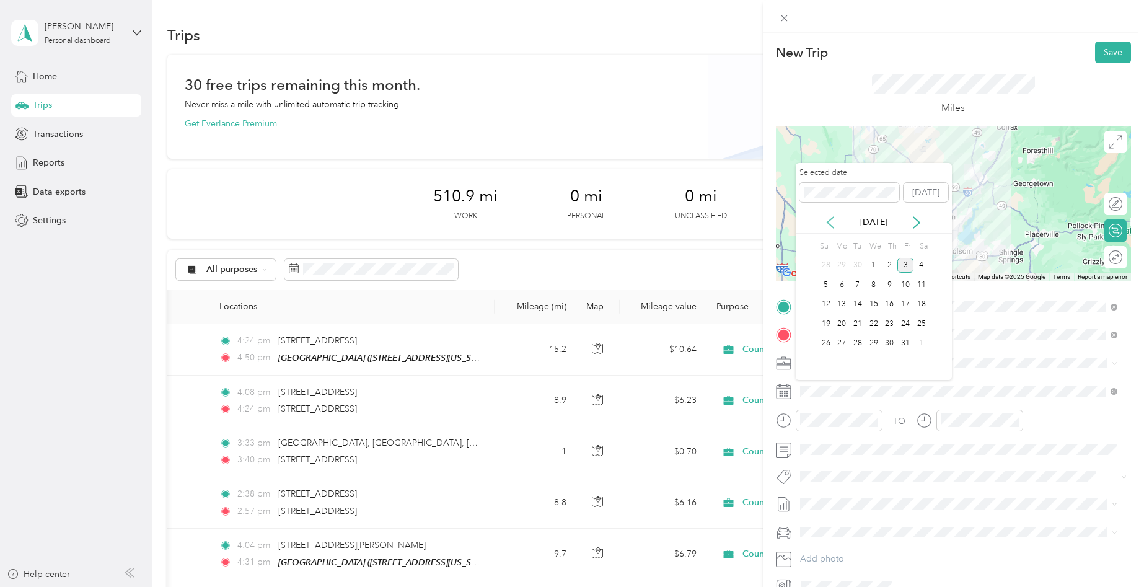
click at [829, 222] on icon at bounding box center [830, 222] width 12 height 12
click at [845, 341] on div "29" at bounding box center [841, 343] width 16 height 15
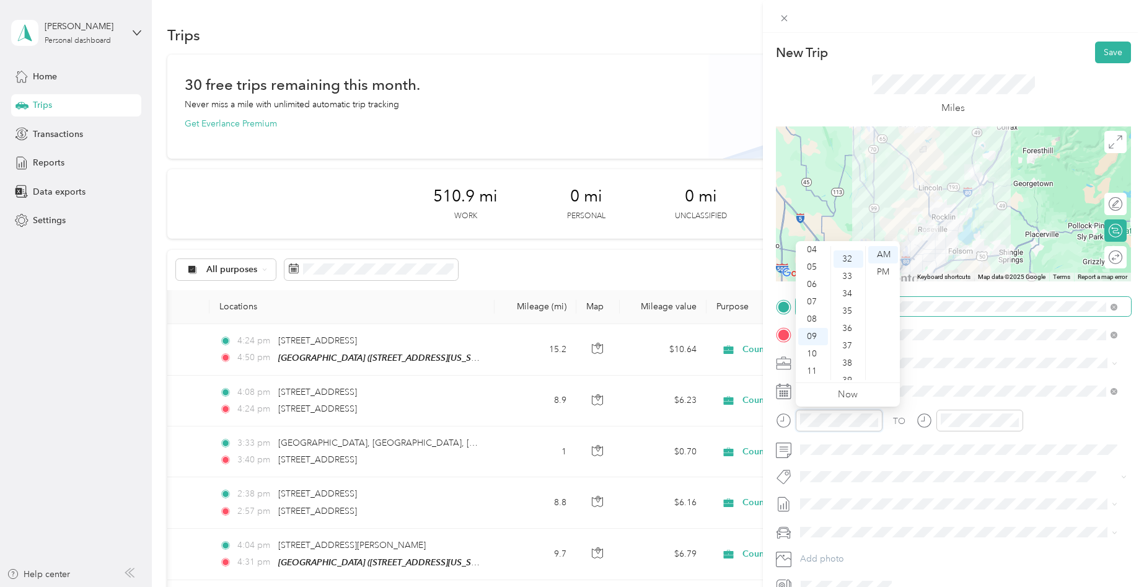
scroll to position [555, 0]
click at [889, 274] on div "PM" at bounding box center [883, 271] width 30 height 17
click at [818, 250] on div "04" at bounding box center [813, 249] width 30 height 17
click at [847, 324] on div "36" at bounding box center [848, 323] width 30 height 17
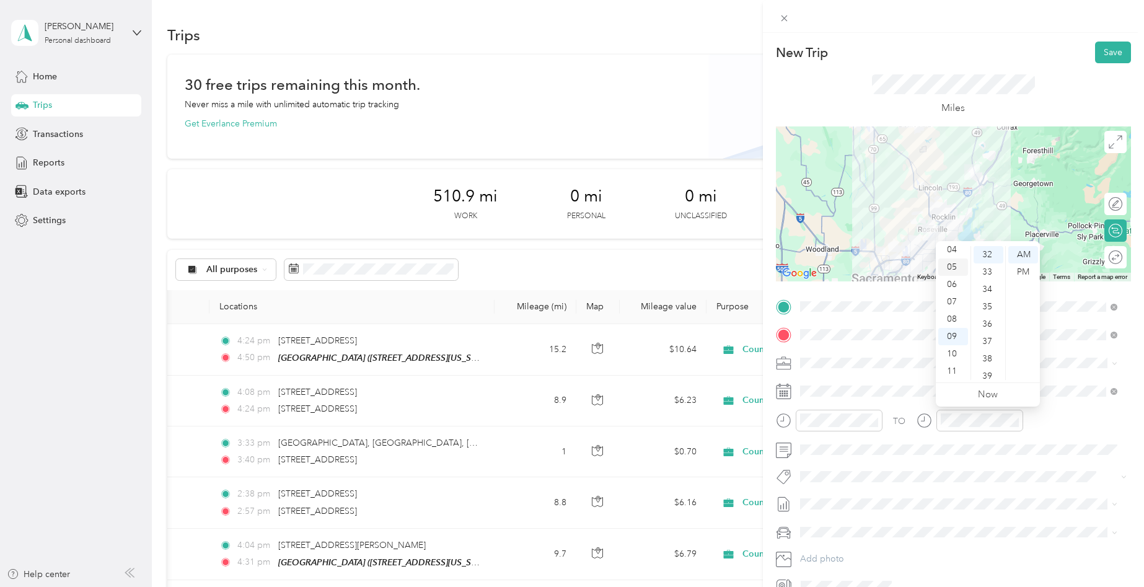
click at [956, 273] on div "05" at bounding box center [953, 266] width 30 height 17
click at [1026, 275] on div "PM" at bounding box center [1023, 271] width 30 height 17
click at [990, 282] on div "05" at bounding box center [989, 281] width 30 height 17
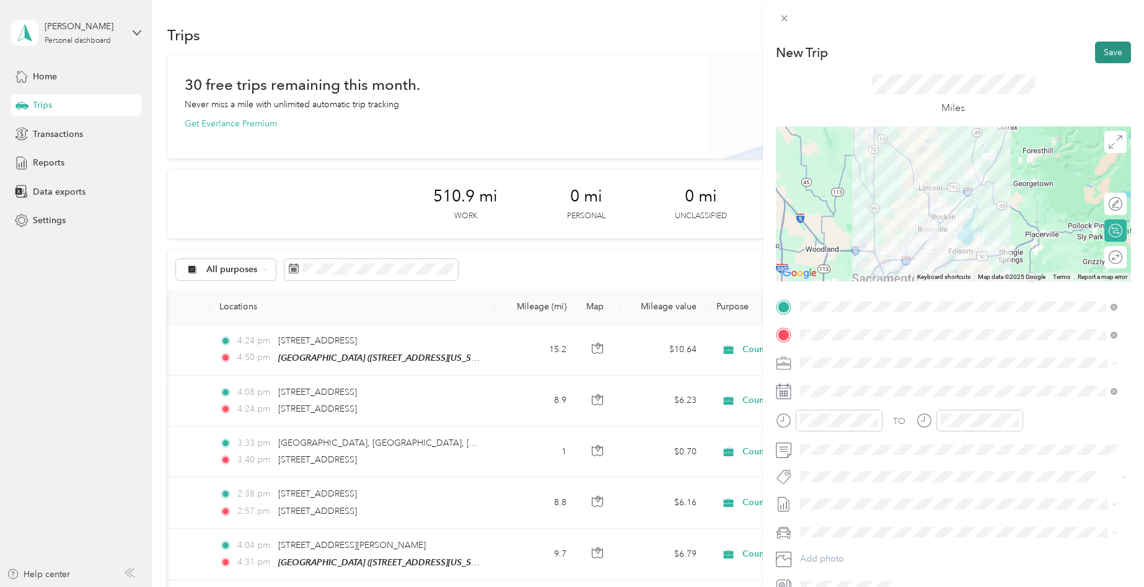
click at [1107, 50] on button "Save" at bounding box center [1113, 53] width 36 height 22
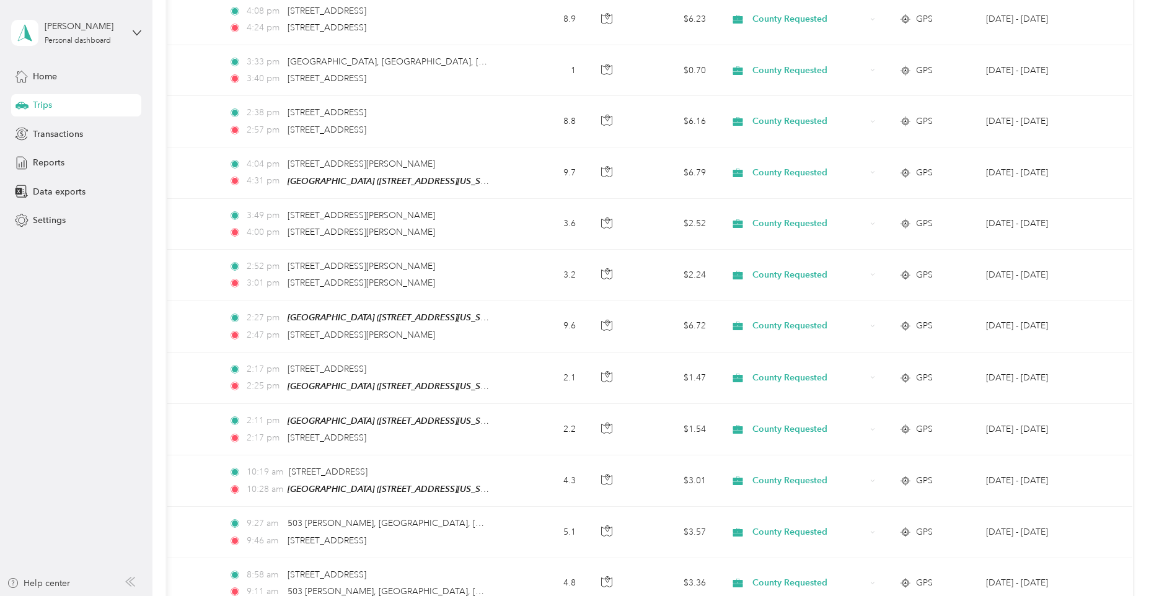
scroll to position [661, 0]
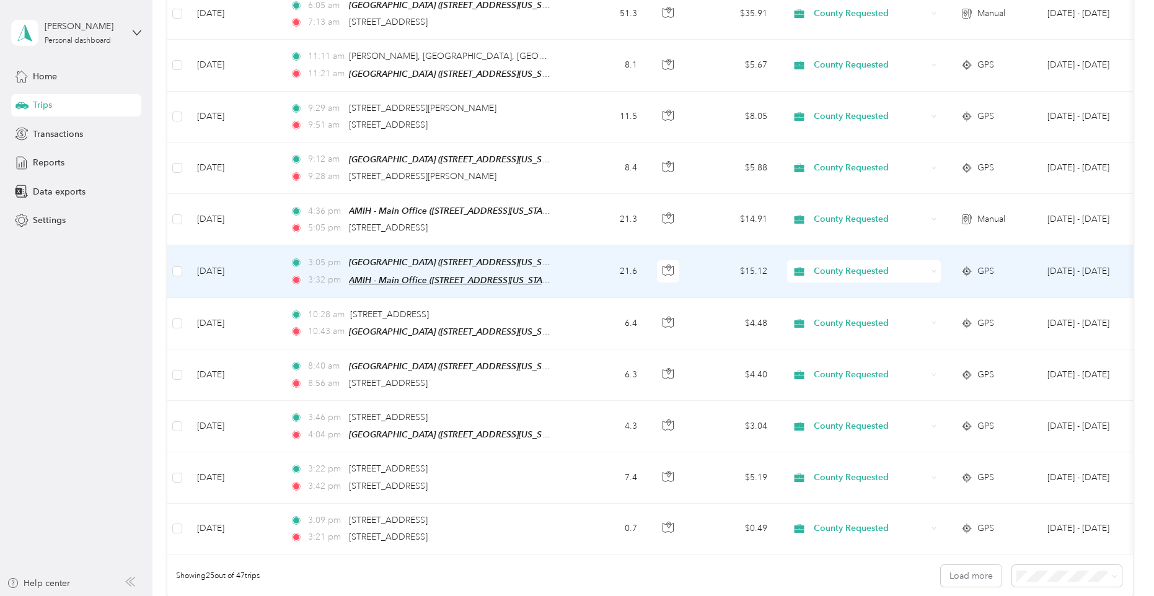
scroll to position [992, 0]
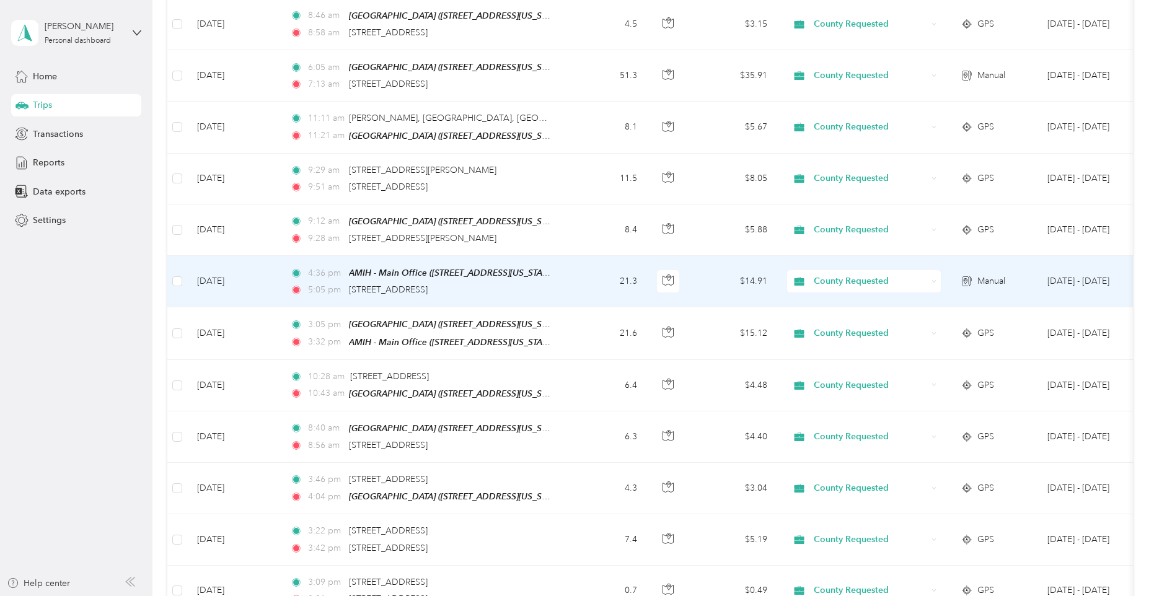
click at [573, 287] on td "21.3" at bounding box center [606, 281] width 82 height 51
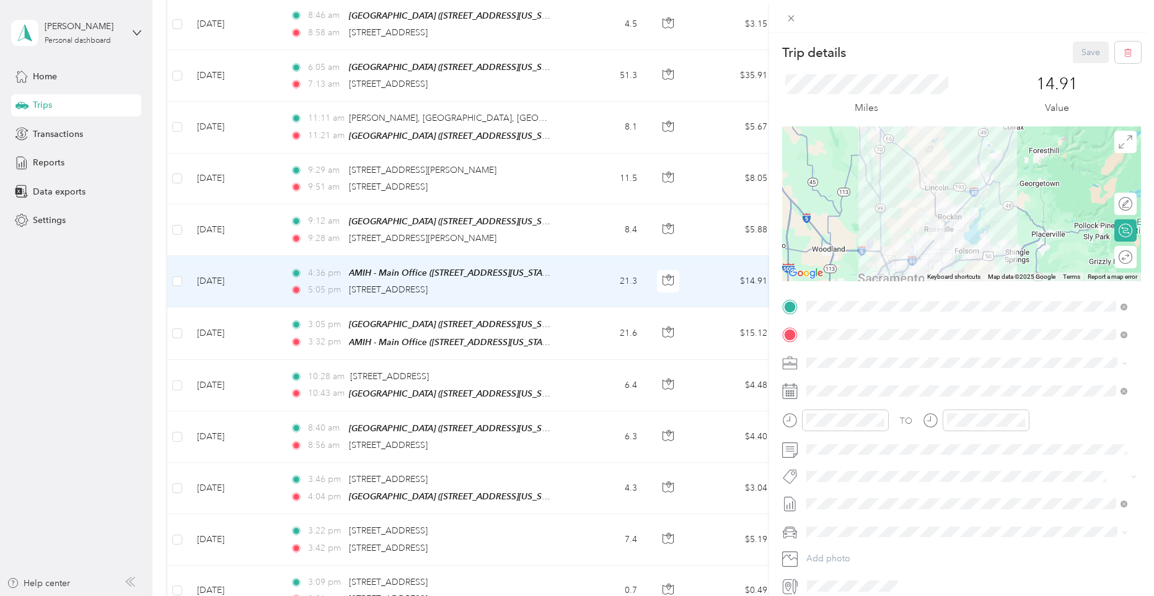
click at [579, 237] on div "Trip details Save This trip cannot be edited because it is either under review,…" at bounding box center [577, 298] width 1154 height 596
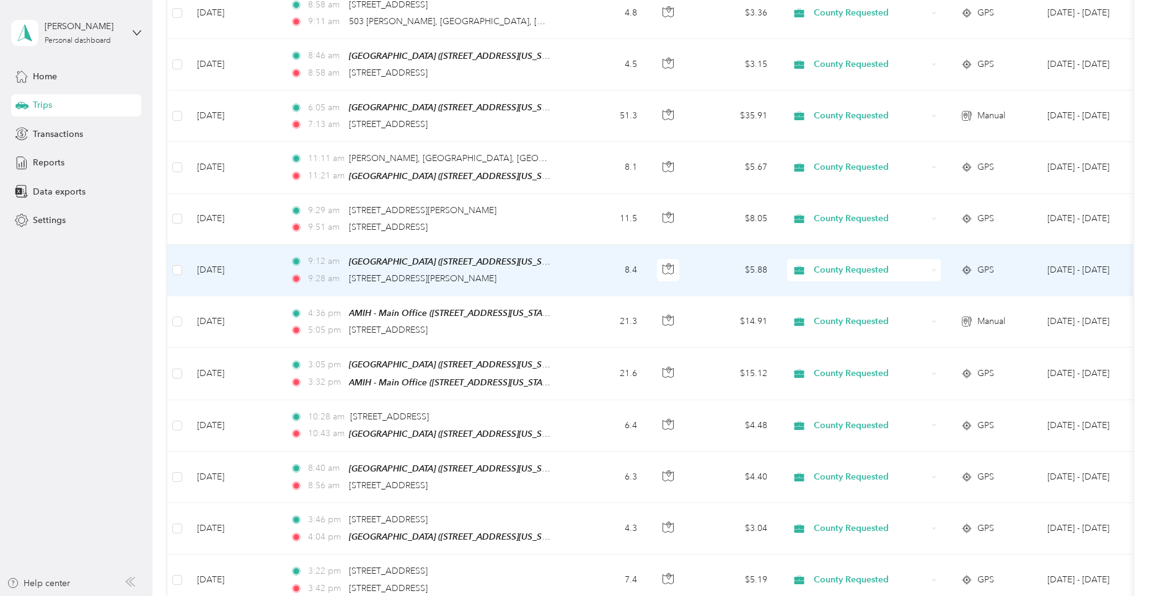
scroll to position [930, 0]
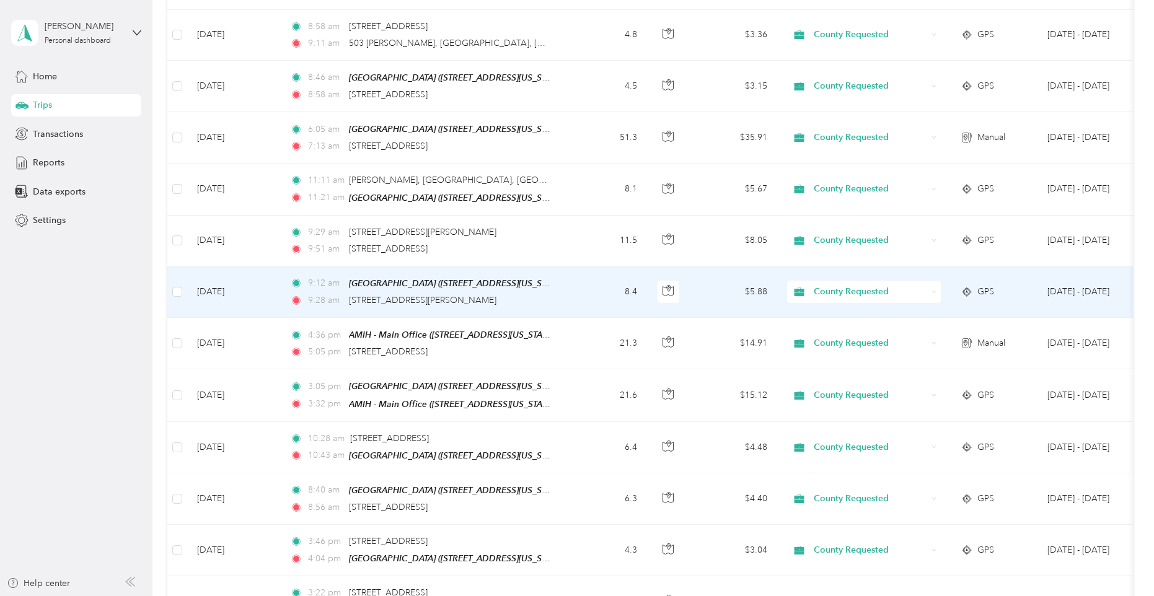
click at [573, 284] on td "8.4" at bounding box center [606, 291] width 82 height 51
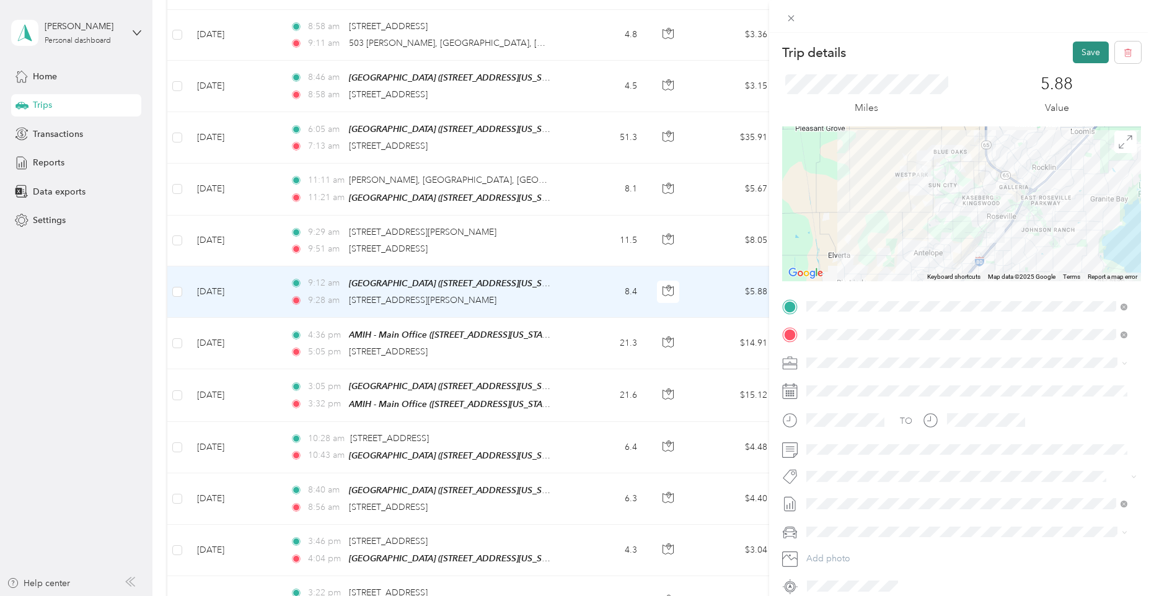
click at [1084, 46] on button "Save" at bounding box center [1091, 53] width 36 height 22
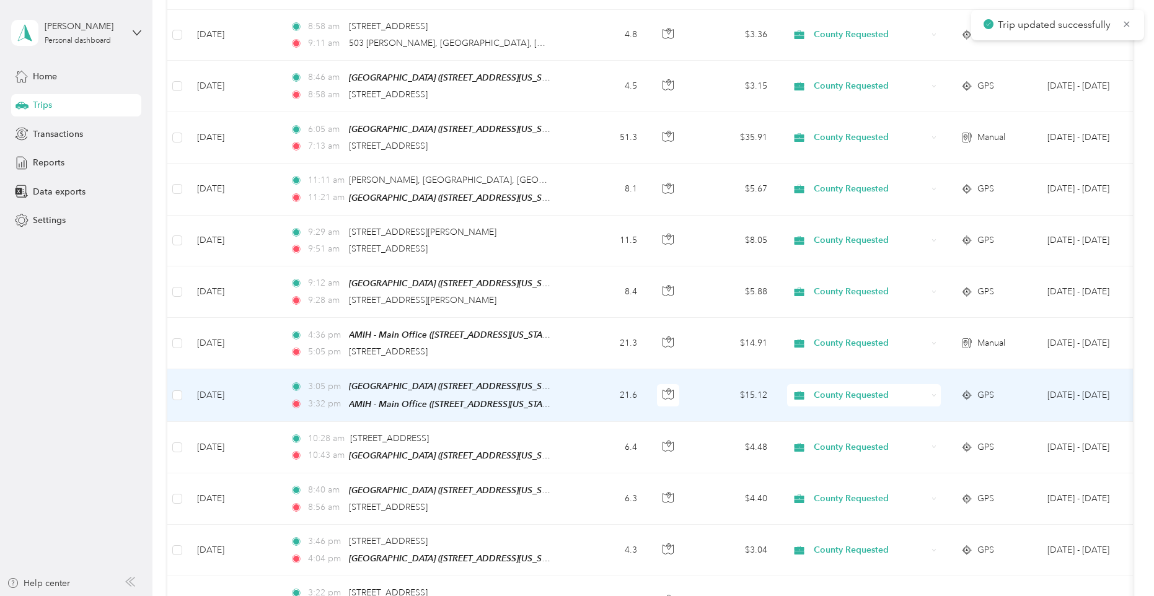
scroll to position [868, 0]
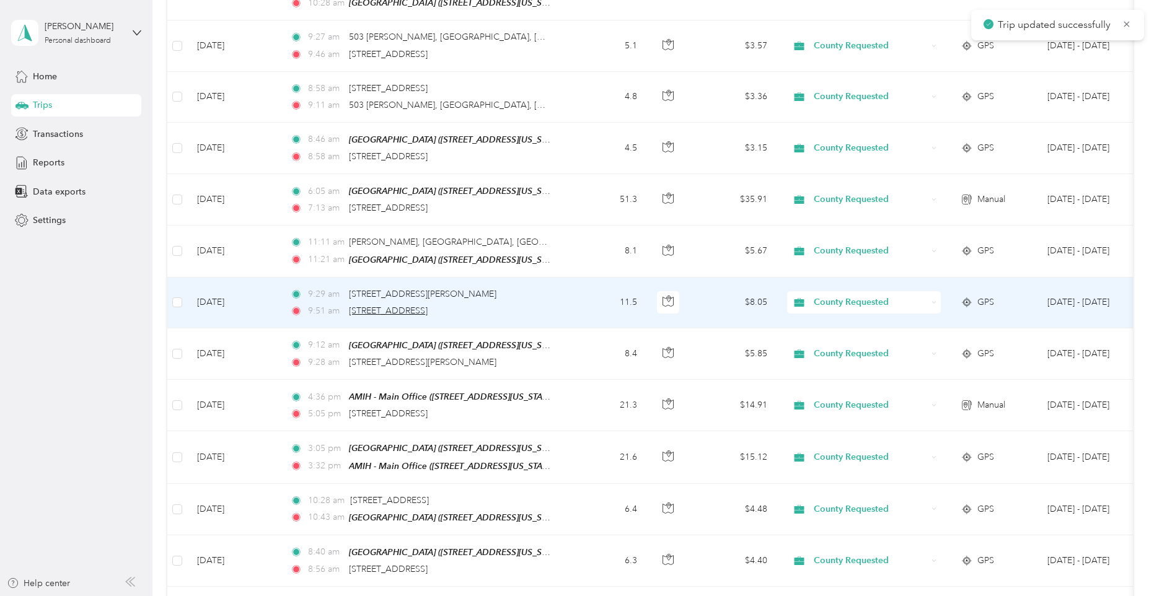
click at [428, 306] on span "[STREET_ADDRESS]" at bounding box center [388, 311] width 79 height 11
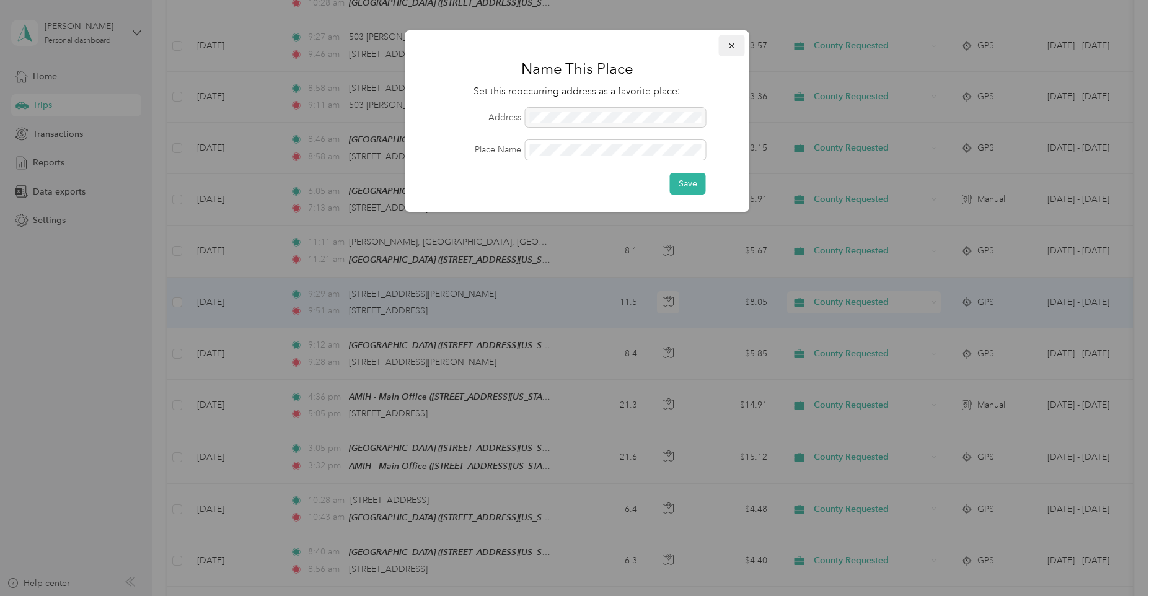
click at [737, 44] on button "button" at bounding box center [732, 46] width 26 height 22
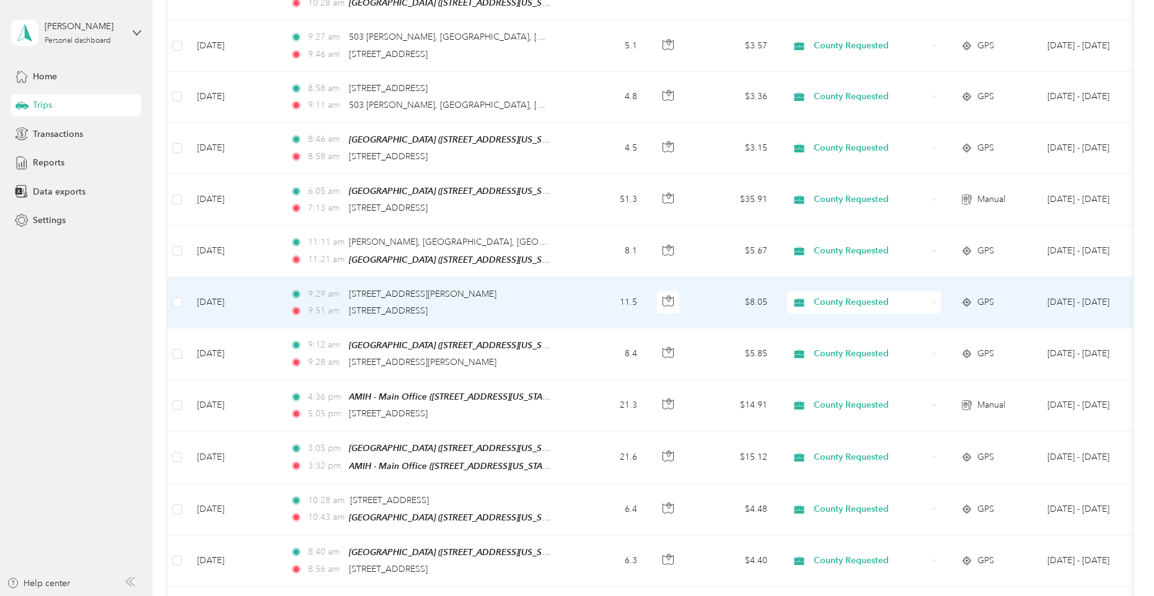
click at [587, 291] on td "11.5" at bounding box center [606, 303] width 82 height 51
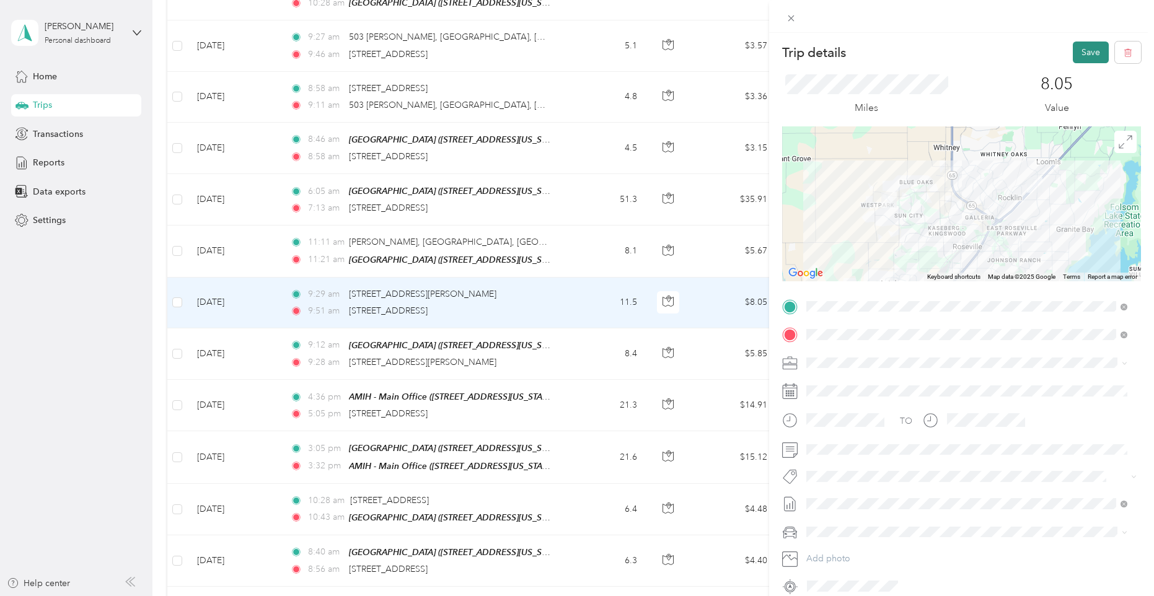
click at [1073, 58] on button "Save" at bounding box center [1091, 53] width 36 height 22
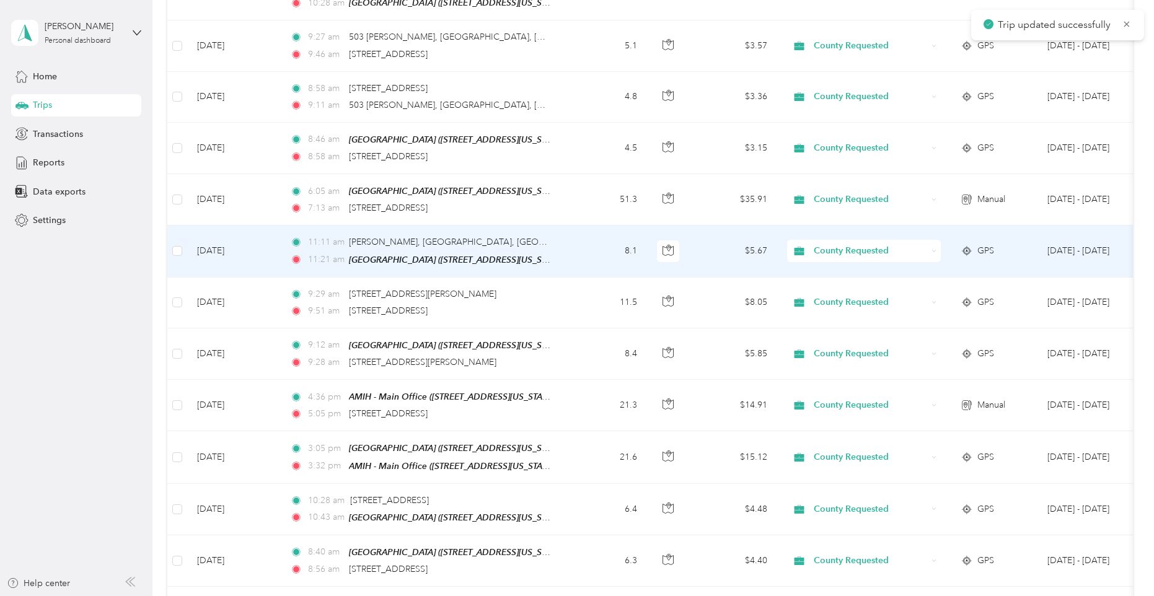
click at [584, 257] on td "8.1" at bounding box center [606, 251] width 82 height 51
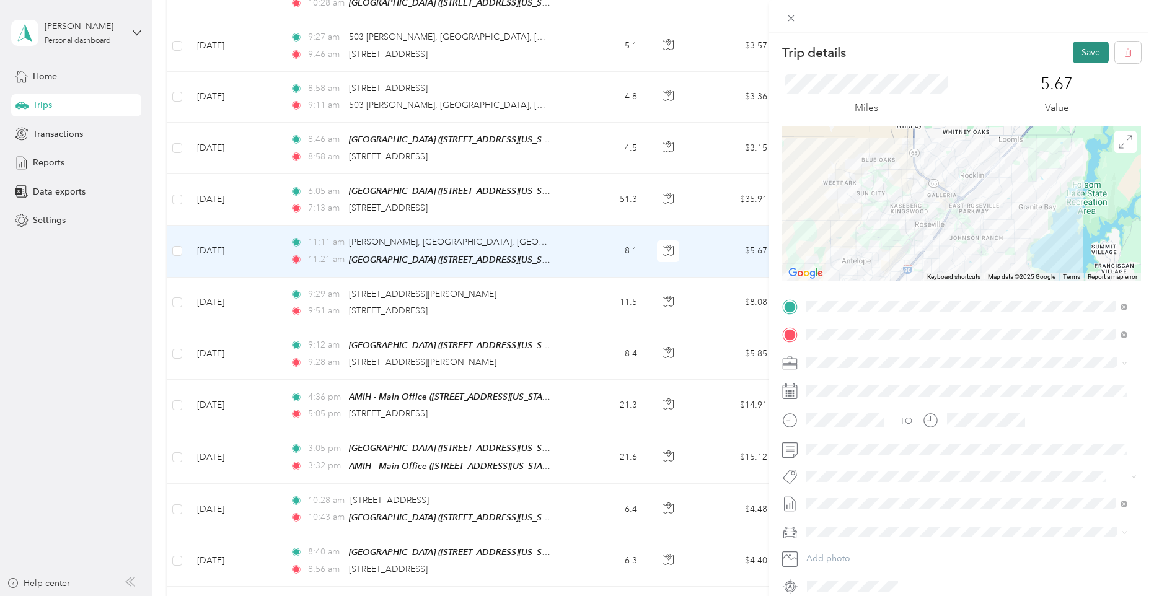
click at [1073, 57] on button "Save" at bounding box center [1091, 53] width 36 height 22
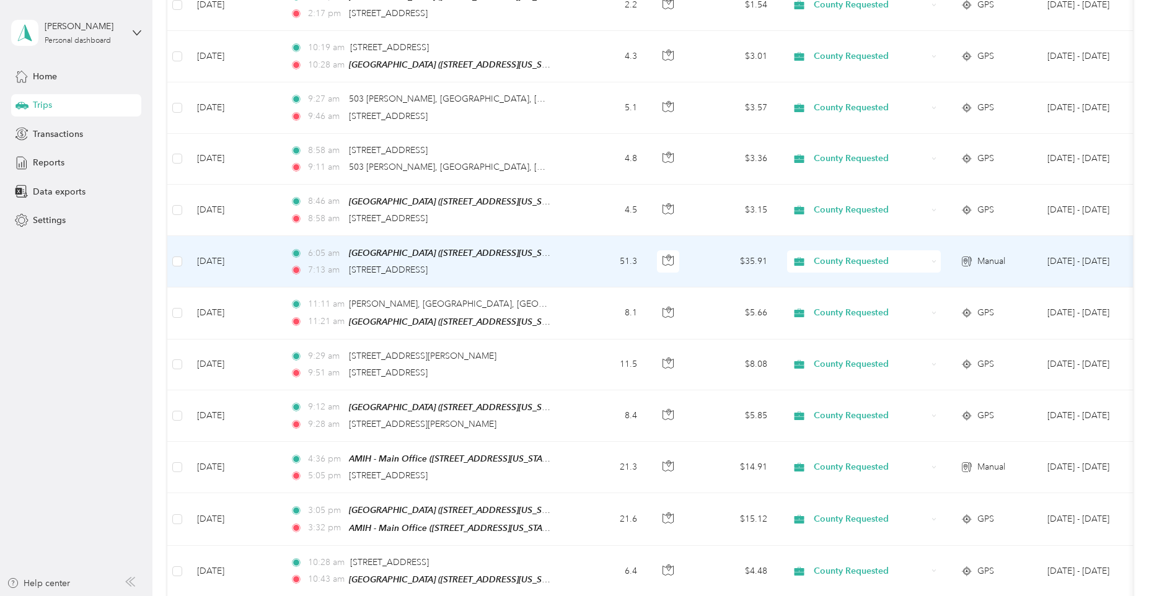
scroll to position [744, 0]
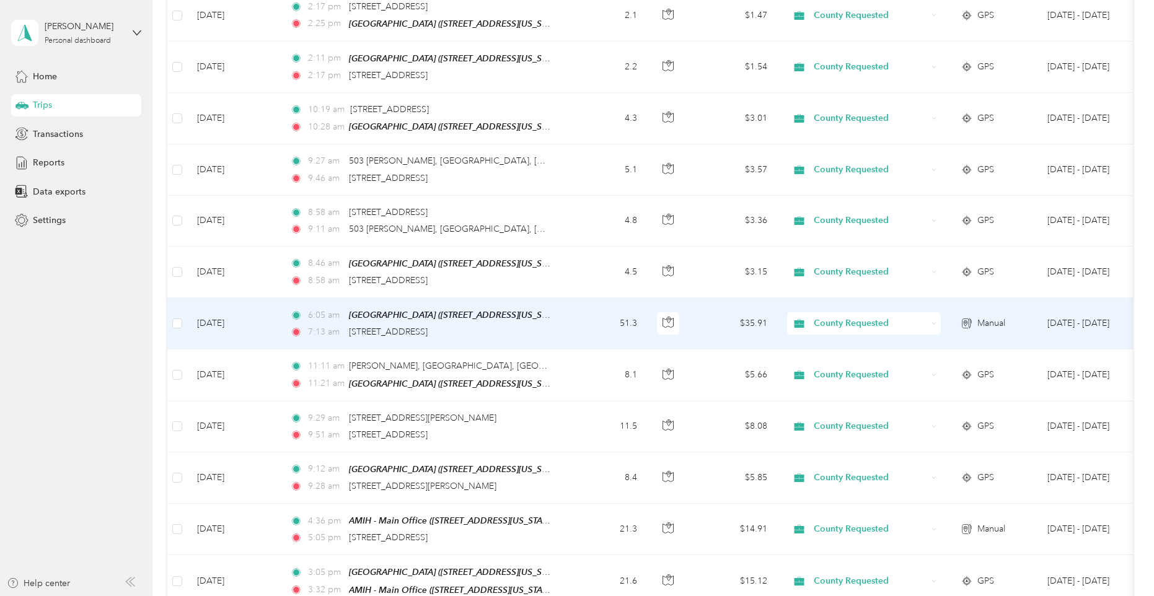
click at [566, 323] on td "51.3" at bounding box center [606, 323] width 82 height 51
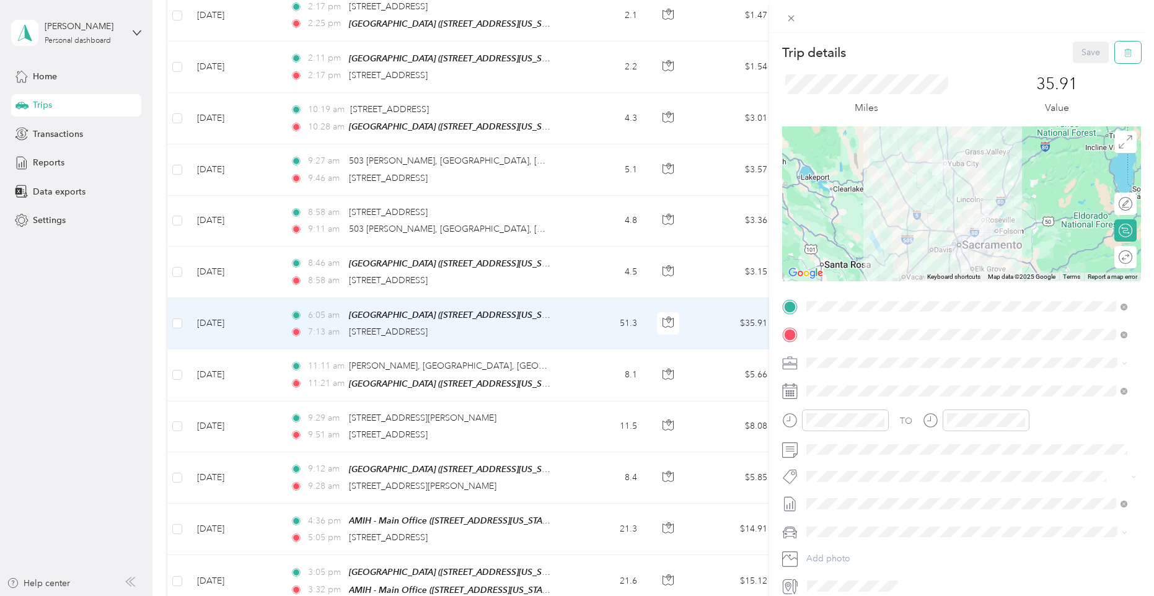
click at [1122, 58] on button "button" at bounding box center [1128, 53] width 26 height 22
click at [1086, 68] on button "Yes" at bounding box center [1082, 68] width 24 height 20
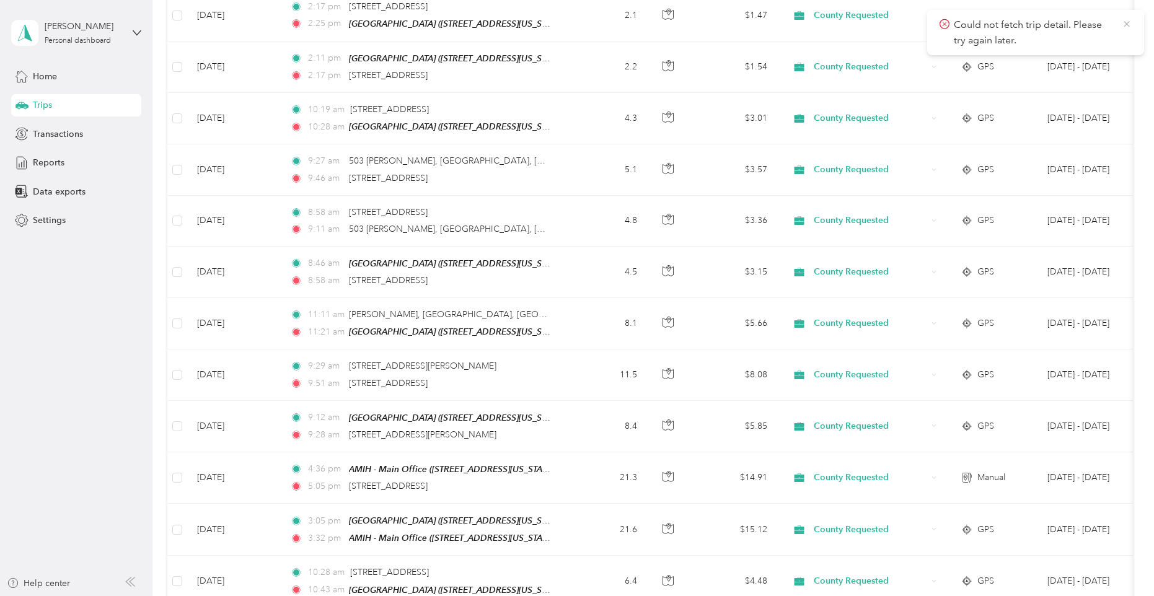
click at [1124, 29] on icon at bounding box center [1127, 24] width 10 height 11
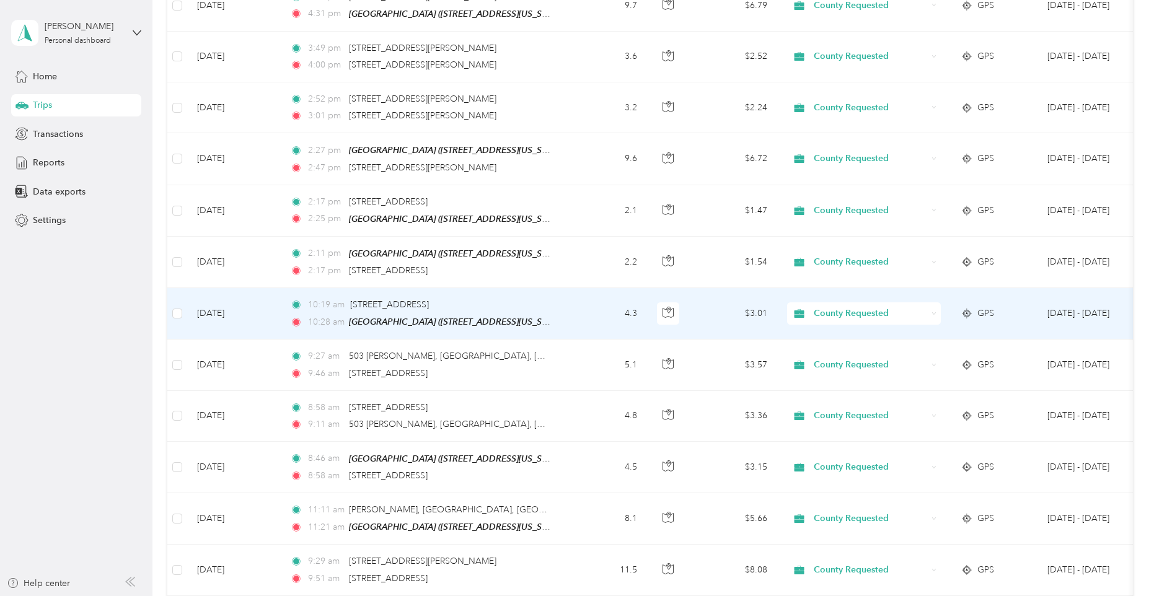
scroll to position [558, 0]
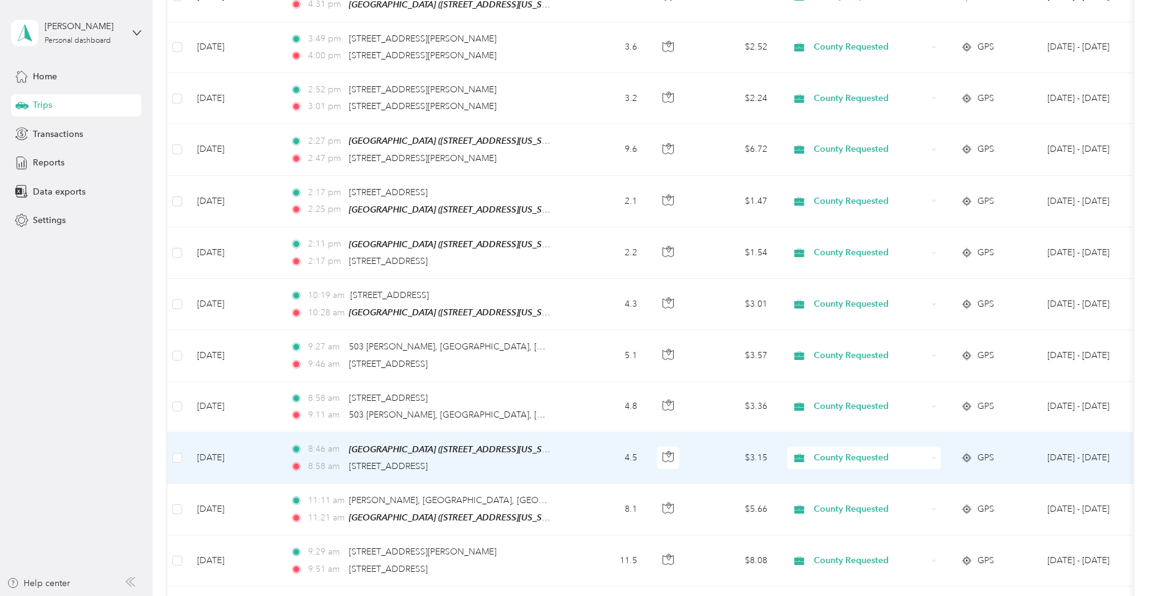
click at [562, 459] on td "8:46 am Cirby Hills (101 Cirby Hills Drive, Roseville, California) 8:58 am 9370…" at bounding box center [422, 458] width 285 height 51
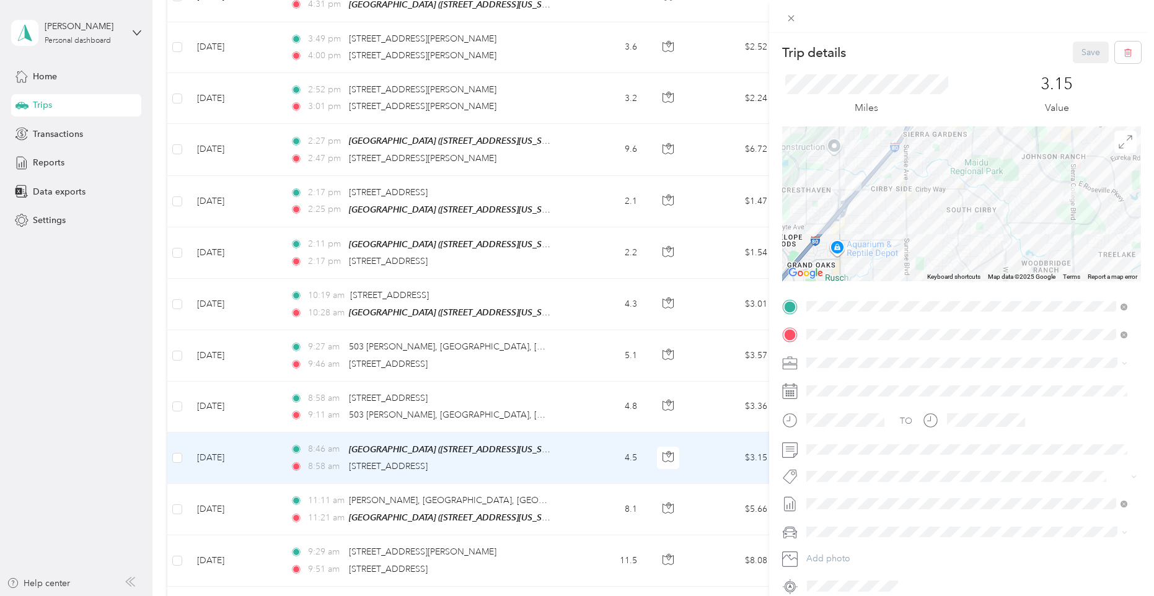
click at [560, 502] on div "Trip details Save This trip cannot be edited because it is either under review,…" at bounding box center [577, 298] width 1154 height 596
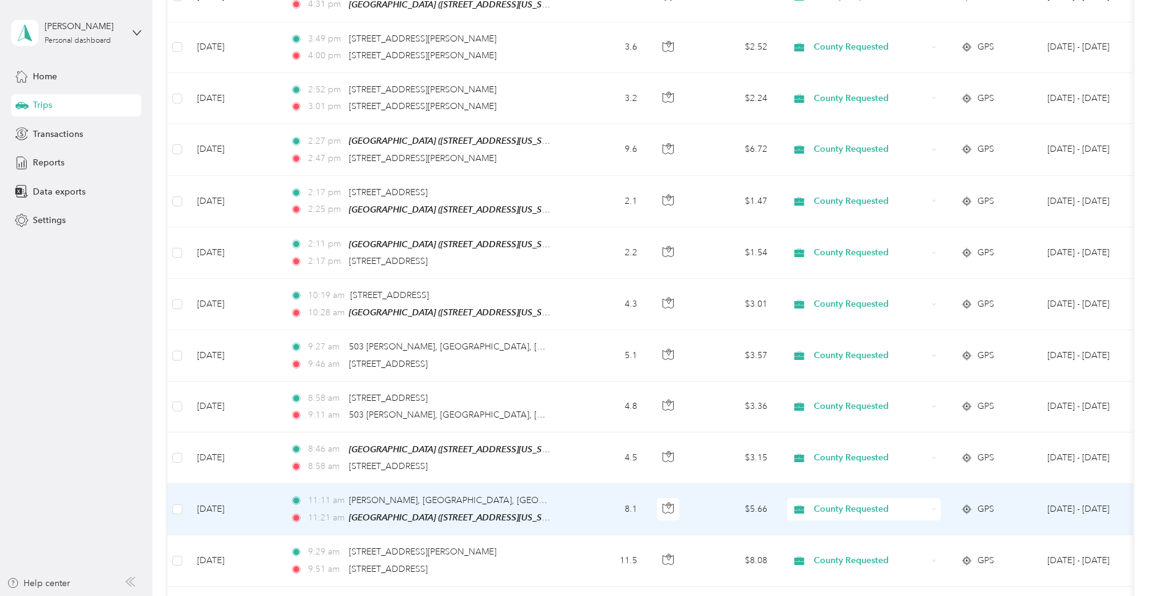
click at [562, 504] on td "11:11 am Dominguez Rd, Sierra College Area, Rocklin, CA 11:21 am Cirby Hills (1…" at bounding box center [422, 509] width 285 height 51
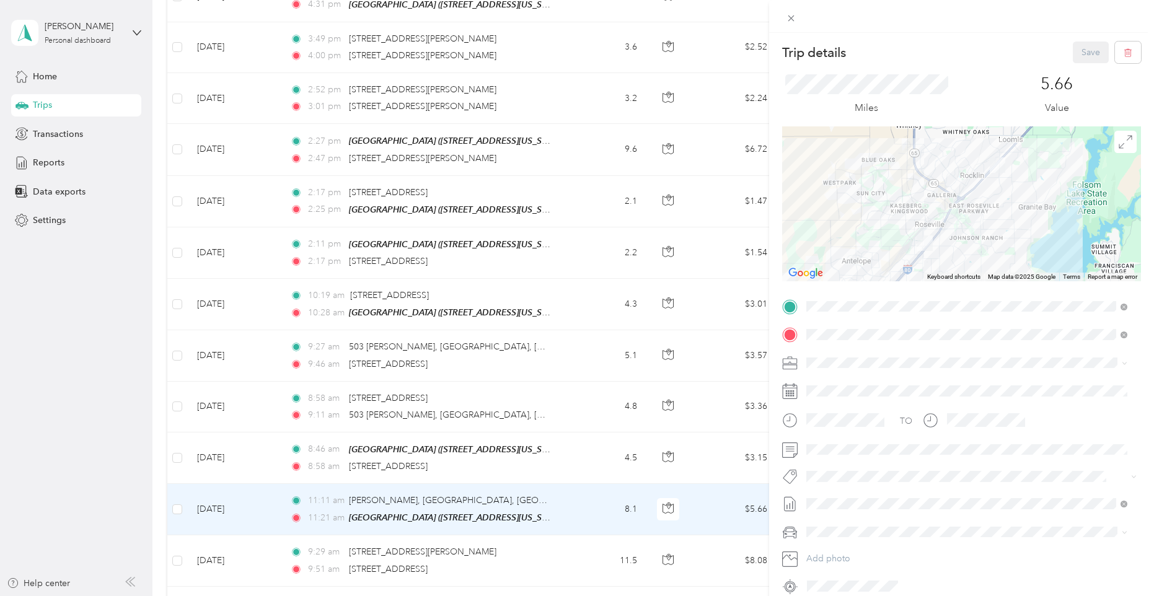
click at [577, 457] on div "Trip details Save This trip cannot be edited because it is either under review,…" at bounding box center [577, 298] width 1154 height 596
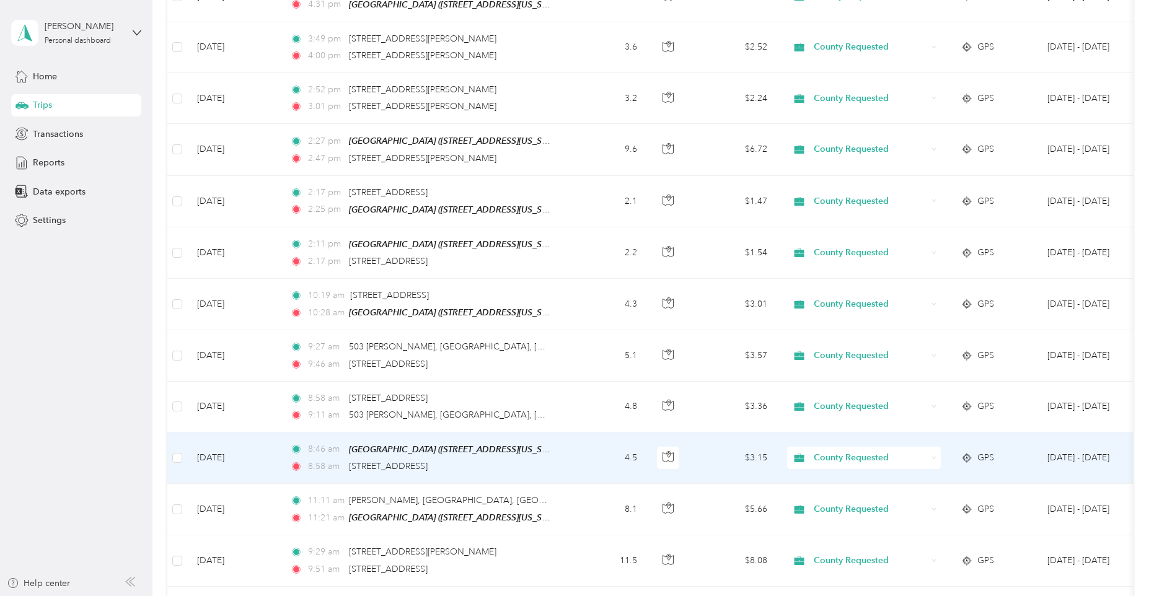
click at [577, 457] on td "4.5" at bounding box center [606, 458] width 82 height 51
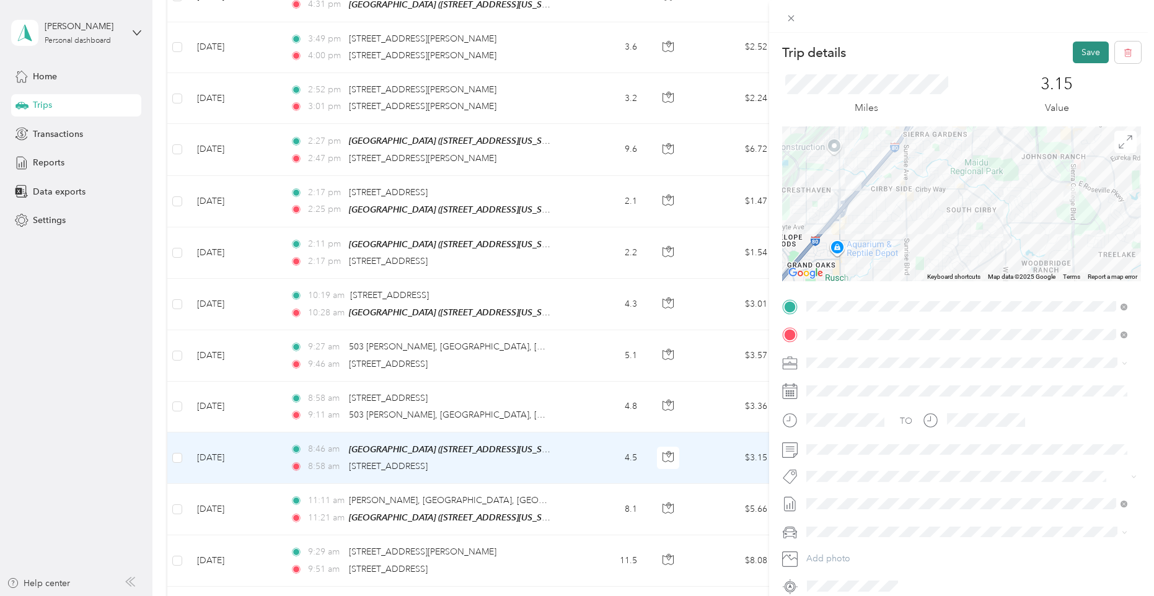
click at [1083, 46] on button "Save" at bounding box center [1091, 53] width 36 height 22
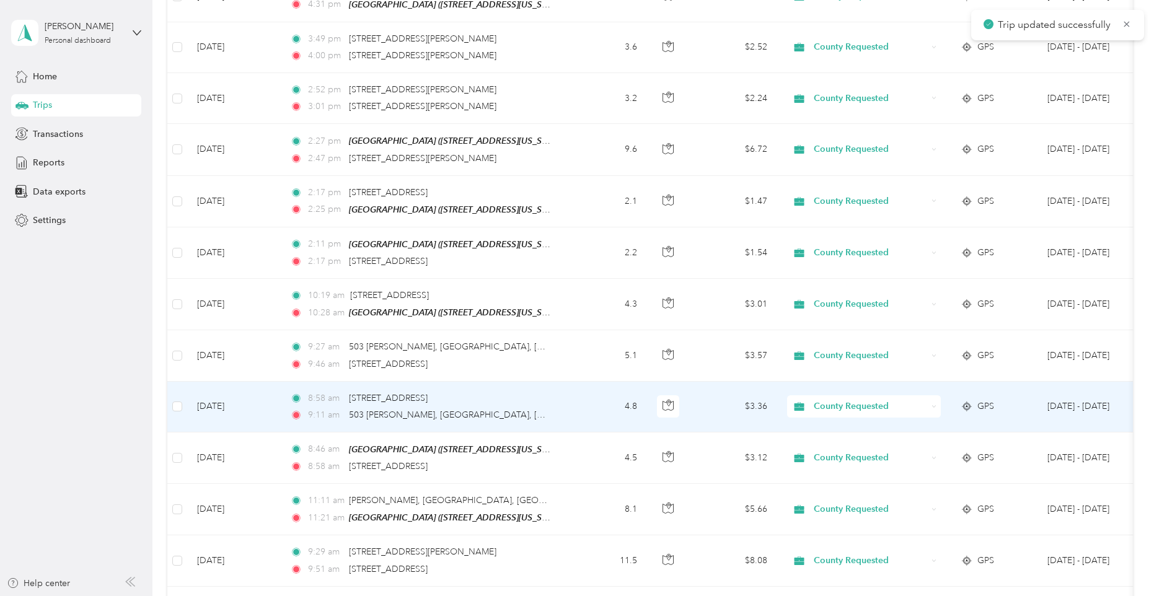
click at [597, 403] on td "4.8" at bounding box center [606, 407] width 82 height 51
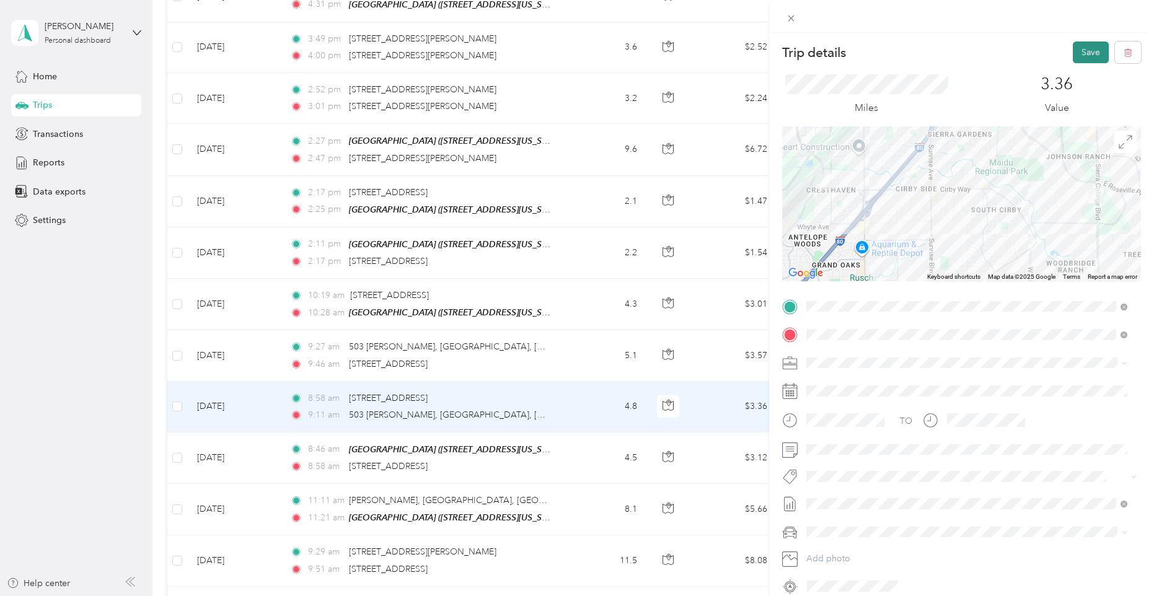
click at [1073, 46] on button "Save" at bounding box center [1091, 53] width 36 height 22
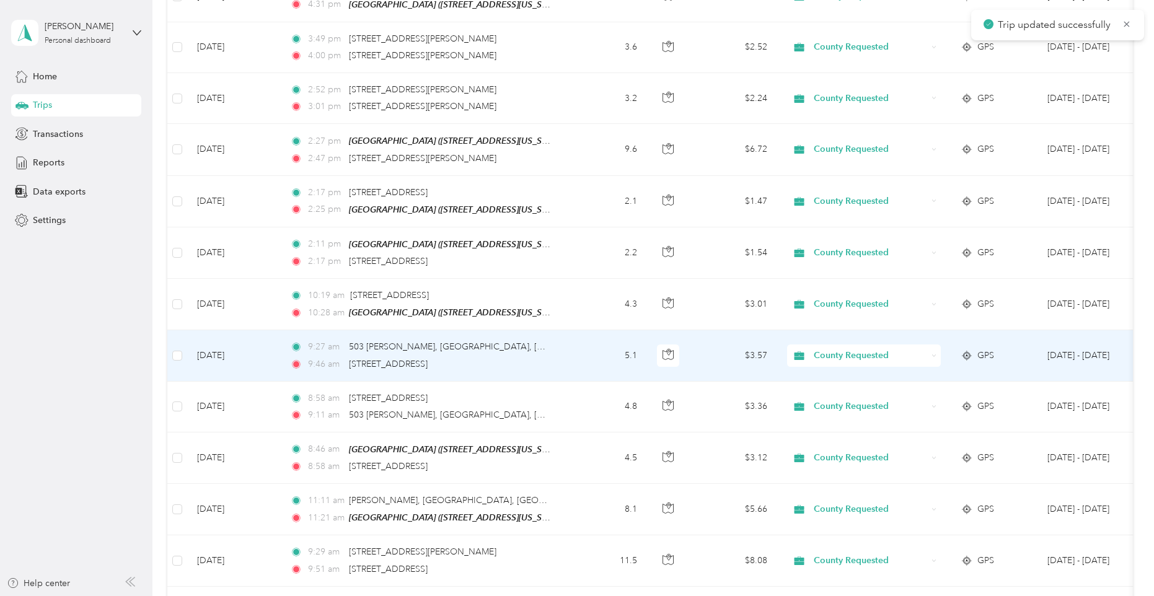
click at [548, 358] on div "9:46 am 9370 Sierra College Blvd, Roseville, CA" at bounding box center [420, 365] width 260 height 14
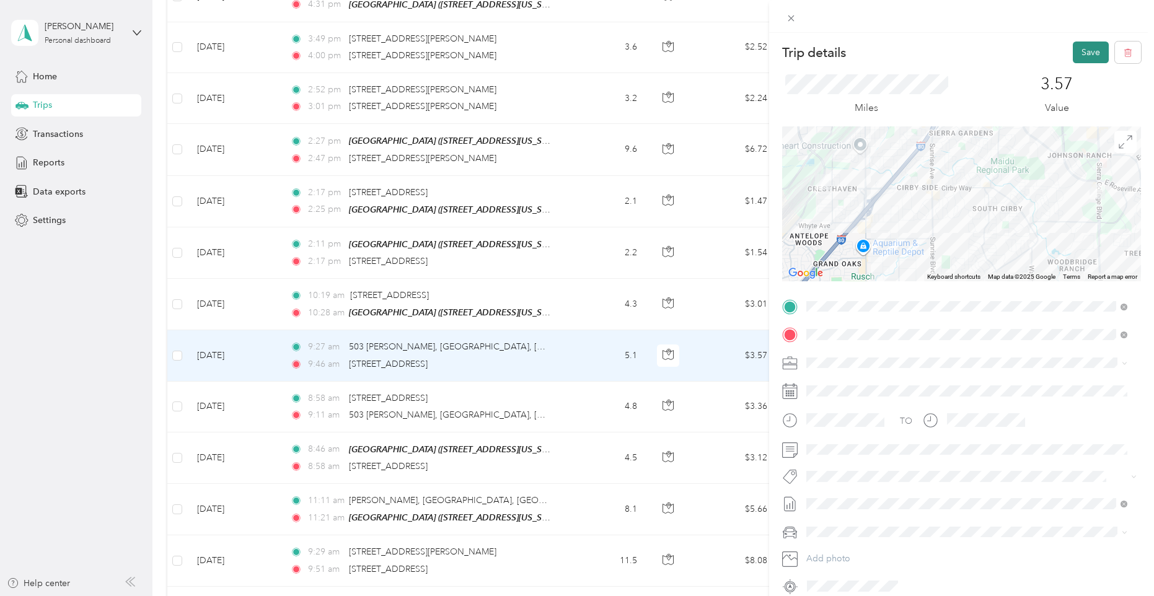
click at [1083, 47] on button "Save" at bounding box center [1091, 53] width 36 height 22
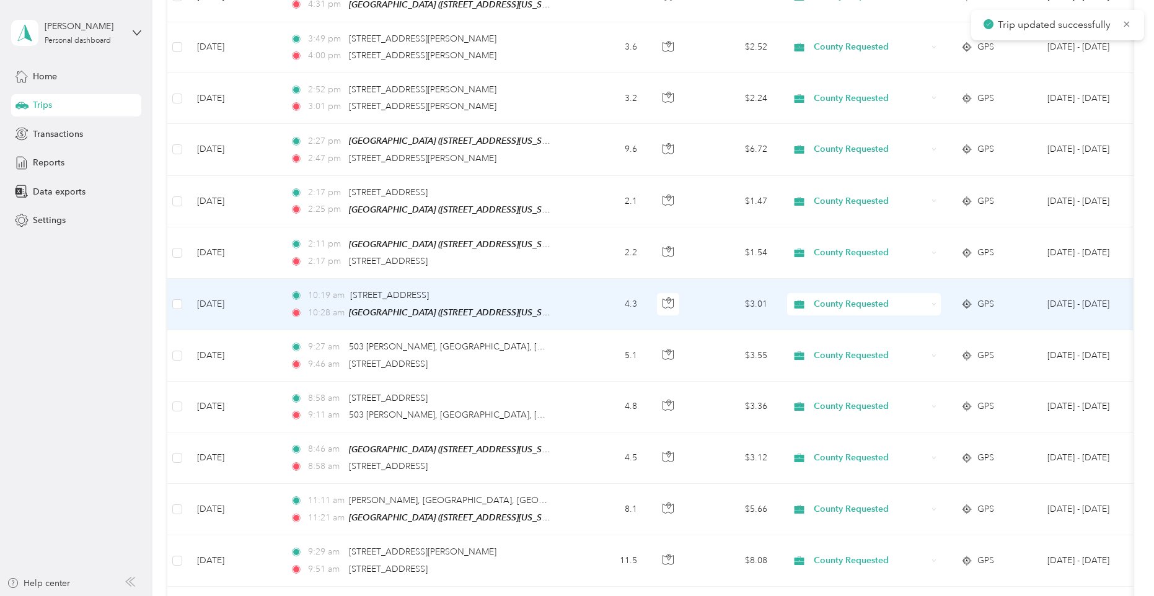
click at [573, 304] on td "4.3" at bounding box center [606, 304] width 82 height 51
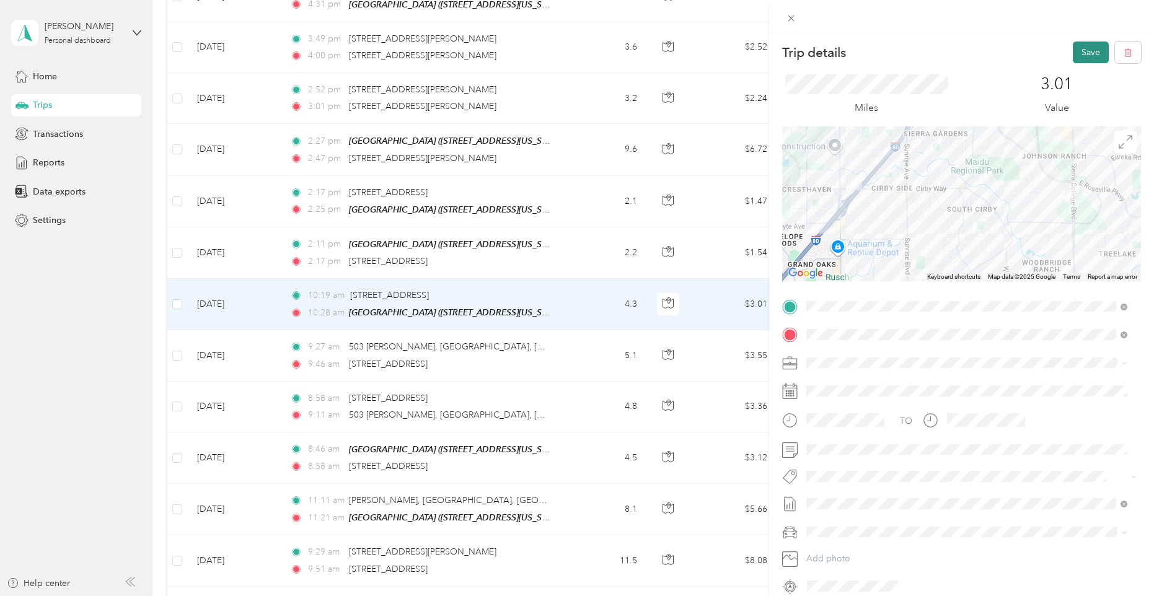
click at [1075, 46] on button "Save" at bounding box center [1091, 53] width 36 height 22
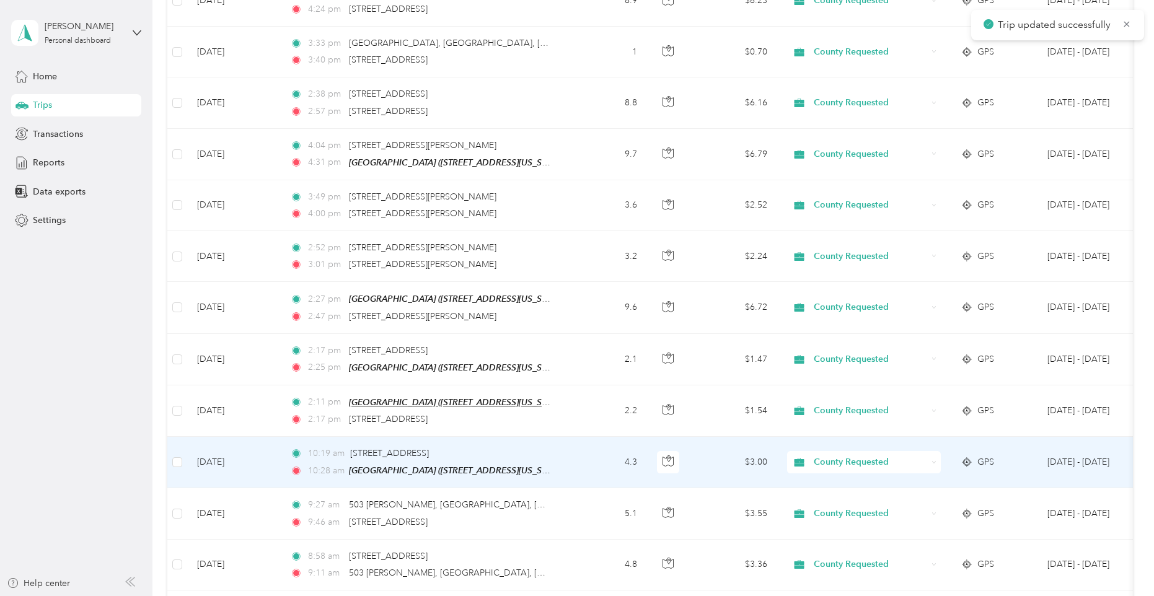
scroll to position [372, 0]
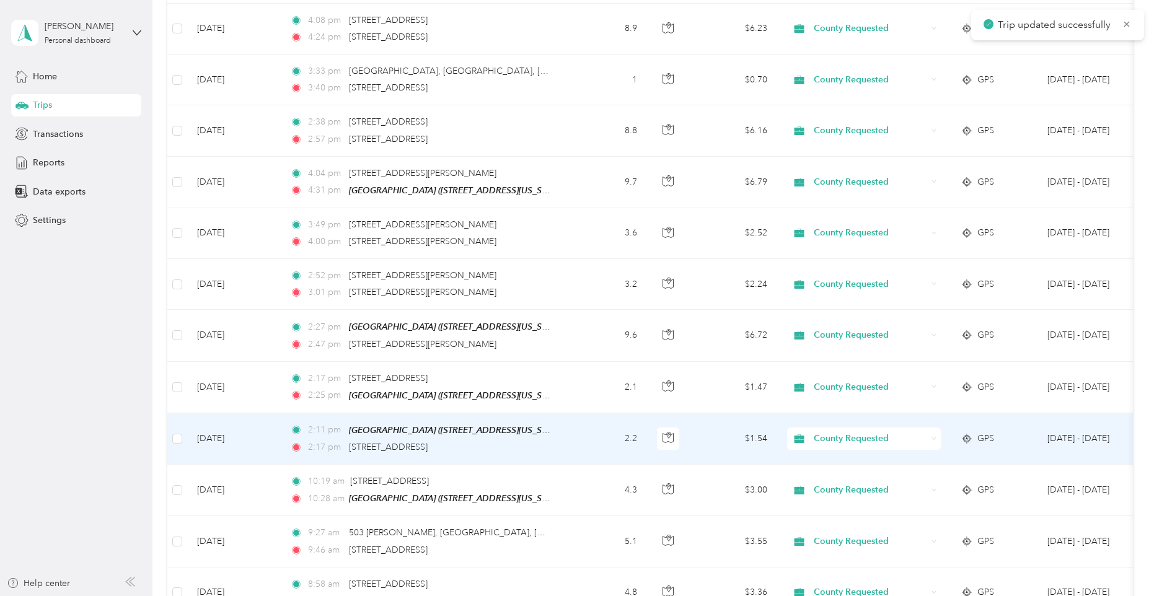
click at [545, 434] on div "[GEOGRAPHIC_DATA] ([STREET_ADDRESS][US_STATE])" at bounding box center [449, 430] width 201 height 14
click at [569, 434] on td "2.2" at bounding box center [606, 438] width 82 height 51
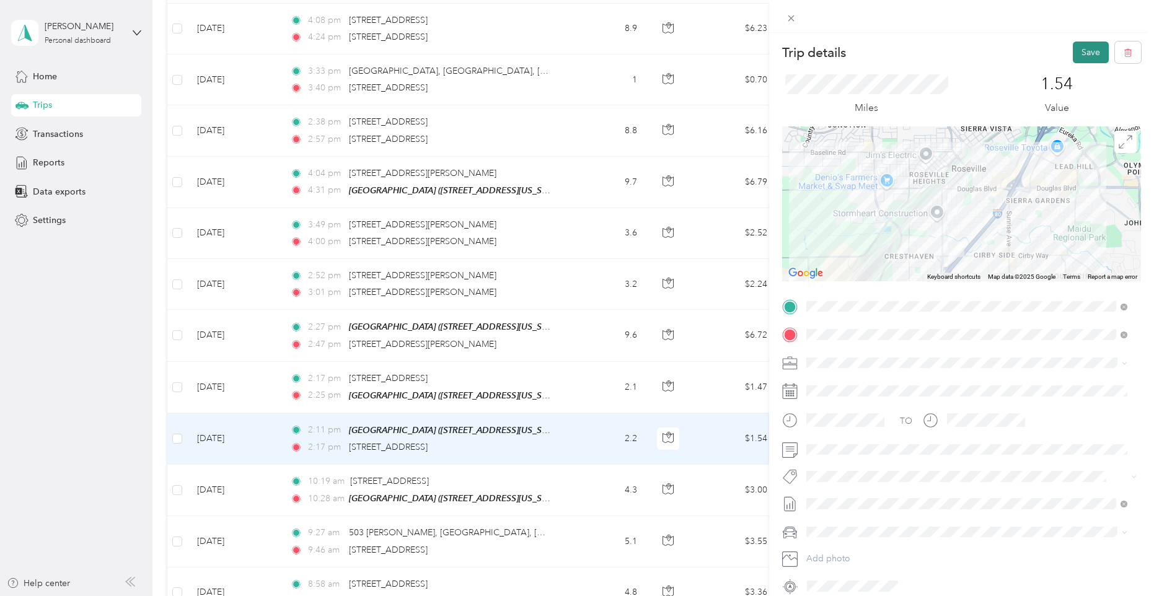
click at [1084, 46] on button "Save" at bounding box center [1091, 53] width 36 height 22
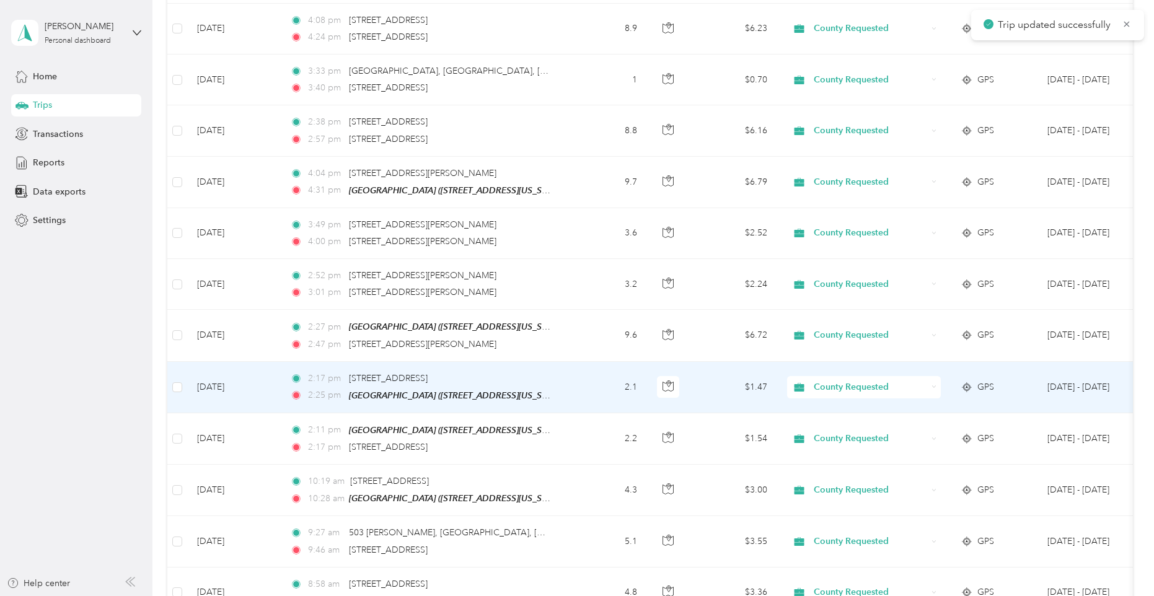
click at [563, 380] on td "2:17 pm 104 Brookview St, Brookcliff, Roseville, CA 2:25 pm Cirby Hills (101 Ci…" at bounding box center [422, 387] width 285 height 51
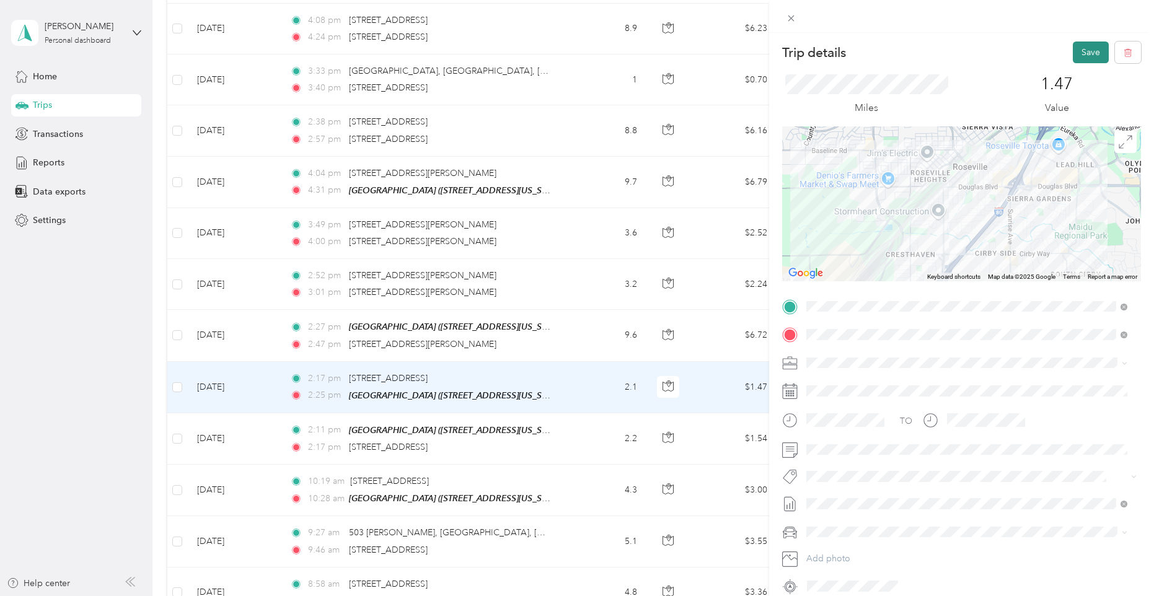
click at [1073, 51] on button "Save" at bounding box center [1091, 53] width 36 height 22
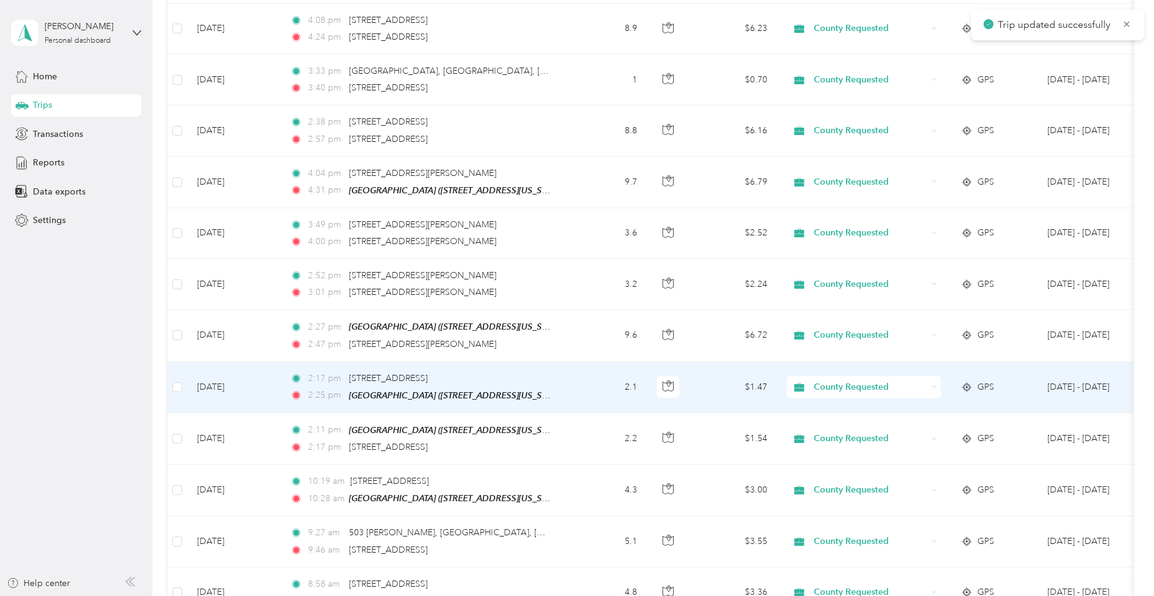
scroll to position [310, 0]
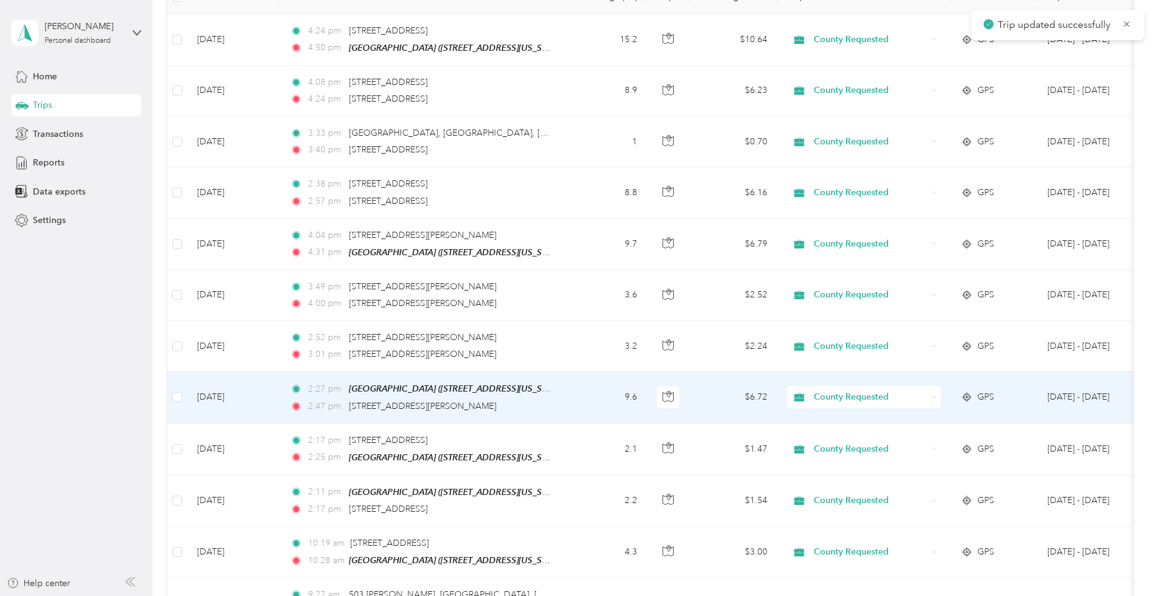
click at [573, 403] on td "9.6" at bounding box center [606, 397] width 82 height 51
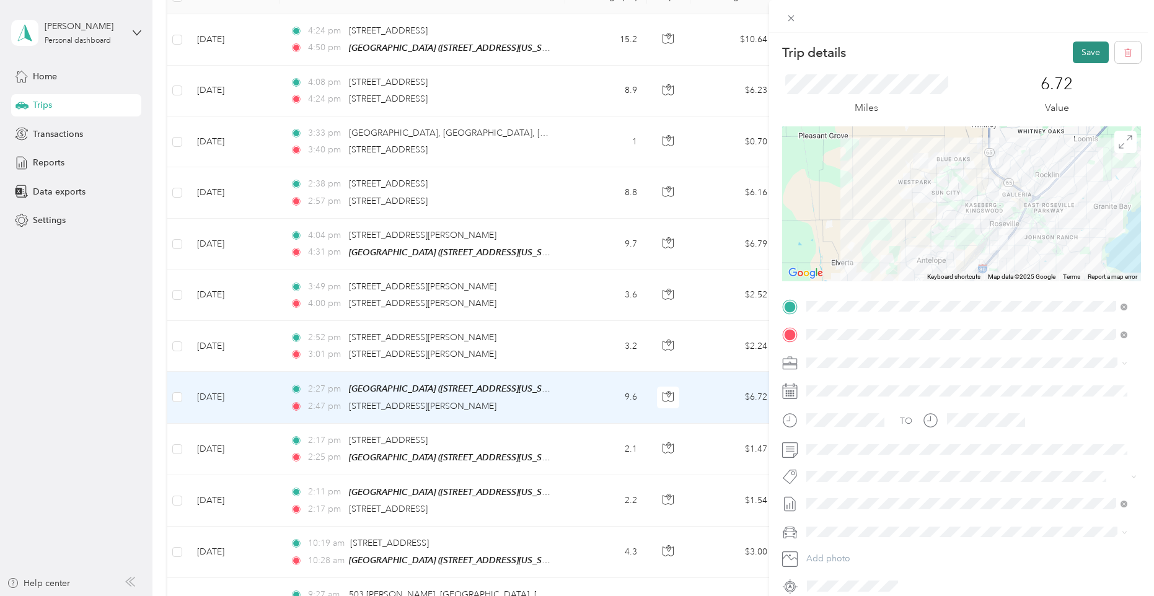
click at [1078, 55] on button "Save" at bounding box center [1091, 53] width 36 height 22
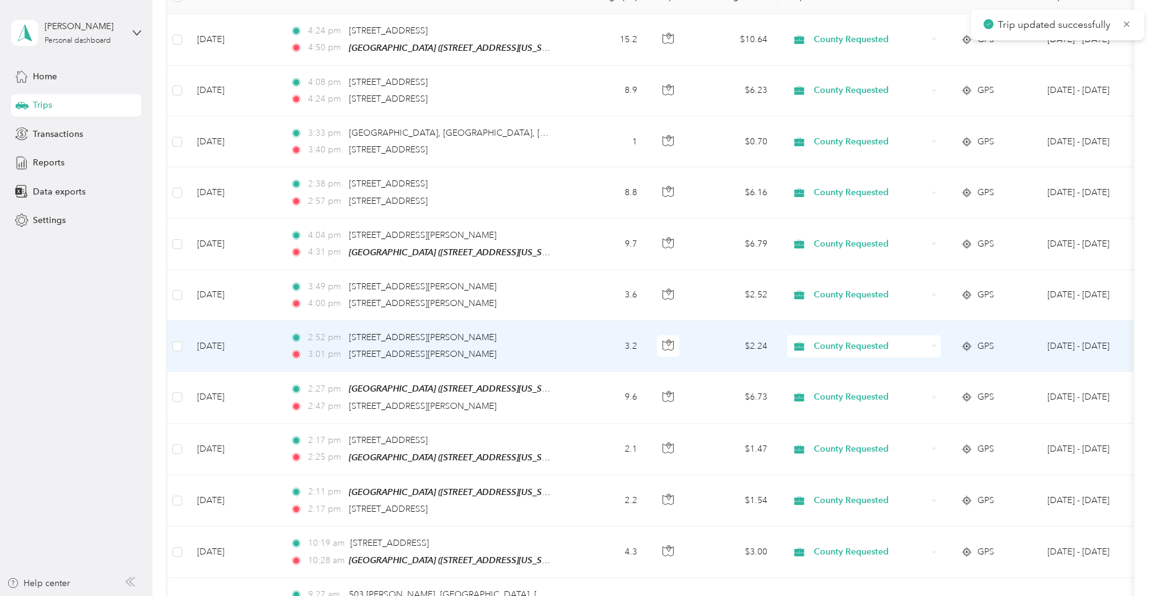
click at [582, 348] on td "3.2" at bounding box center [606, 346] width 82 height 51
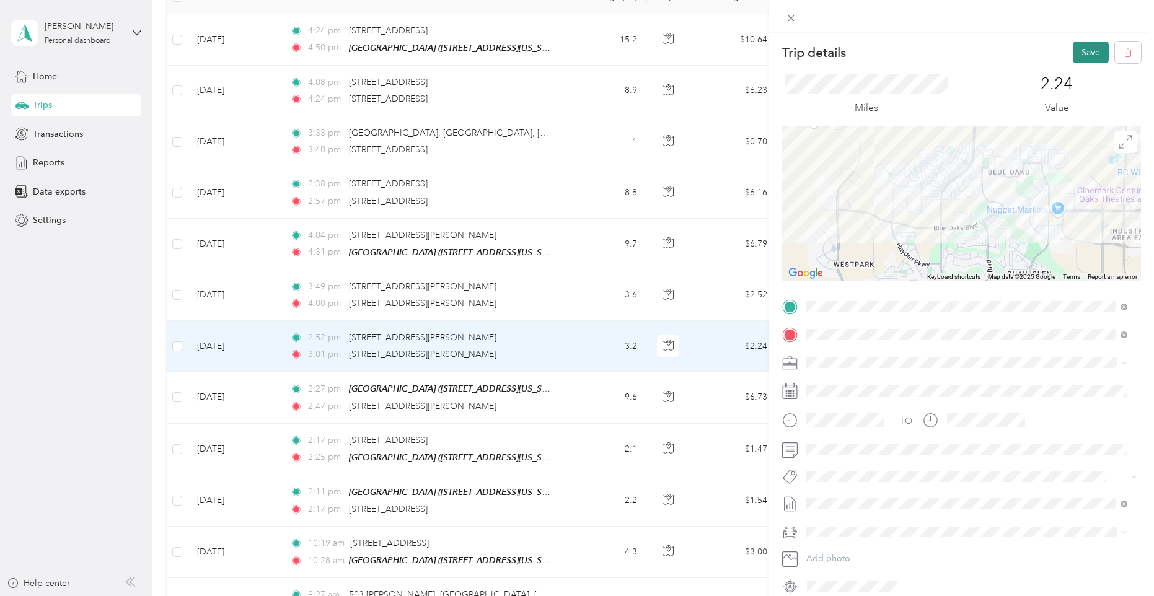
click at [1073, 48] on button "Save" at bounding box center [1091, 53] width 36 height 22
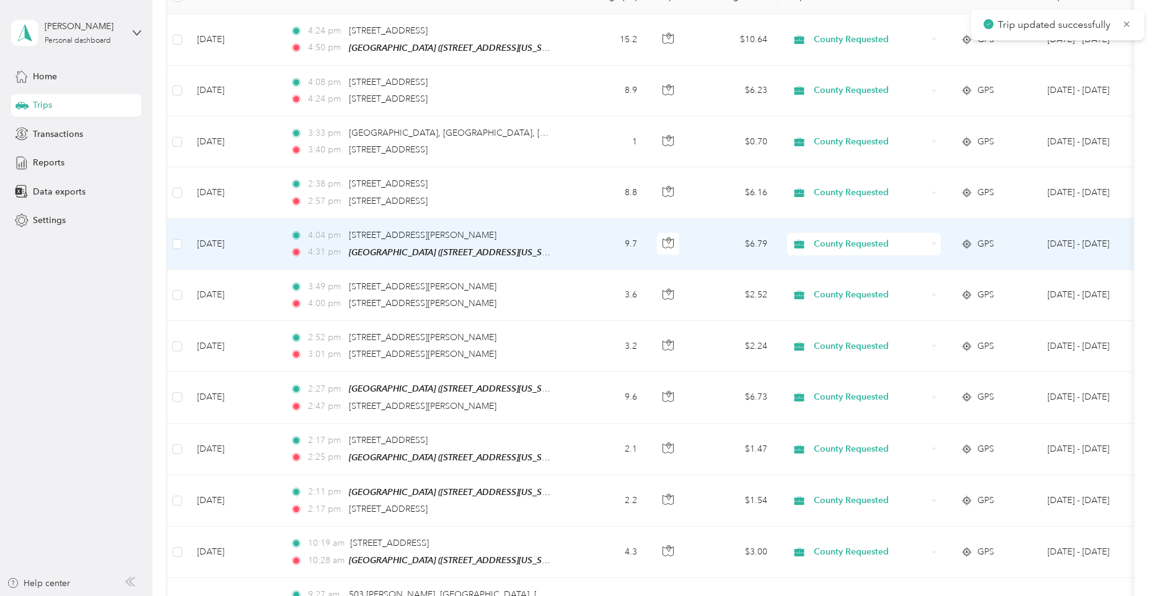
scroll to position [248, 0]
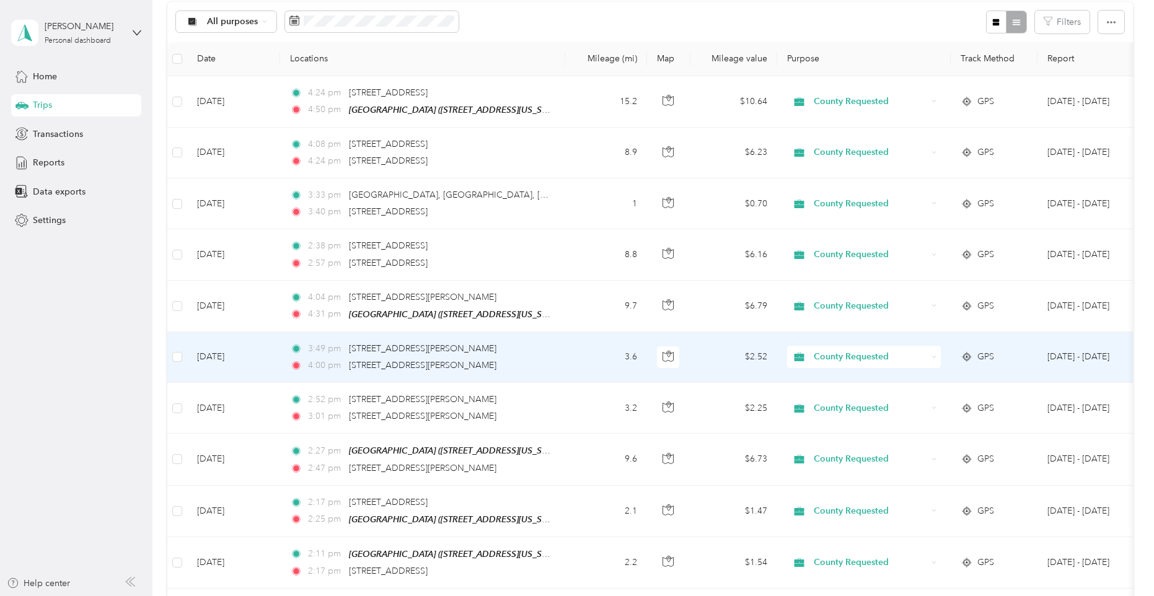
click at [573, 358] on td "3.6" at bounding box center [606, 357] width 82 height 51
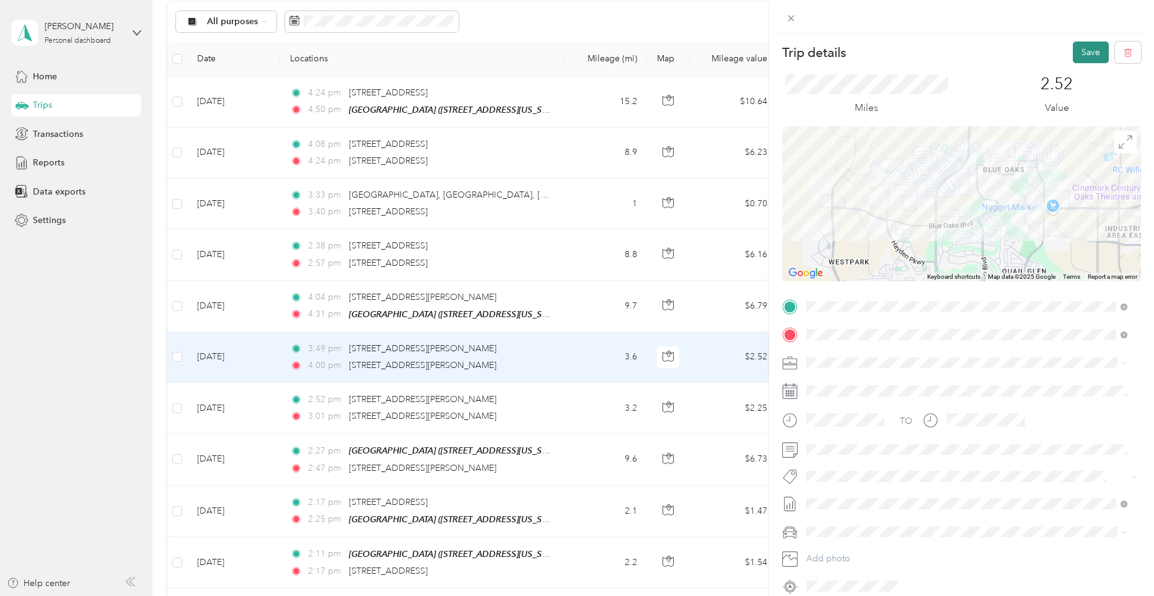
click at [1087, 53] on button "Save" at bounding box center [1091, 53] width 36 height 22
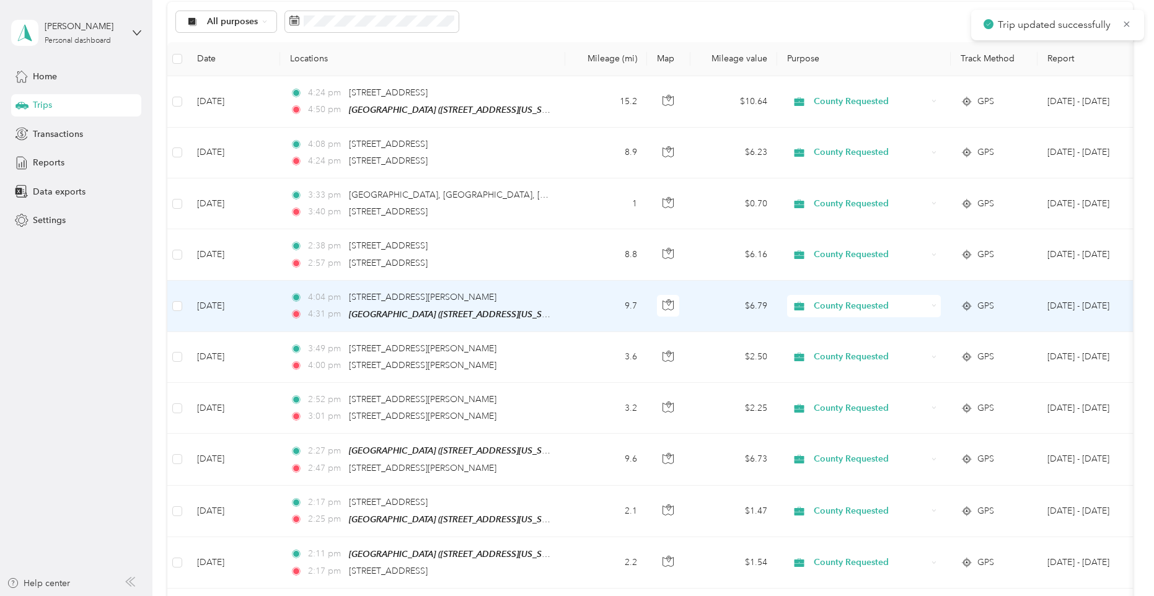
click at [566, 302] on td "9.7" at bounding box center [606, 306] width 82 height 51
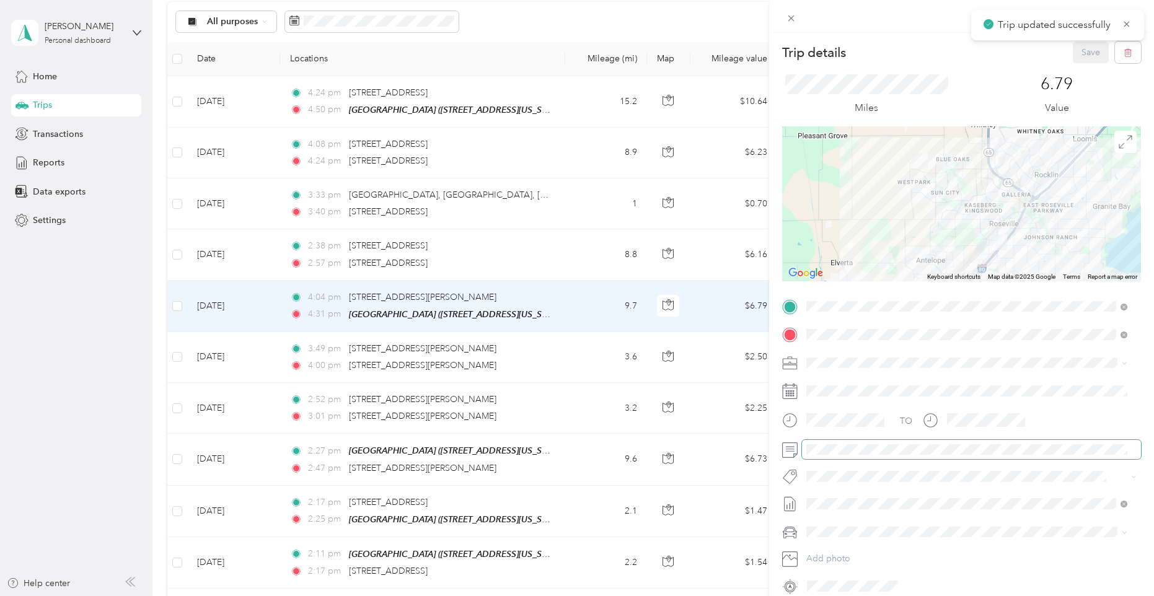
click at [828, 443] on span at bounding box center [971, 450] width 339 height 20
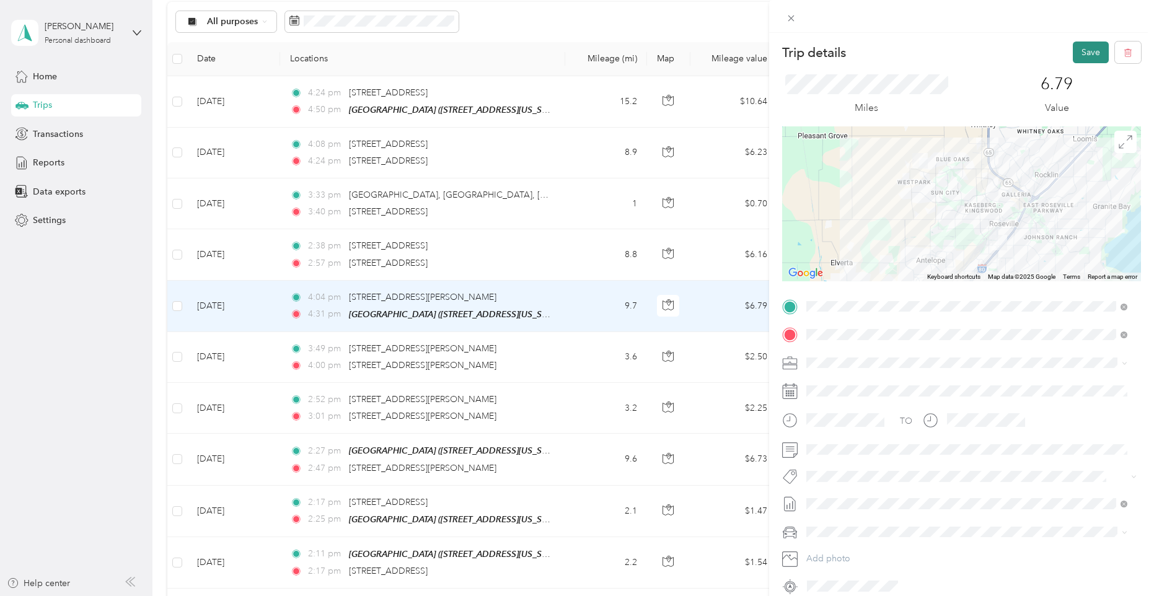
click at [1080, 56] on button "Save" at bounding box center [1091, 53] width 36 height 22
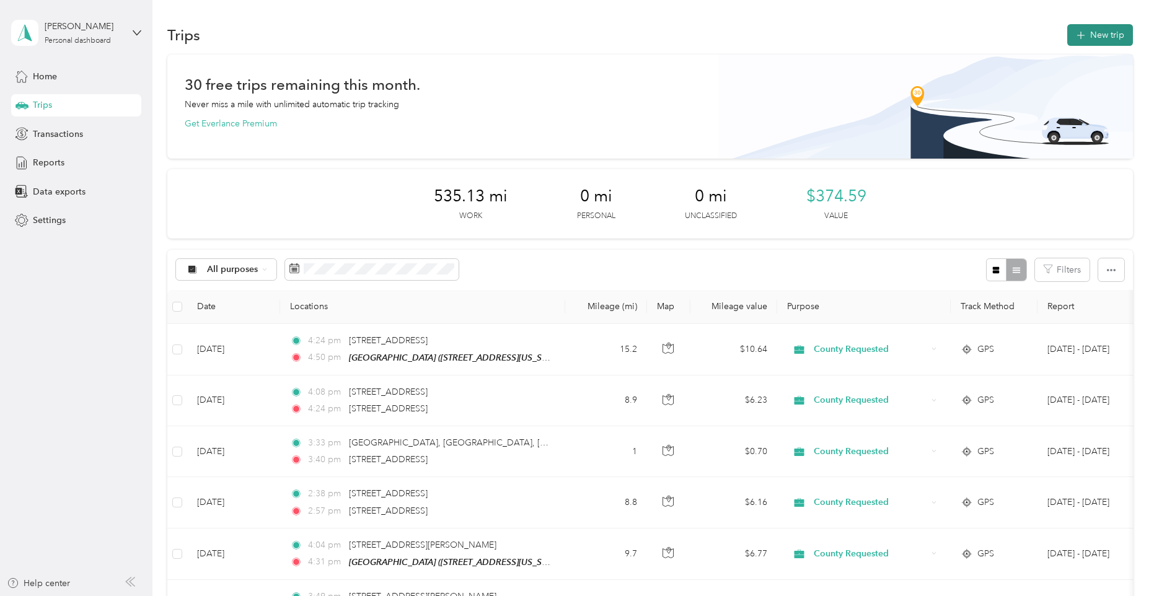
click at [1106, 29] on button "New trip" at bounding box center [1100, 35] width 66 height 22
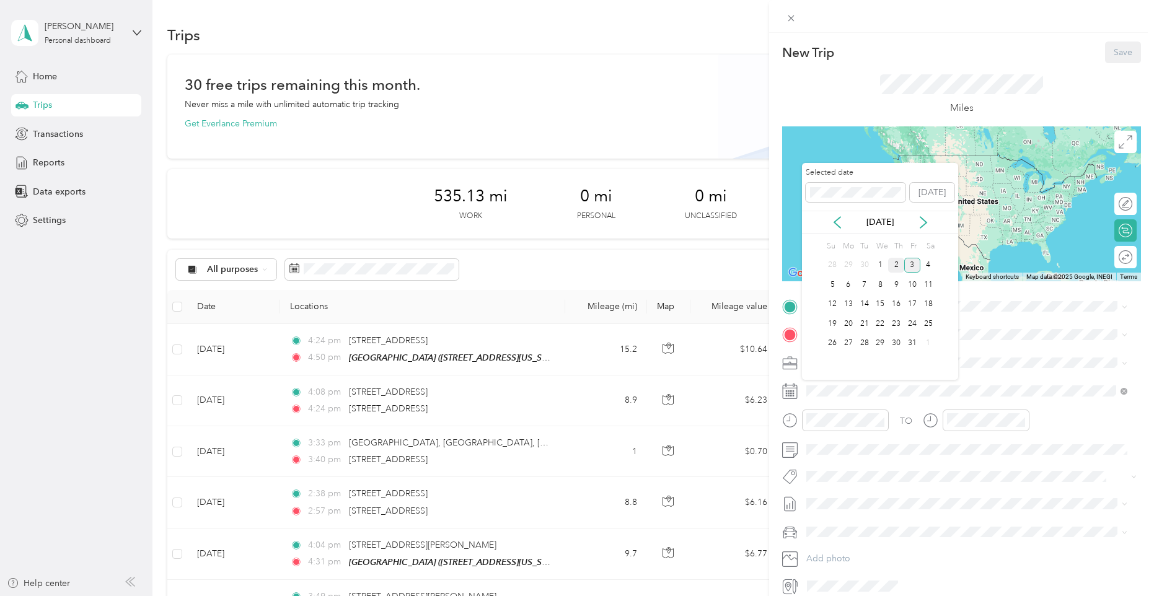
click at [900, 265] on div "2" at bounding box center [896, 265] width 16 height 15
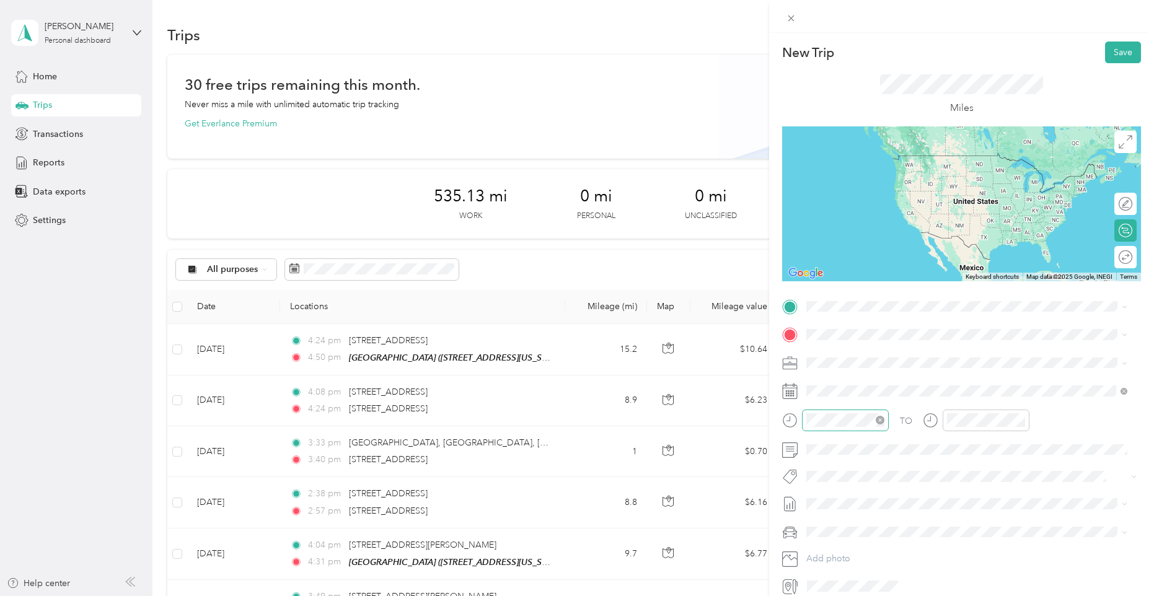
click at [860, 411] on div at bounding box center [845, 421] width 87 height 22
click at [814, 289] on div "02" at bounding box center [819, 289] width 30 height 17
click at [894, 276] on div "PM" at bounding box center [889, 271] width 30 height 17
click at [816, 293] on div "02" at bounding box center [819, 289] width 30 height 17
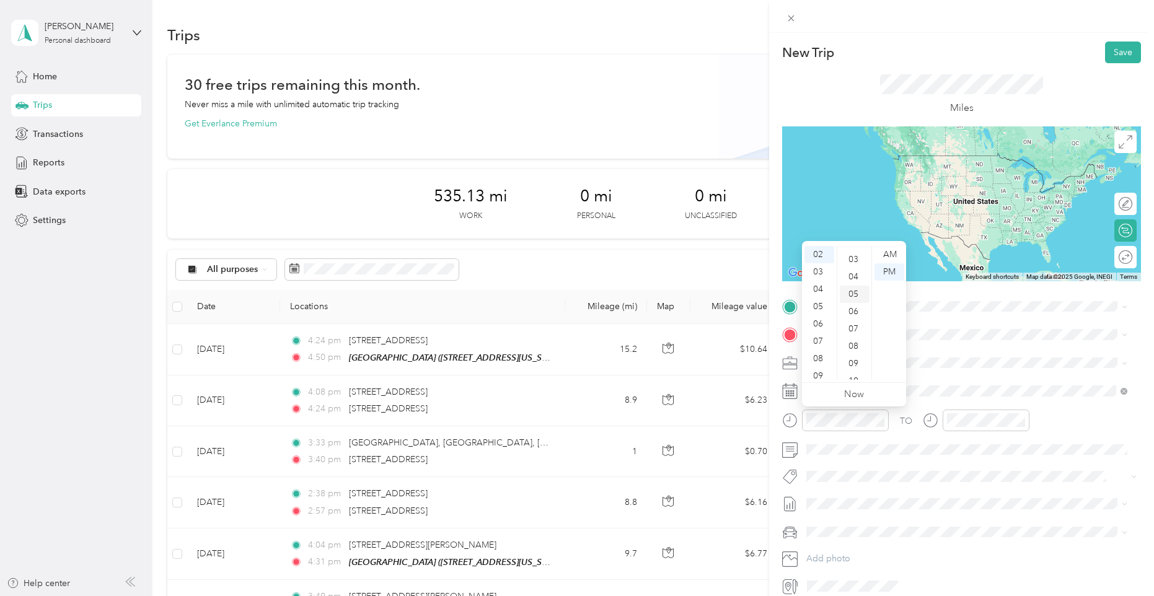
click at [852, 289] on div "05" at bounding box center [855, 294] width 30 height 17
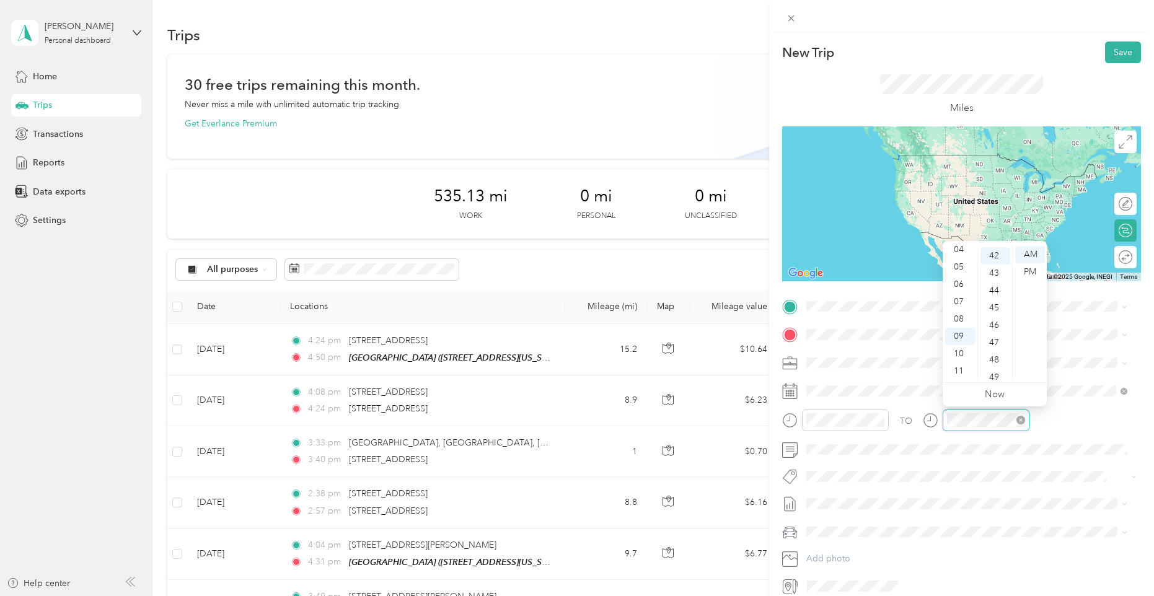
scroll to position [729, 0]
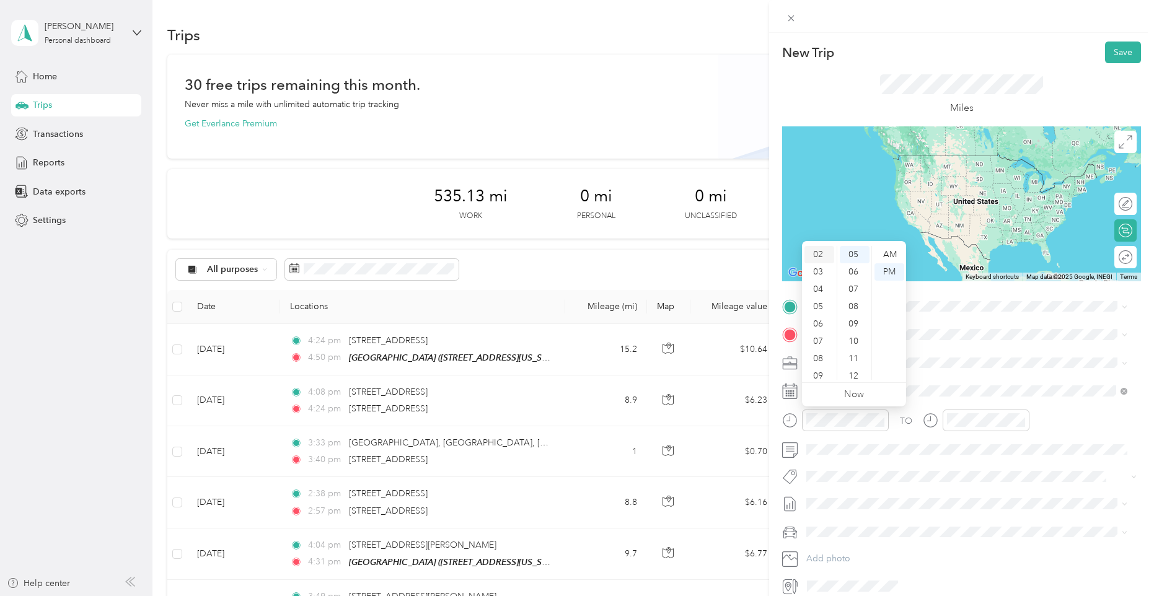
click at [820, 254] on div "02" at bounding box center [819, 254] width 30 height 17
click at [817, 253] on div "02" at bounding box center [819, 254] width 30 height 17
click at [820, 265] on div "03" at bounding box center [819, 271] width 30 height 17
click at [823, 282] on div "02" at bounding box center [819, 289] width 30 height 17
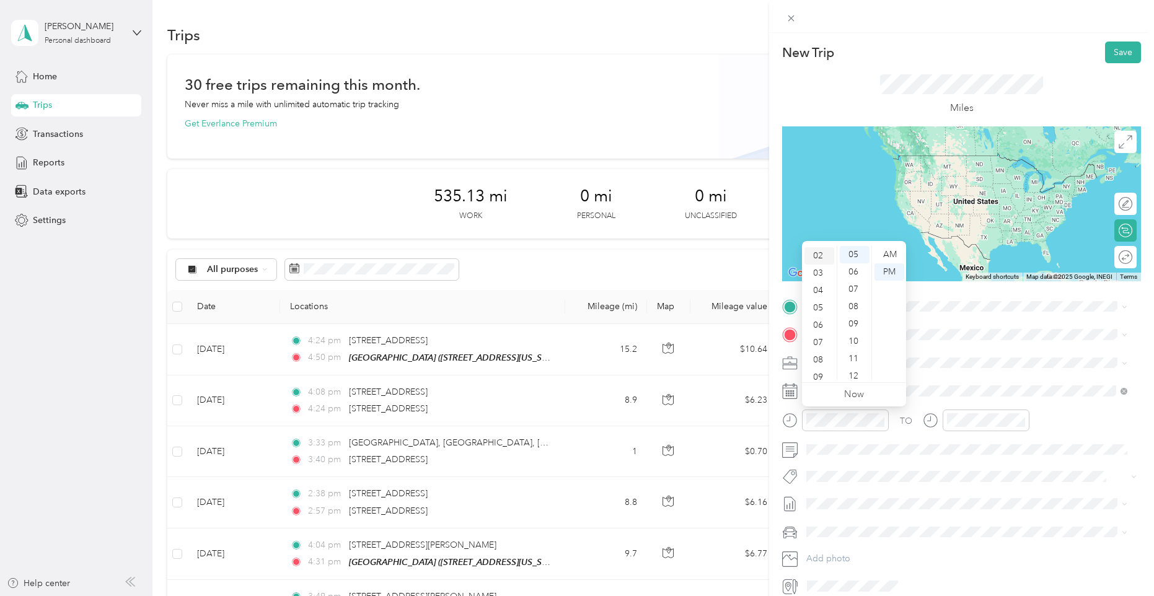
scroll to position [35, 0]
click at [853, 280] on div "03" at bounding box center [855, 281] width 30 height 17
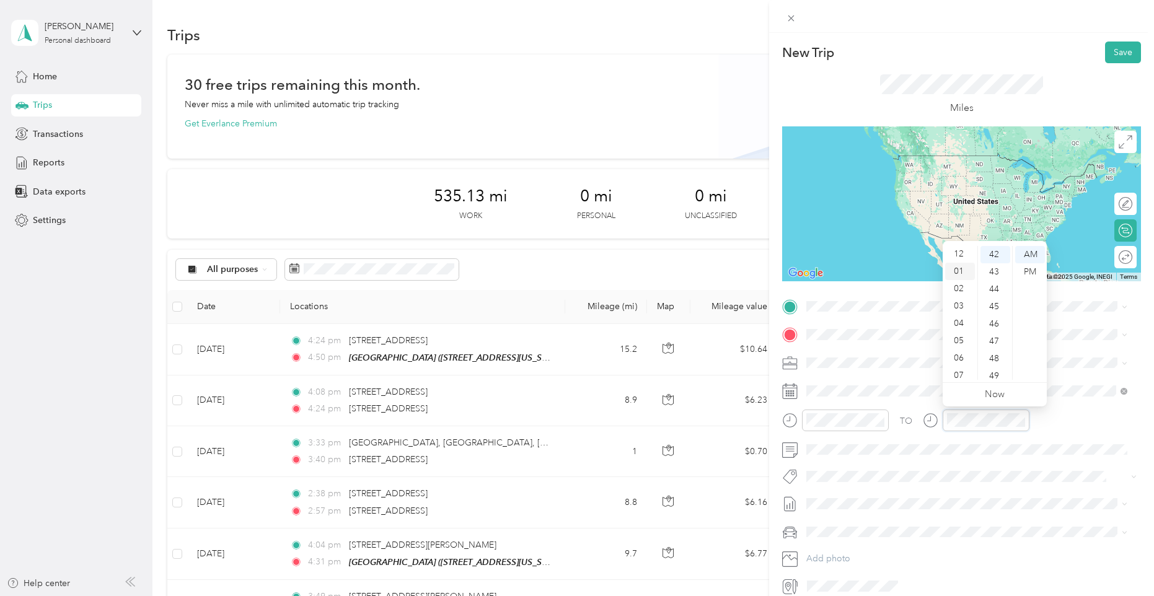
scroll to position [0, 0]
click at [952, 291] on div "02" at bounding box center [960, 289] width 30 height 17
click at [1024, 273] on div "PM" at bounding box center [1030, 271] width 30 height 17
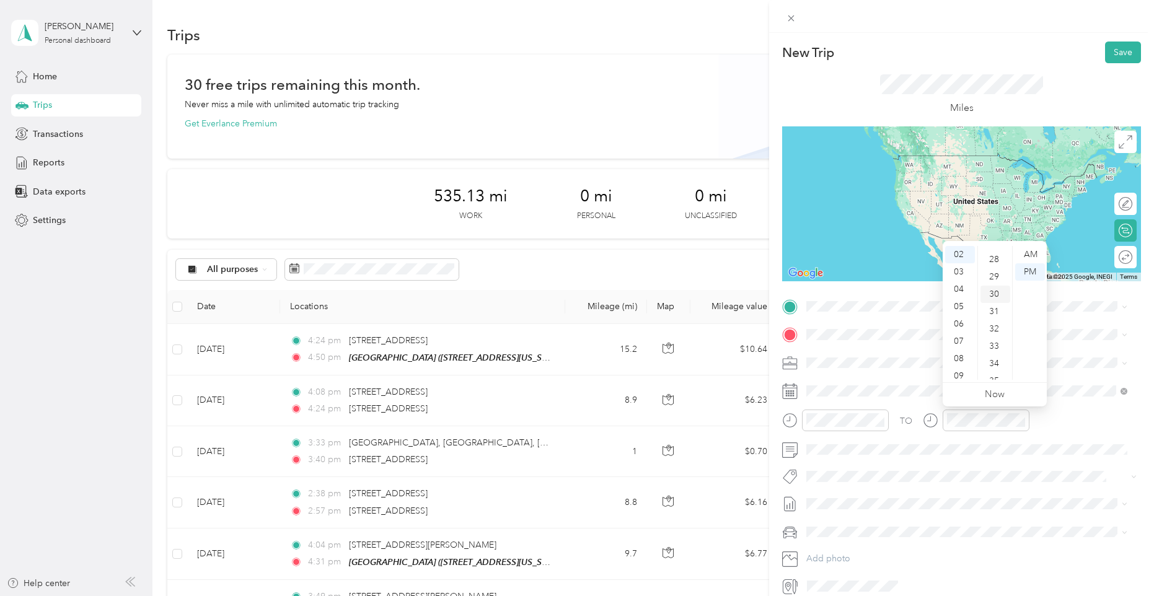
click at [995, 290] on div "30" at bounding box center [995, 294] width 30 height 17
click at [897, 373] on span "[STREET_ADDRESS][US_STATE]" at bounding box center [892, 374] width 124 height 11
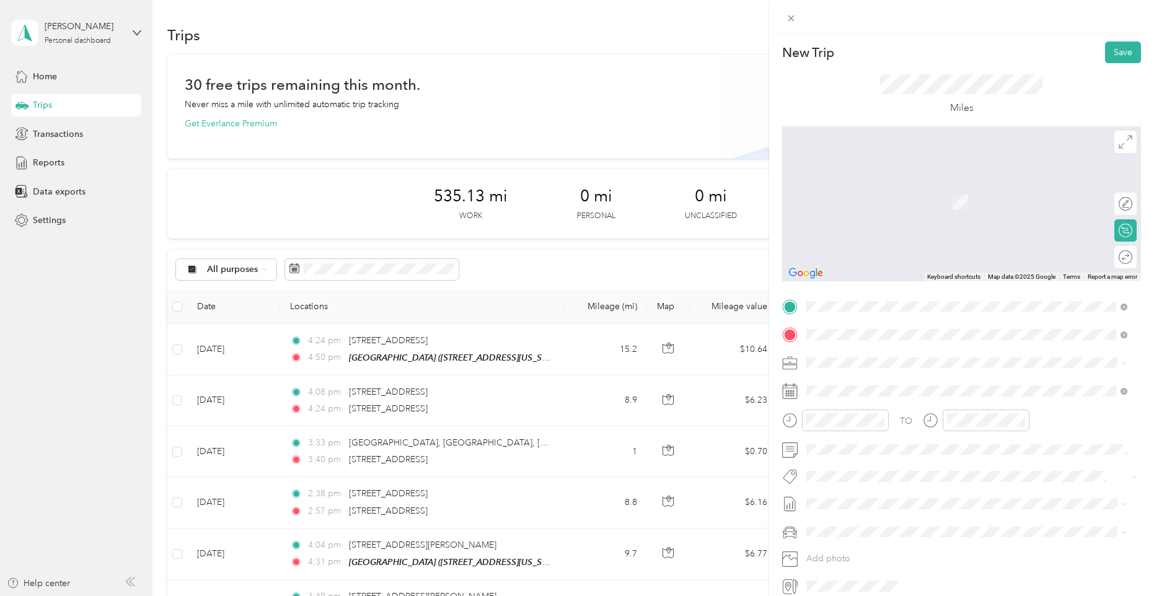
click at [862, 410] on span "1509 5th Street Lincoln, California 95648, United States" at bounding box center [892, 404] width 124 height 11
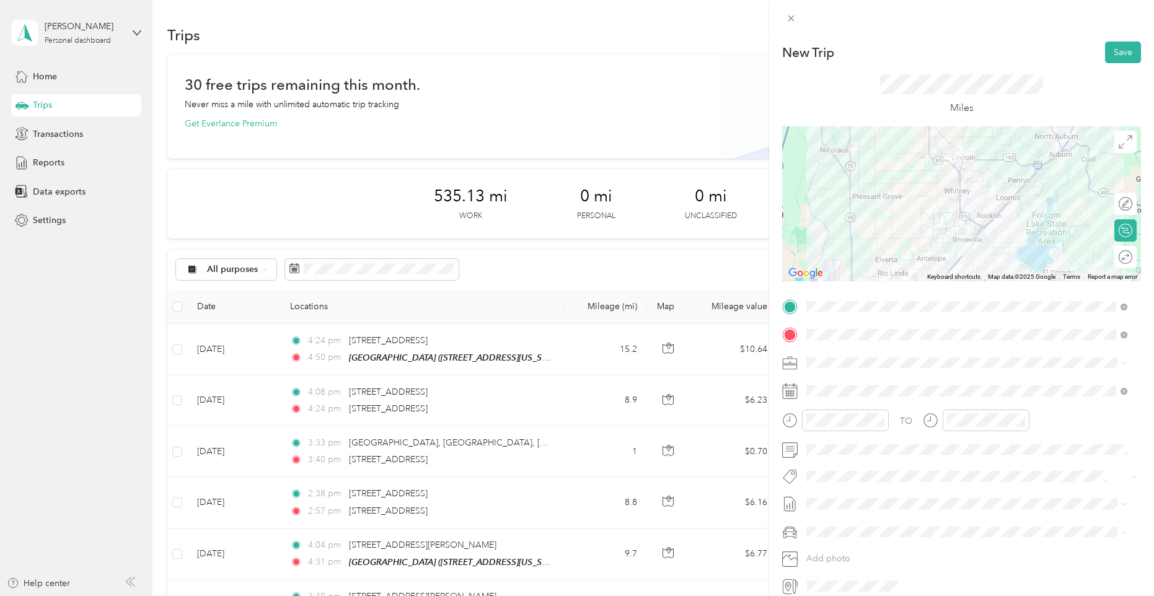
click at [951, 234] on div at bounding box center [961, 203] width 359 height 155
click at [974, 223] on div at bounding box center [961, 203] width 359 height 155
click at [1115, 42] on button "Save" at bounding box center [1123, 53] width 36 height 22
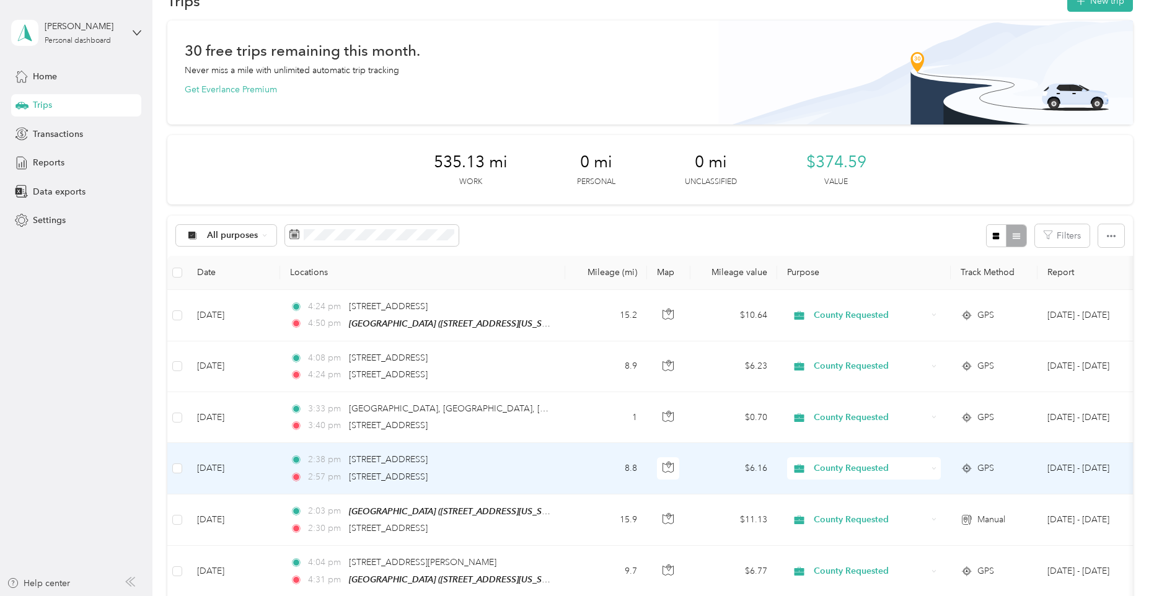
scroll to position [62, 0]
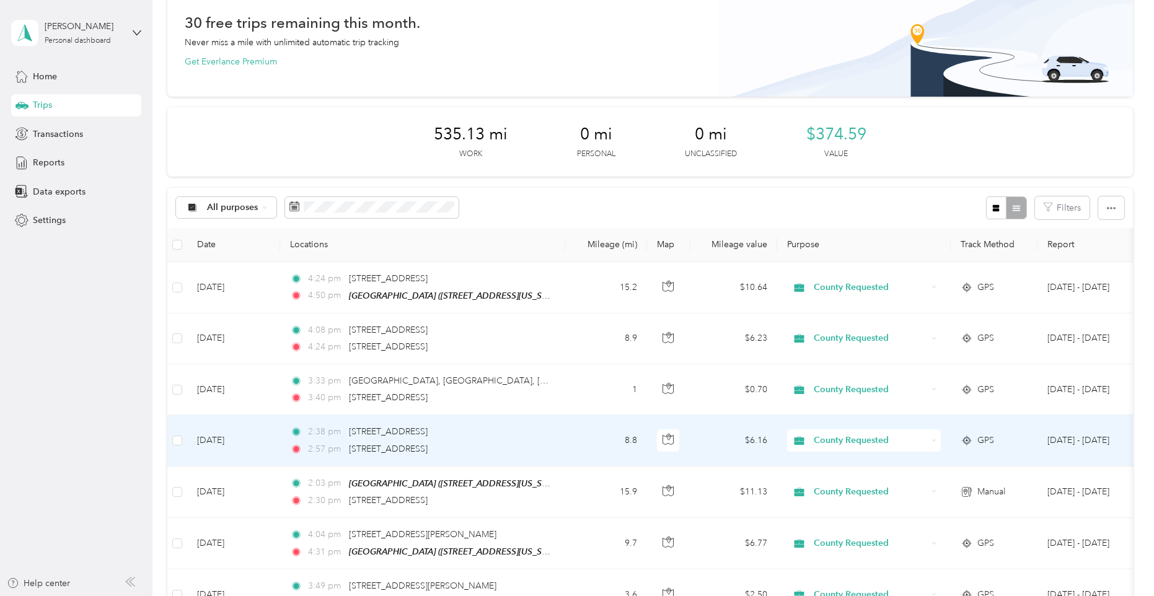
click at [599, 454] on td "8.8" at bounding box center [606, 440] width 82 height 51
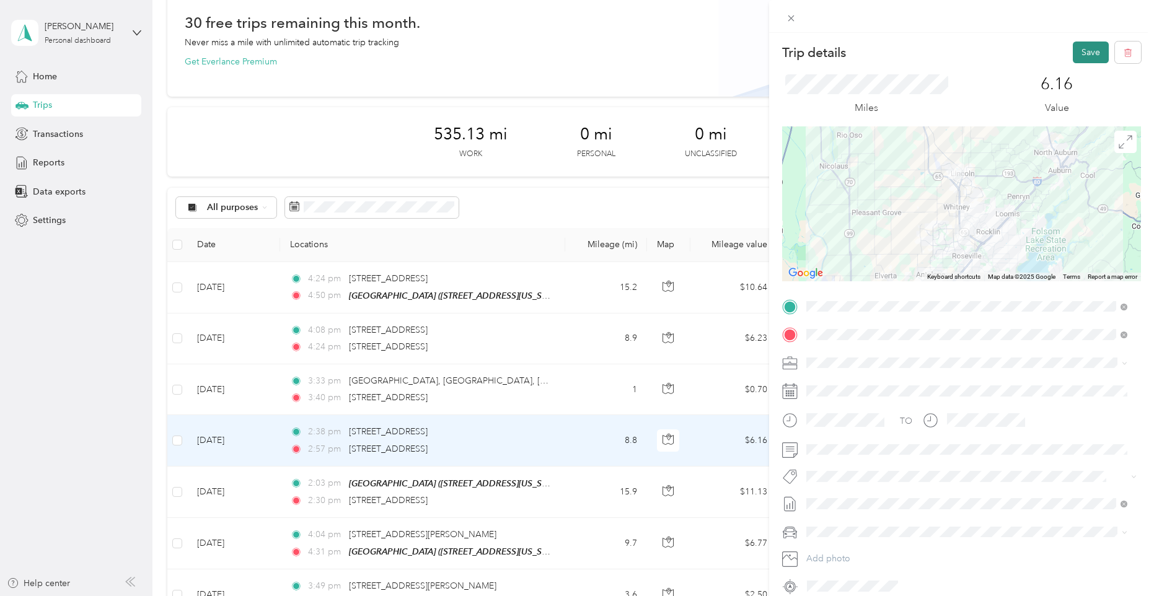
click at [1073, 53] on button "Save" at bounding box center [1091, 53] width 36 height 22
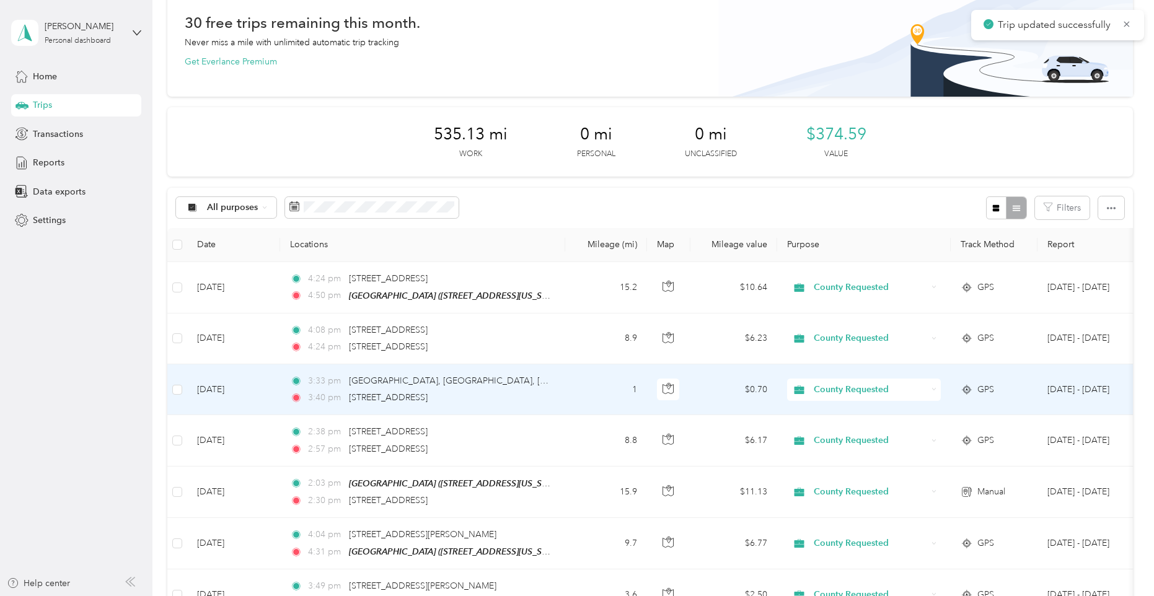
click at [564, 395] on td "3:33 pm Highland Reserve, Roseville, CA 3:40 pm 10309 Fairway Dr, Highland Rese…" at bounding box center [422, 389] width 285 height 51
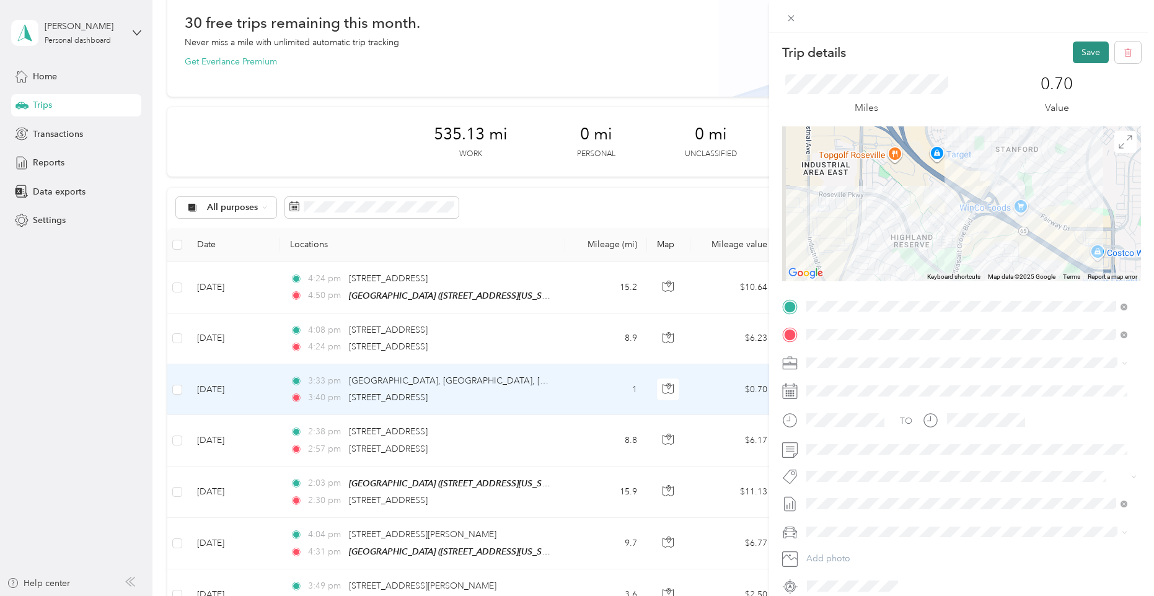
click at [1076, 55] on button "Save" at bounding box center [1091, 53] width 36 height 22
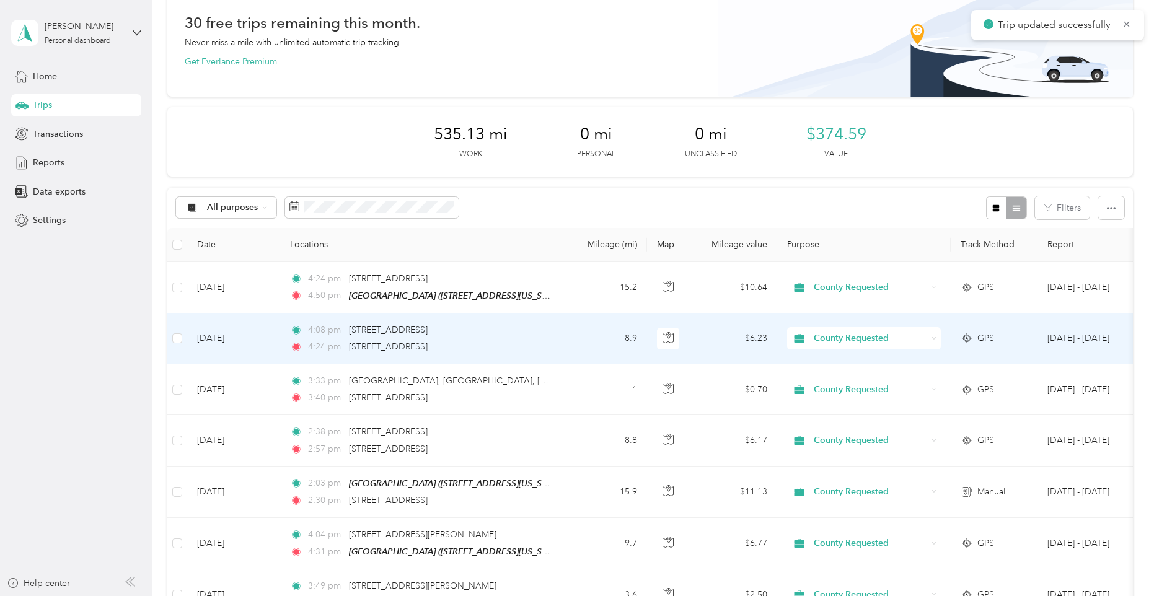
click at [562, 335] on td "4:08 pm 10309 Fairway Dr, Highland Reserve Marketplace, Roseville, CA 4:24 pm 1…" at bounding box center [422, 339] width 285 height 51
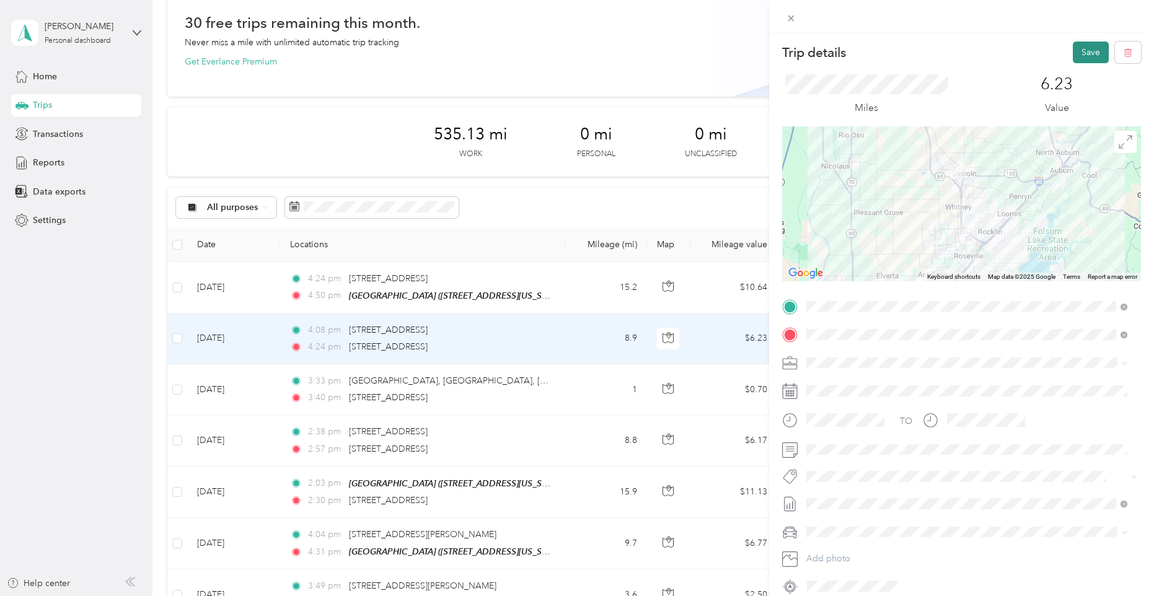
click at [1076, 56] on button "Save" at bounding box center [1091, 53] width 36 height 22
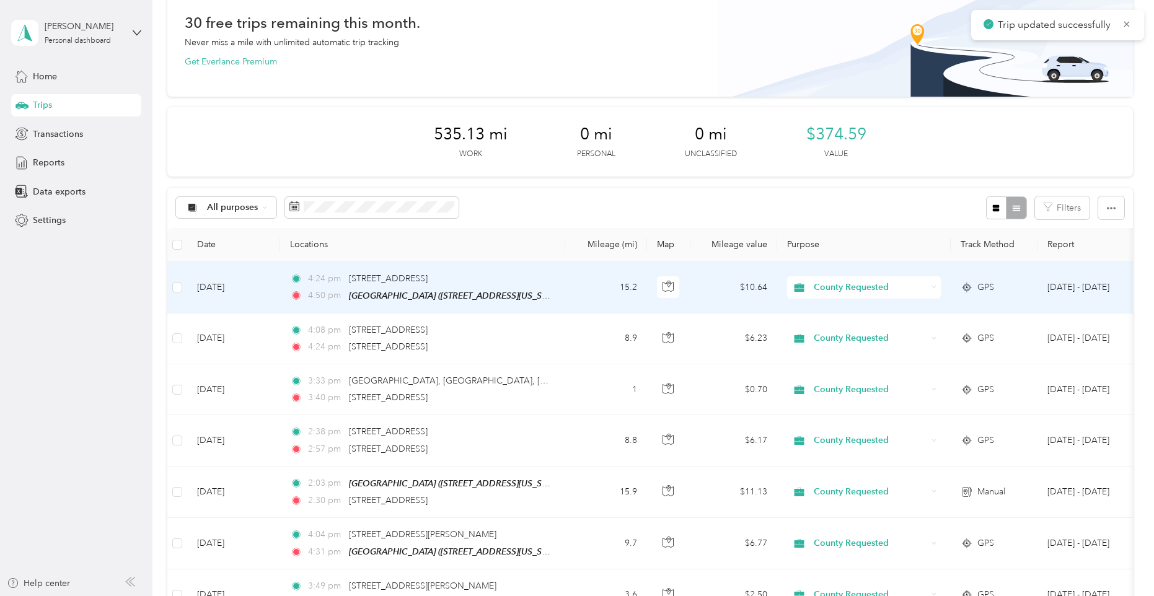
click at [593, 281] on td "15.2" at bounding box center [606, 287] width 82 height 51
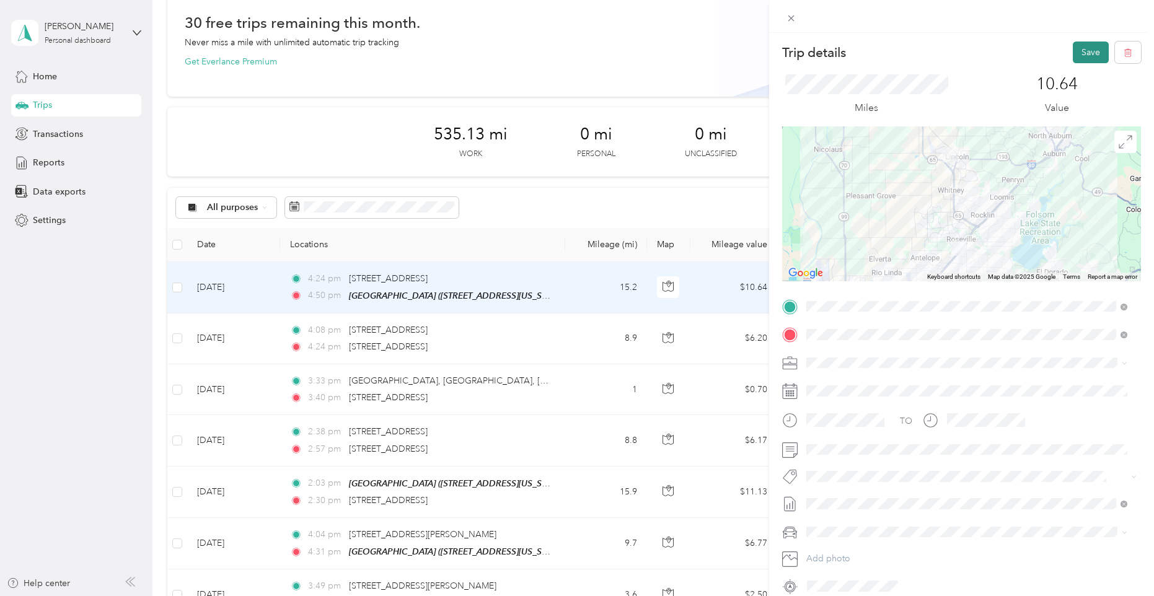
click at [1077, 59] on button "Save" at bounding box center [1091, 53] width 36 height 22
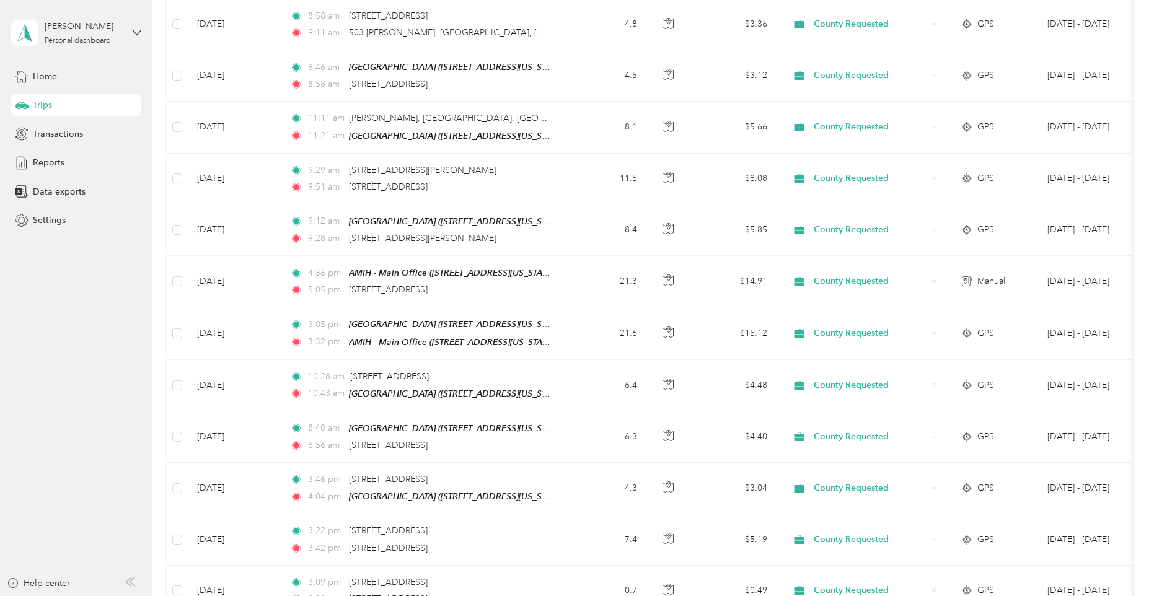
scroll to position [1226, 0]
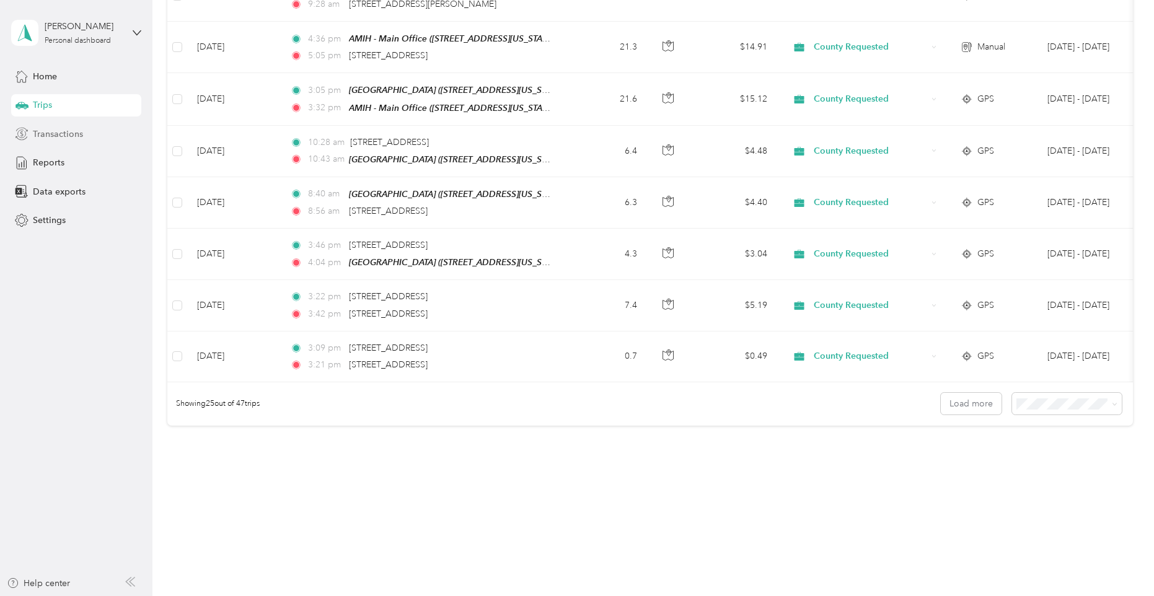
click at [79, 139] on span "Transactions" at bounding box center [58, 134] width 50 height 13
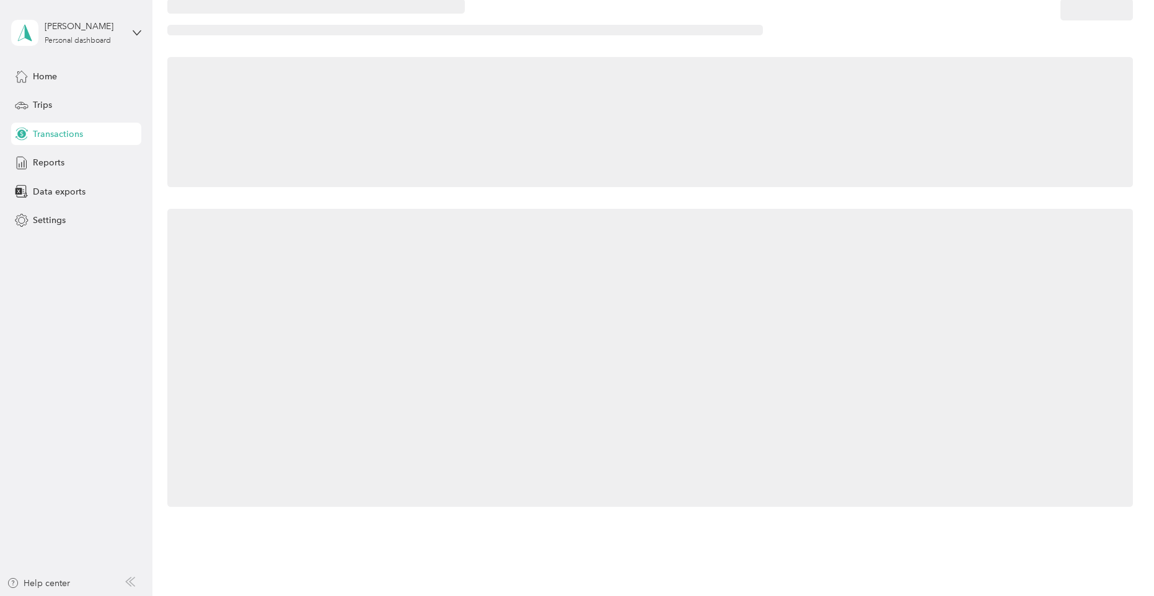
scroll to position [116, 0]
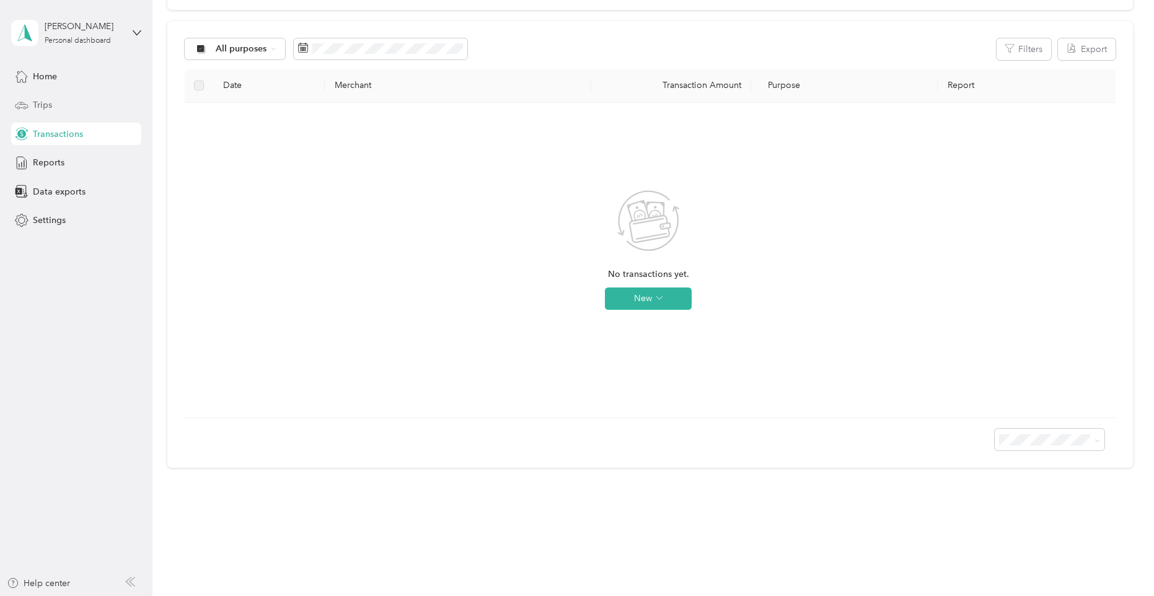
click at [34, 99] on span "Trips" at bounding box center [42, 105] width 19 height 13
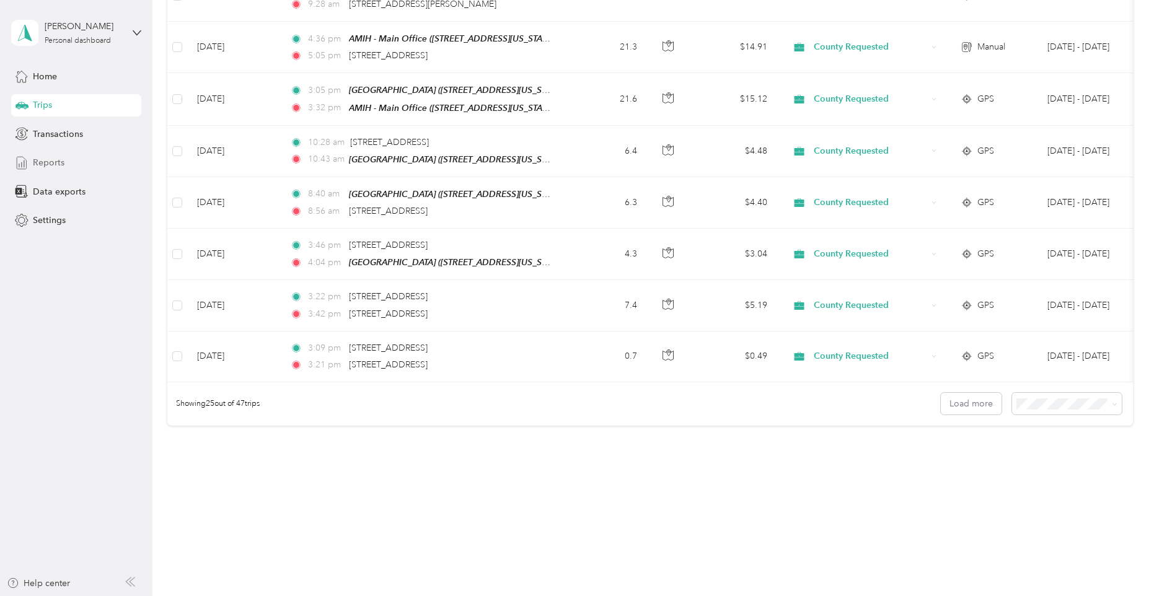
click at [39, 164] on span "Reports" at bounding box center [49, 162] width 32 height 13
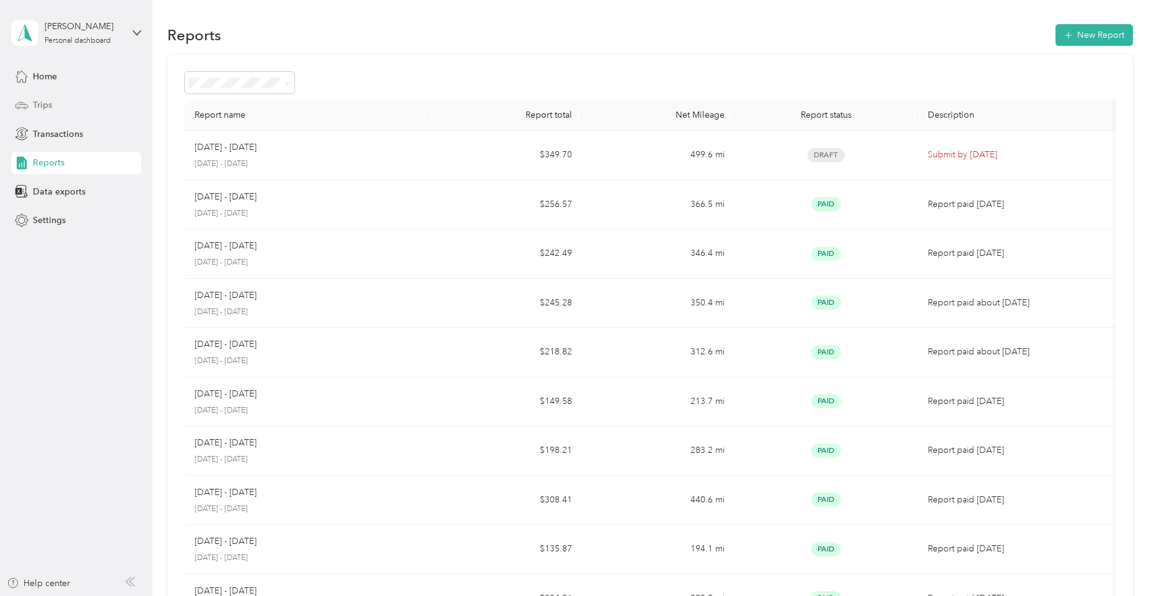
click at [58, 107] on div "Trips" at bounding box center [76, 105] width 130 height 22
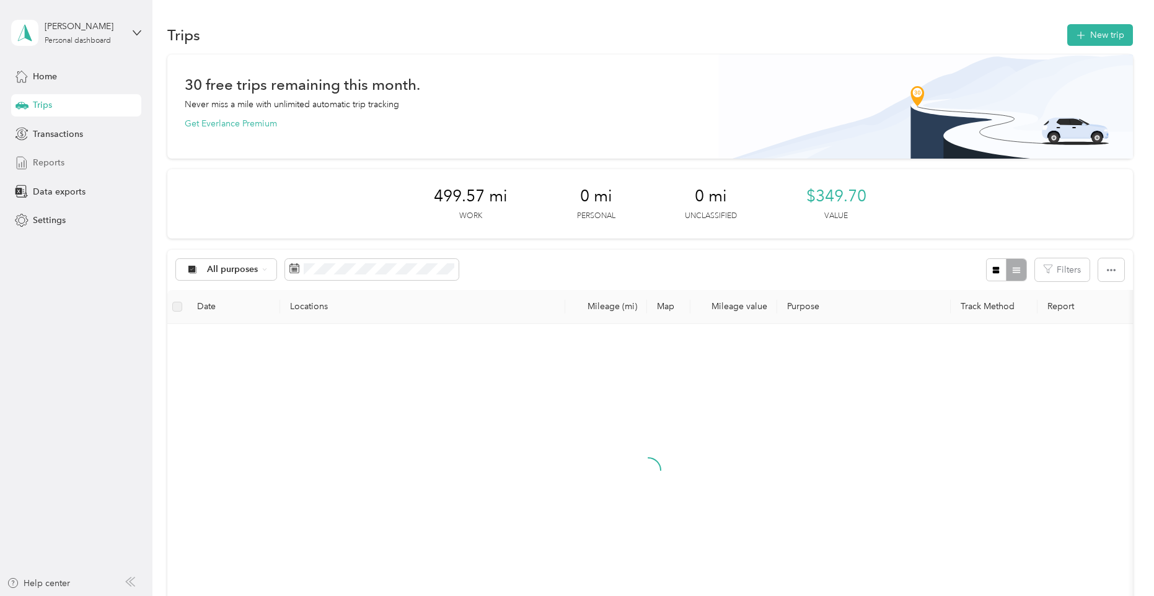
click at [61, 156] on span "Reports" at bounding box center [49, 162] width 32 height 13
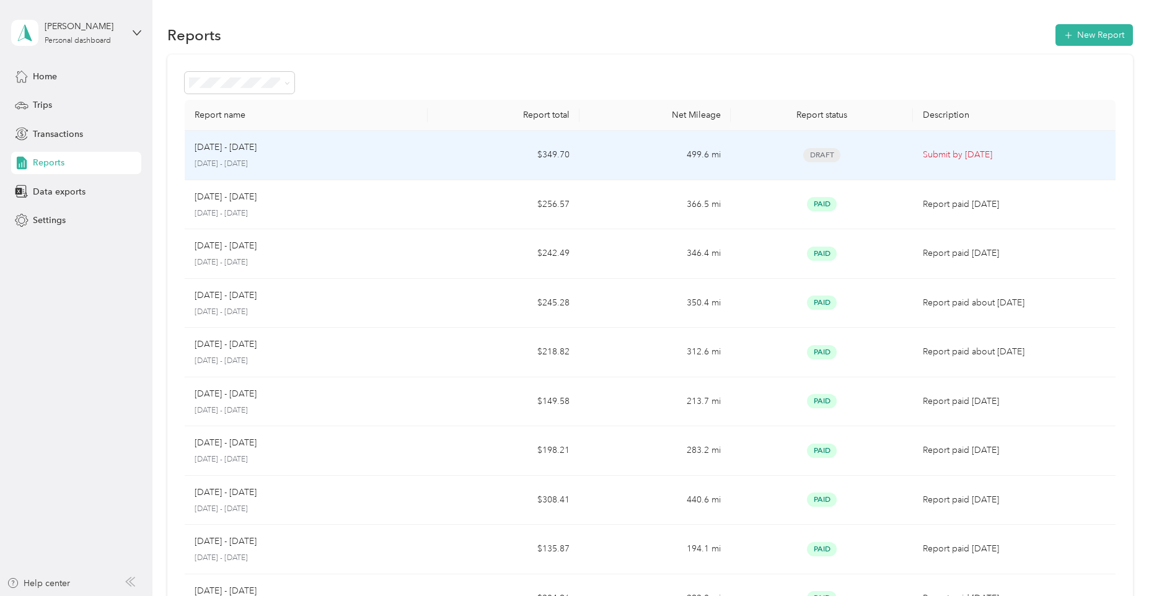
click at [491, 158] on td "$349.70" at bounding box center [504, 156] width 152 height 50
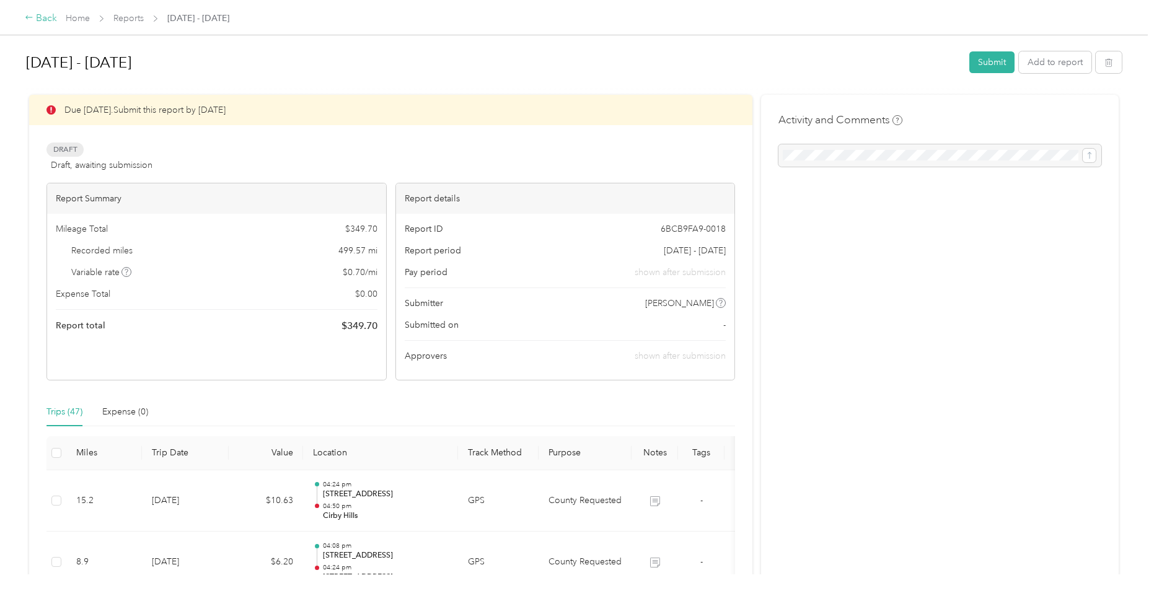
click at [32, 24] on div "Back" at bounding box center [41, 18] width 32 height 15
